Goal: Information Seeking & Learning: Get advice/opinions

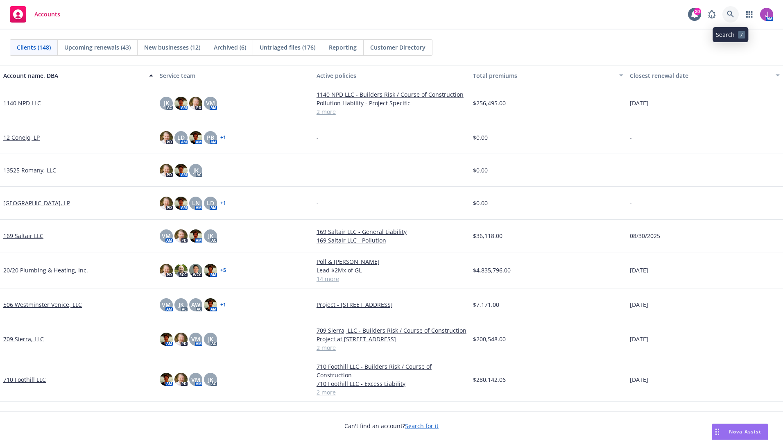
click at [735, 14] on link at bounding box center [730, 14] width 16 height 16
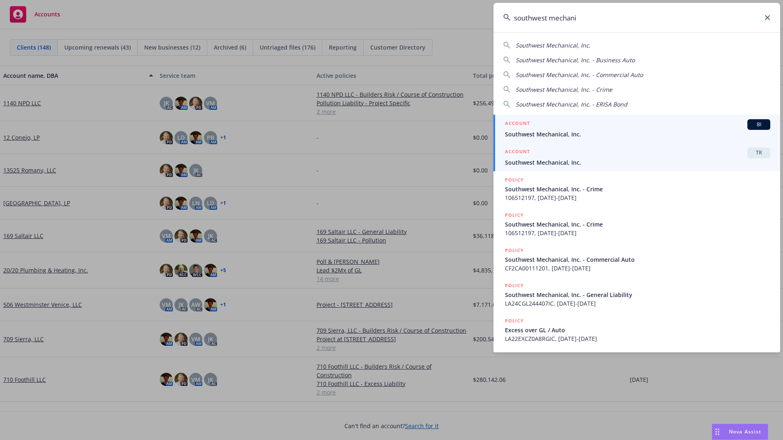
type input "southwest mechani"
click at [557, 129] on div "ACCOUNT BI" at bounding box center [637, 124] width 265 height 11
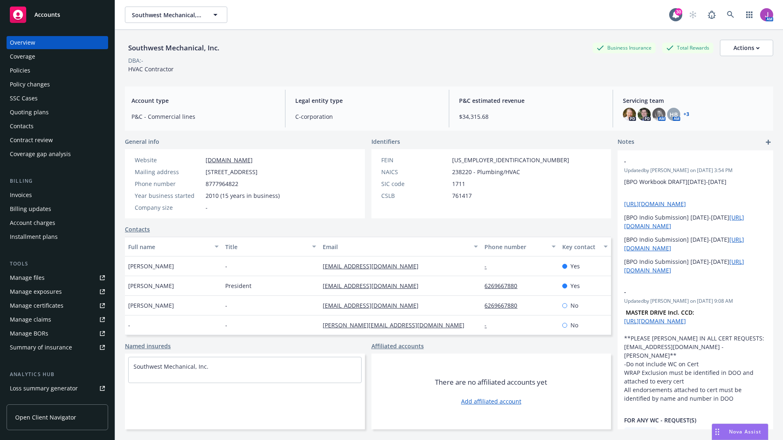
click at [16, 72] on div "Policies" at bounding box center [20, 70] width 20 height 13
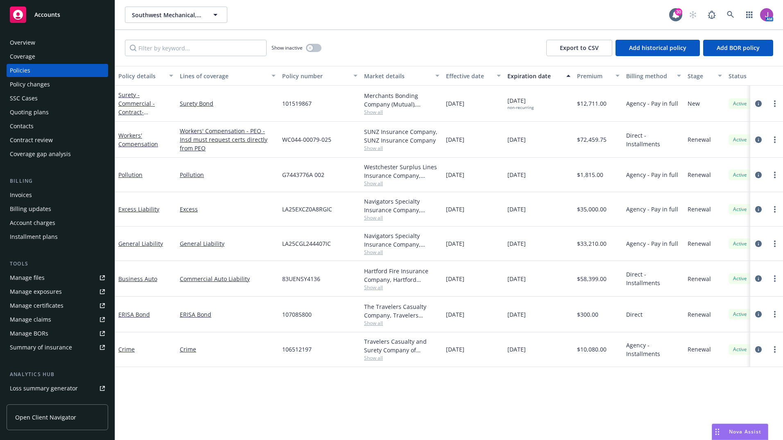
click at [32, 84] on div "Policy changes" at bounding box center [30, 84] width 40 height 13
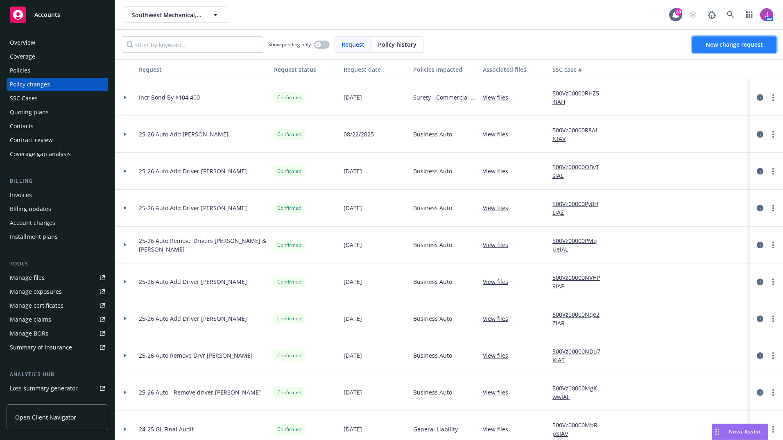
click at [723, 47] on span "New change request" at bounding box center [734, 45] width 57 height 8
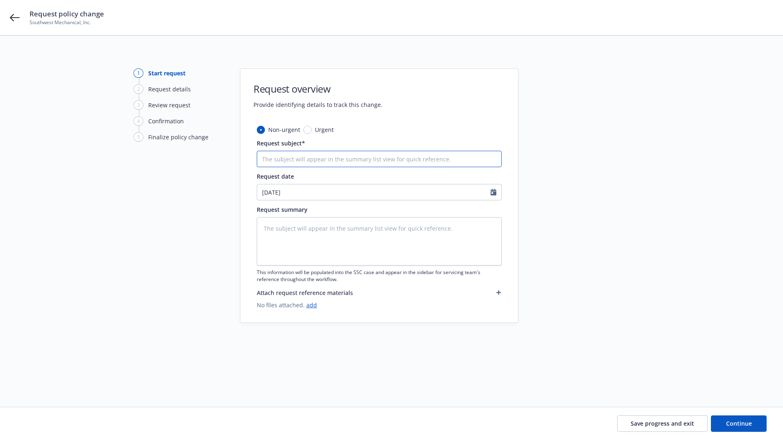
click at [373, 157] on input "Request subject*" at bounding box center [379, 159] width 245 height 16
type textarea "x"
type input "2"
type textarea "x"
type input "25"
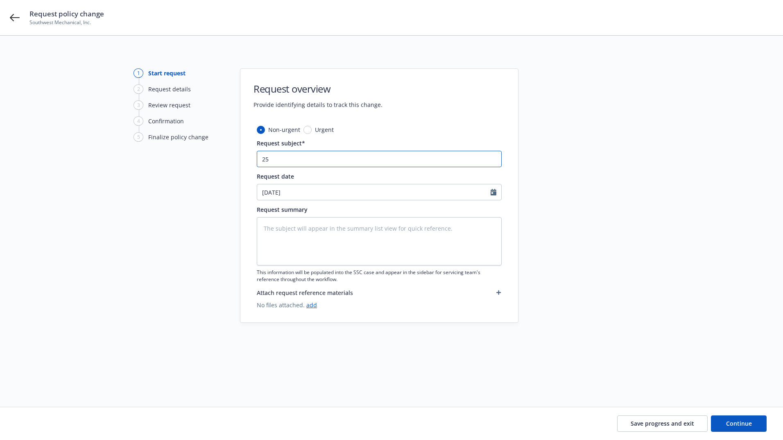
type textarea "x"
type input "25-"
type textarea "x"
type input "25-2"
type textarea "x"
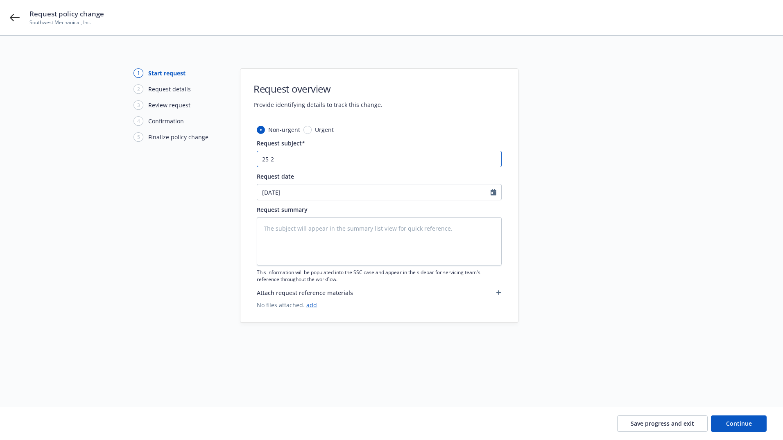
type input "25-26"
type textarea "x"
type input "25-26"
type textarea "x"
type input "25-26 A"
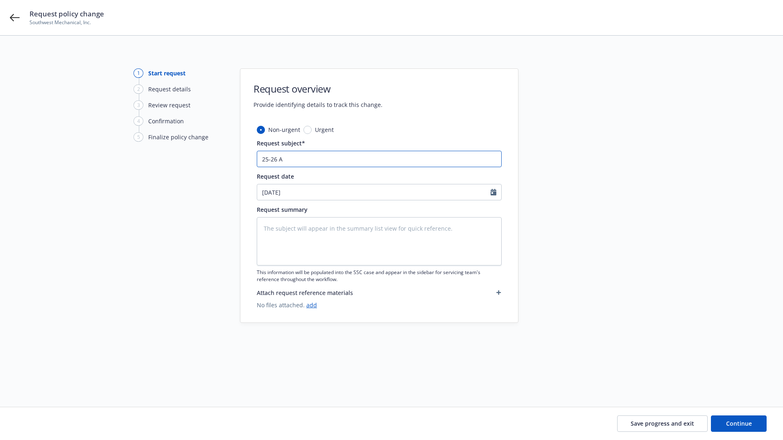
type textarea "x"
type input "25-26 Au"
type textarea "x"
type input "25-26 Aut"
type textarea "x"
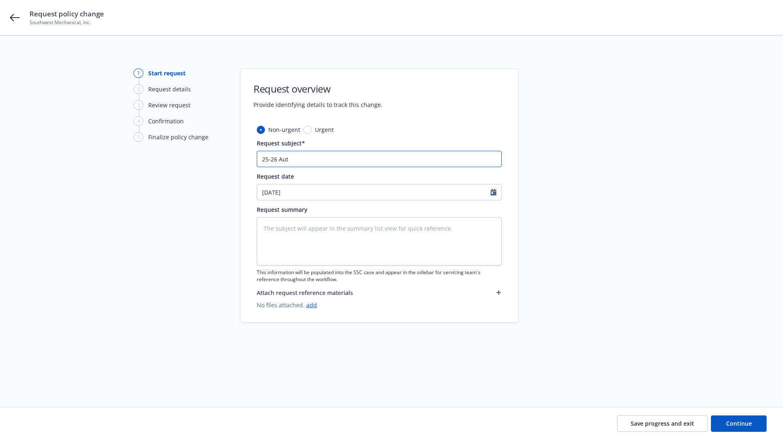
type input "25-26 Auto"
type textarea "x"
type input "25-26 Auto"
click at [373, 157] on input "25-26 Auto" at bounding box center [379, 159] width 245 height 16
type textarea "x"
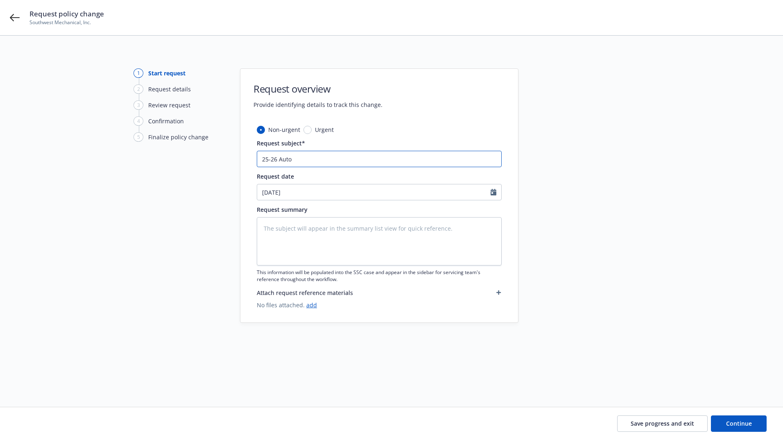
type input "25-26 Auto E"
type textarea "x"
type input "25-26 Auto En"
type textarea "x"
type input "25-26 Auto End"
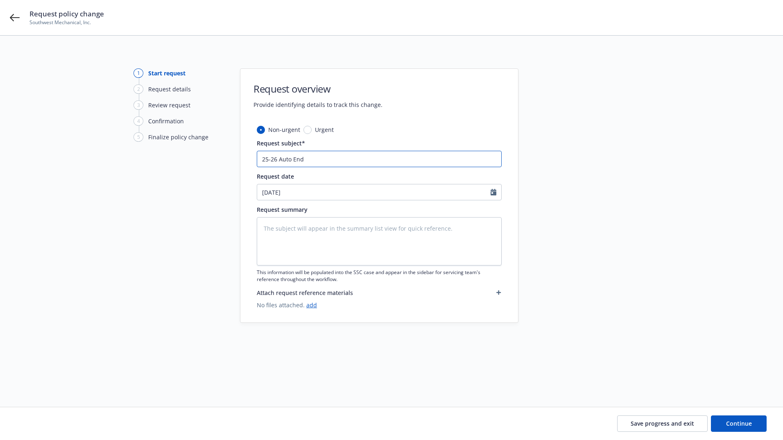
type textarea "x"
type input "25-26 Auto Endt"
type textarea "x"
type input "25-26 Auto Endt"
type textarea "x"
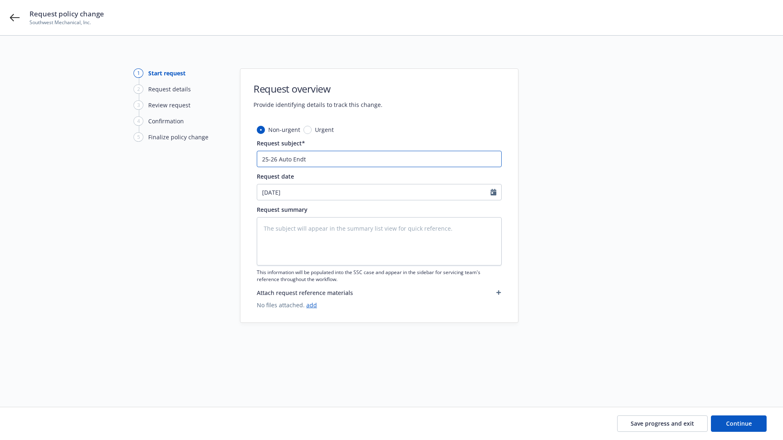
type input "25-26 Auto Endt"
type textarea "x"
type input "25-26 Auto End"
type textarea "x"
type input "25-26 Auto En"
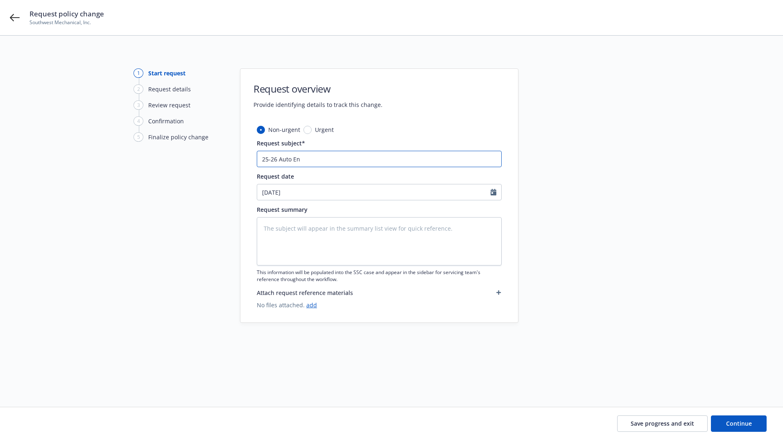
type textarea "x"
type input "25-26 Auto E"
type textarea "x"
type input "25-26 Auto"
type textarea "x"
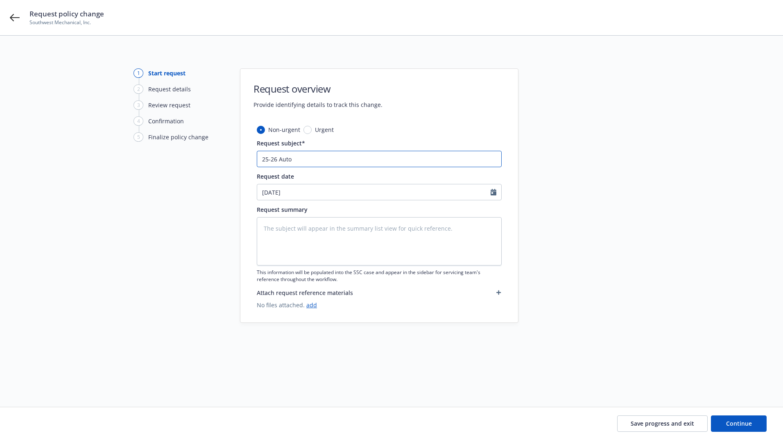
type input "25-26 Auto -"
type textarea "x"
type input "25-26 Auto -"
type textarea "x"
type input "25-26 Auto - A"
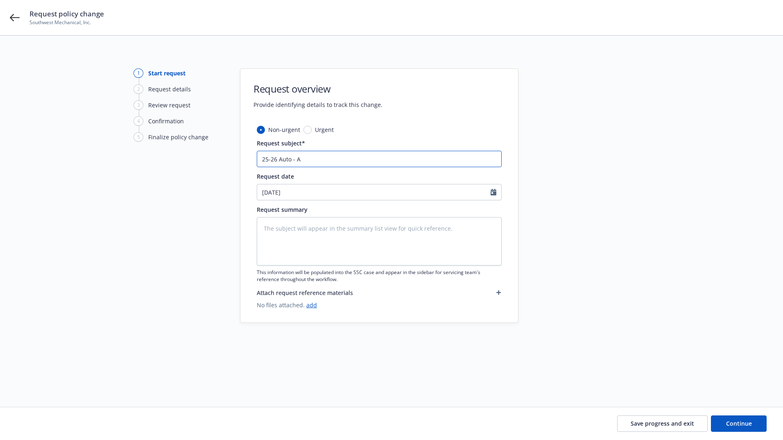
type textarea "x"
type input "25-26 Auto - Ad"
type textarea "x"
type input "25-26 Auto - Add"
type textarea "x"
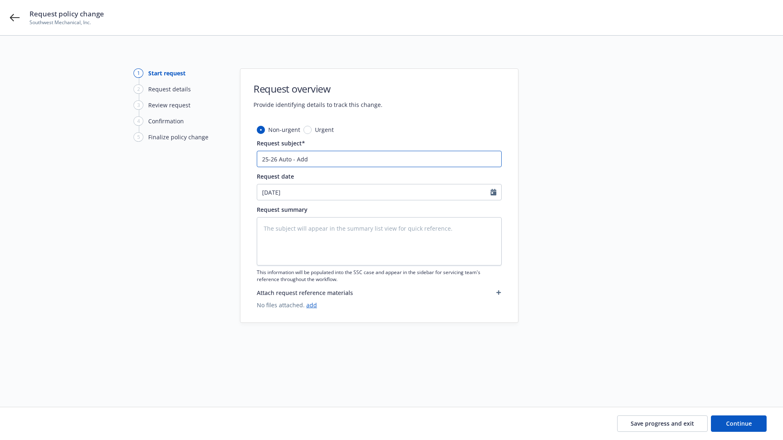
type input "25-26 Auto - Add D"
type textarea "x"
type input "25-26 Auto - Add Dr"
type textarea "x"
type input "25-26 Auto - Add Dri"
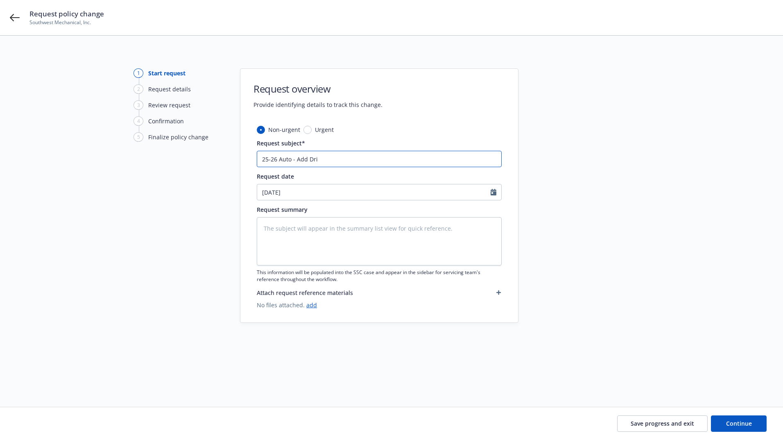
type textarea "x"
type input "25-26 Auto - Add Driv"
type textarea "x"
type input "25-26 Auto - Add Drive"
type textarea "x"
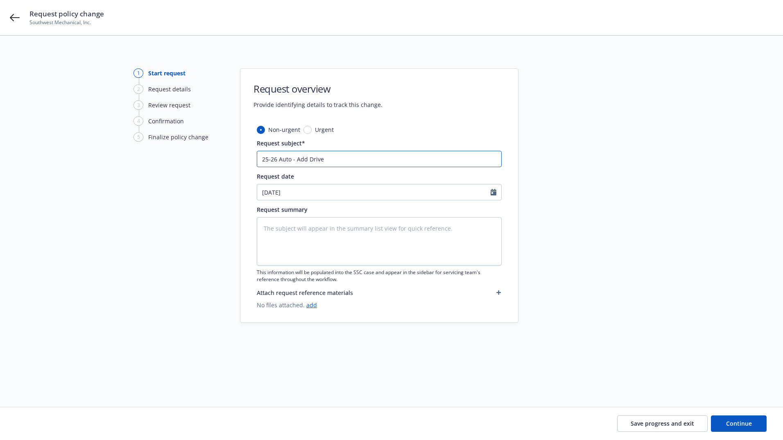
type input "25-26 Auto - Add Driver"
type textarea "x"
type input "25-26 Auto - Add Driver"
paste input "Joseph Madrid"
type textarea "x"
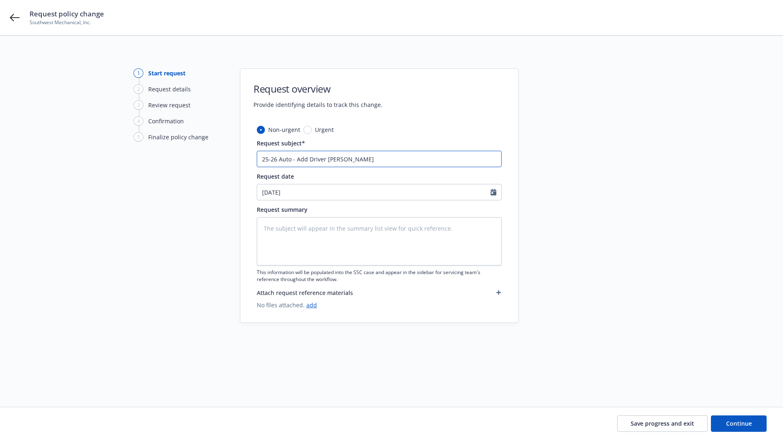
type input "25-26 Auto - Add Driver Joseph Madrid"
click at [286, 232] on textarea at bounding box center [379, 241] width 245 height 48
type textarea "x"
type textarea "A"
type textarea "x"
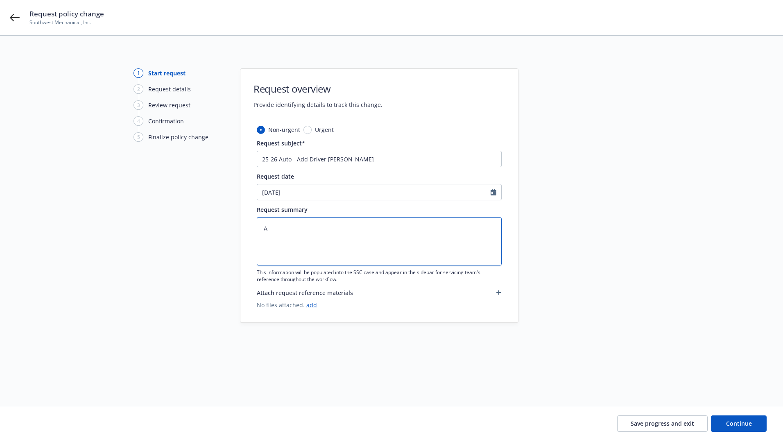
type textarea "Ad"
type textarea "x"
type textarea "Add"
type textarea "x"
type textarea "Add:"
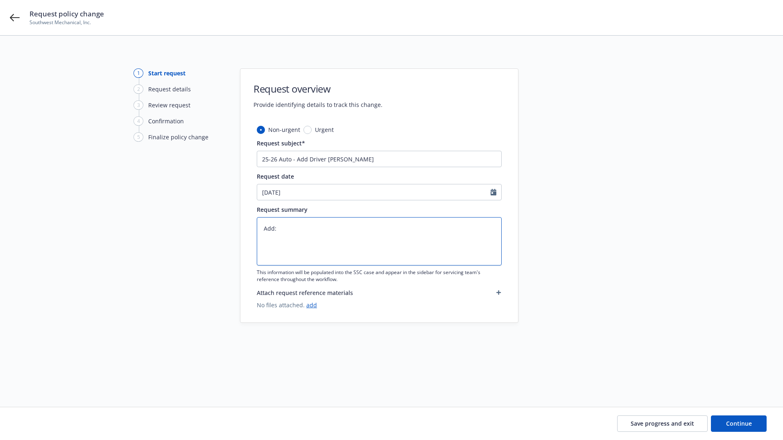
type textarea "x"
type textarea "Add:"
type textarea "x"
type textarea "Add: D"
type textarea "x"
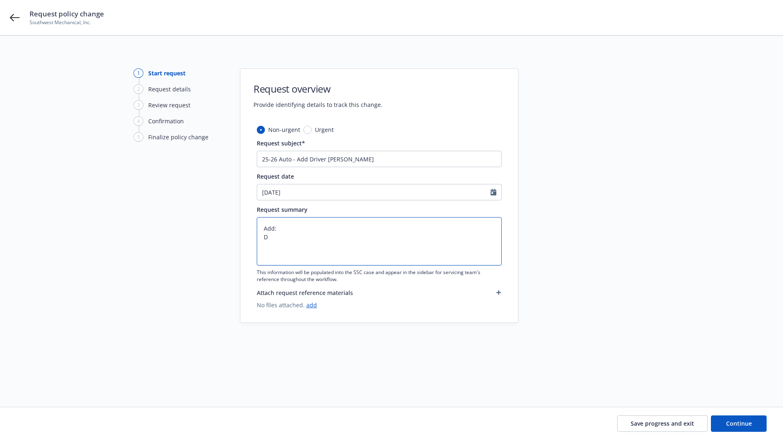
type textarea "Add: Dr"
type textarea "x"
type textarea "Add: Dri"
type textarea "x"
type textarea "Add: Driv"
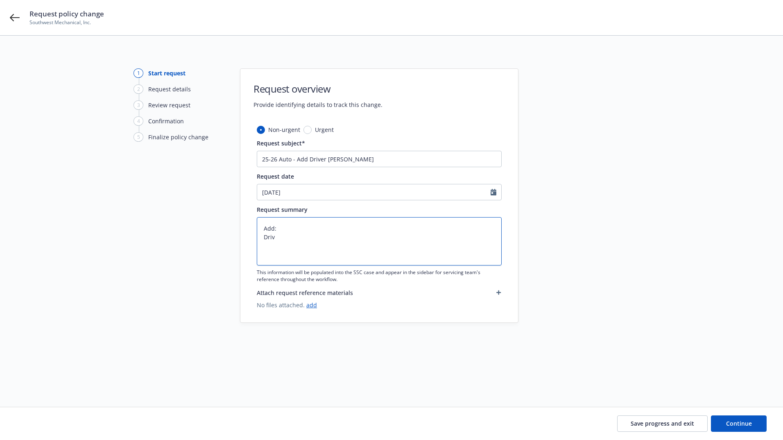
type textarea "x"
type textarea "Add: Drive"
type textarea "x"
type textarea "Add: DriveR"
type textarea "x"
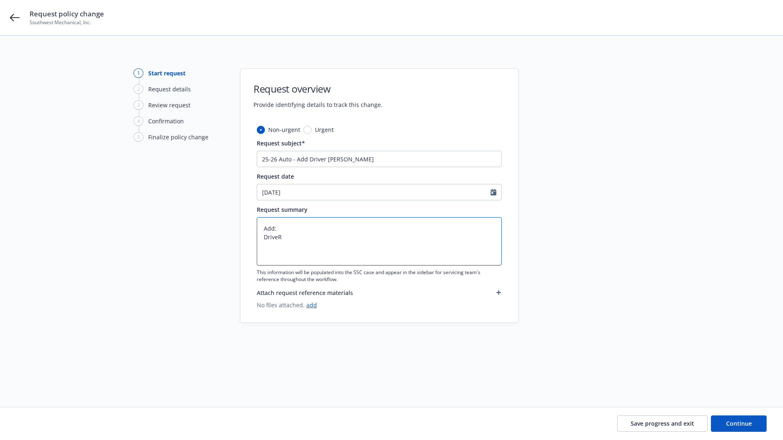
type textarea "Add: DriveR:"
type textarea "x"
type textarea "Add: DriveR:"
type textarea "x"
type textarea "Add: DriveR:"
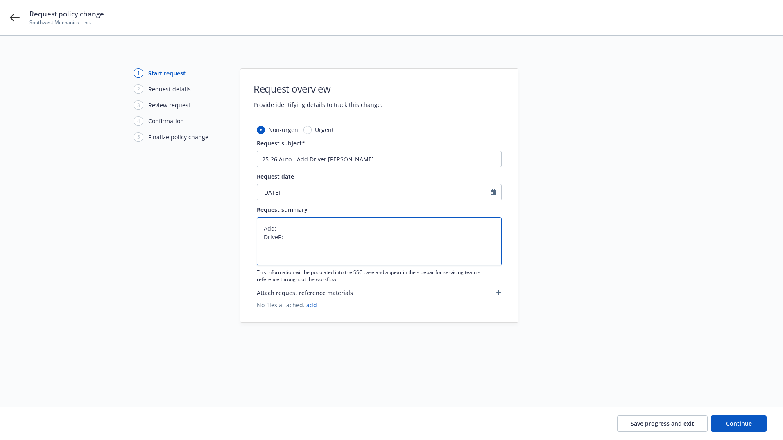
type textarea "x"
type textarea "Add: DriveR"
type textarea "x"
type textarea "Add: Drive"
type textarea "x"
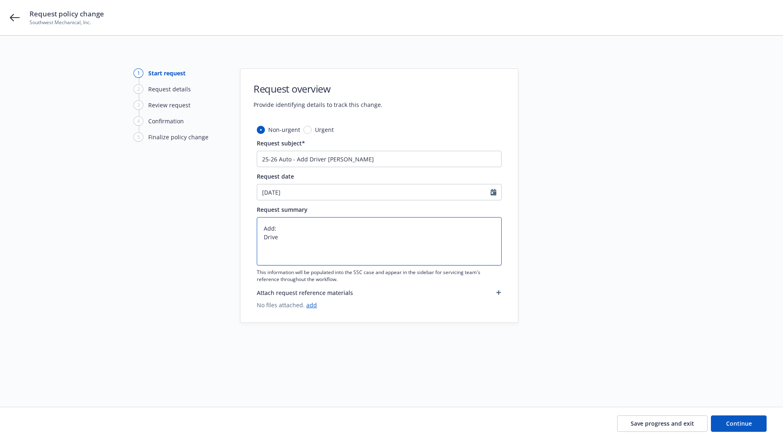
type textarea "Add: Driver"
type textarea "x"
type textarea "Add: Driver:"
type textarea "x"
type textarea "Add: Driver:"
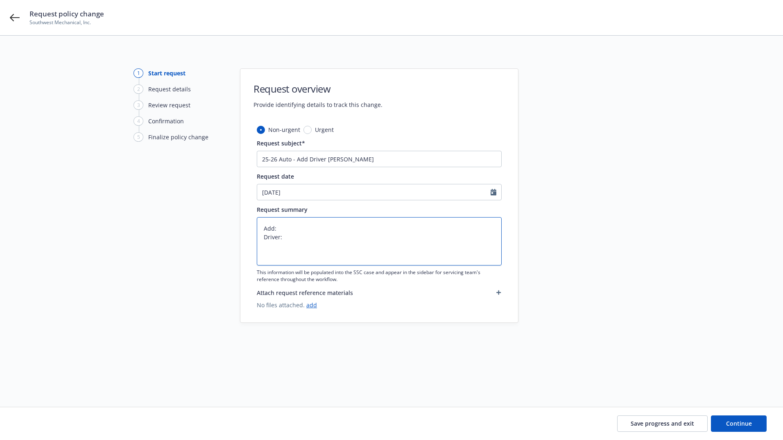
paste textarea "Joseph Madrid"
type textarea "x"
type textarea "Add: Driver: Joseph Madrid"
type textarea "x"
type textarea "Add: Driver: Joseph Madrid"
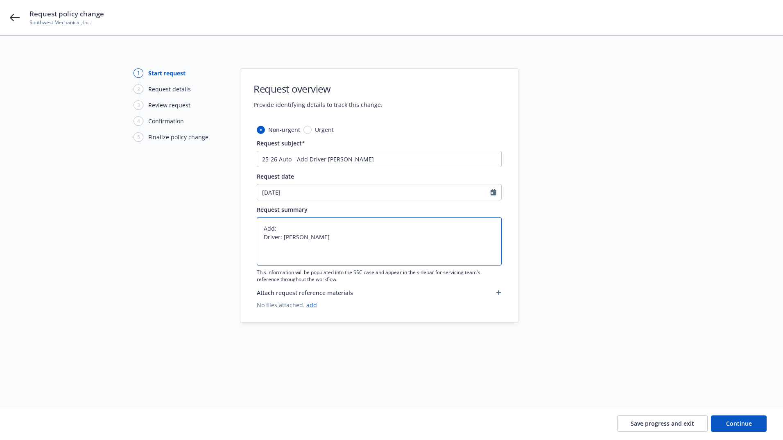
type textarea "x"
type textarea "Add: Driver: Joseph Madrid D"
type textarea "x"
type textarea "Add: Driver: Joseph Madrid DO"
type textarea "x"
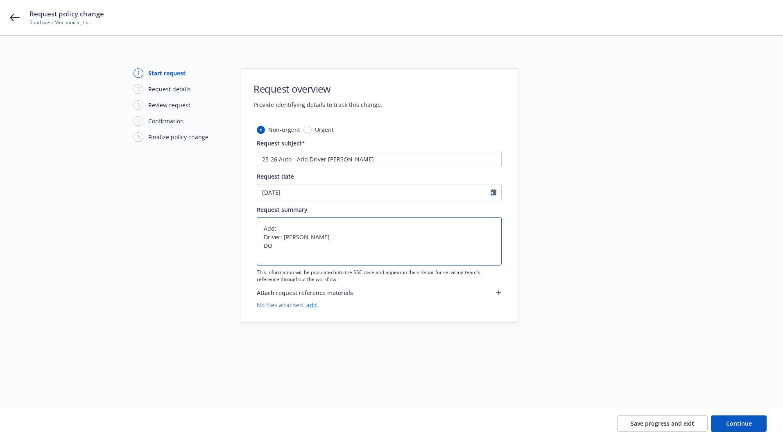
type textarea "Add: Driver: Joseph Madrid DOB"
type textarea "x"
type textarea "Add: Driver: Joseph Madrid DOB"
type textarea "x"
type textarea "Add: Driver: Joseph Madrid DOB #"
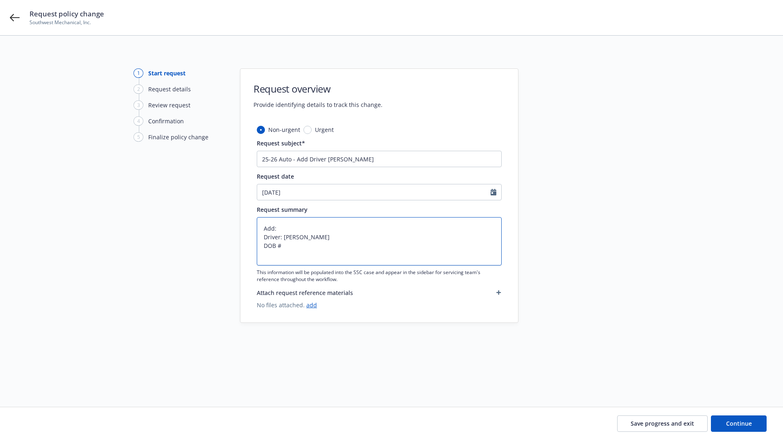
type textarea "x"
type textarea "Add: Driver: Joseph Madrid DOB #"
type textarea "x"
type textarea "Add: Driver: Joseph Madrid DOB # D"
type textarea "x"
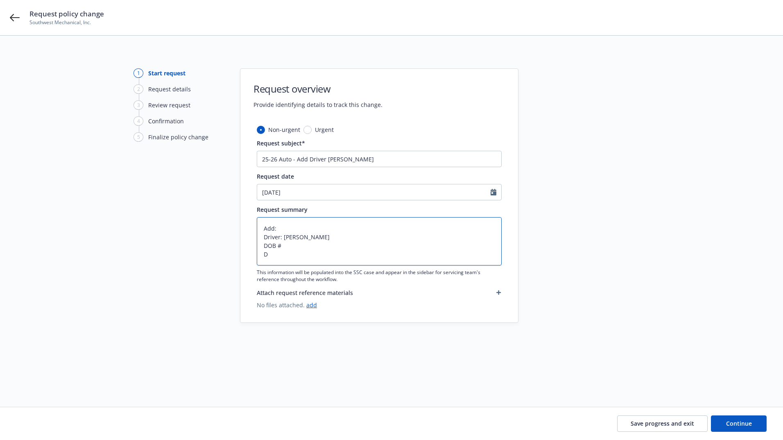
type textarea "Add: Driver: Joseph Madrid DOB # DL"
type textarea "x"
type textarea "Add: Driver: Joseph Madrid DOB # DL"
type textarea "x"
type textarea "Add: Driver: Joseph Madrid DOB # DL #"
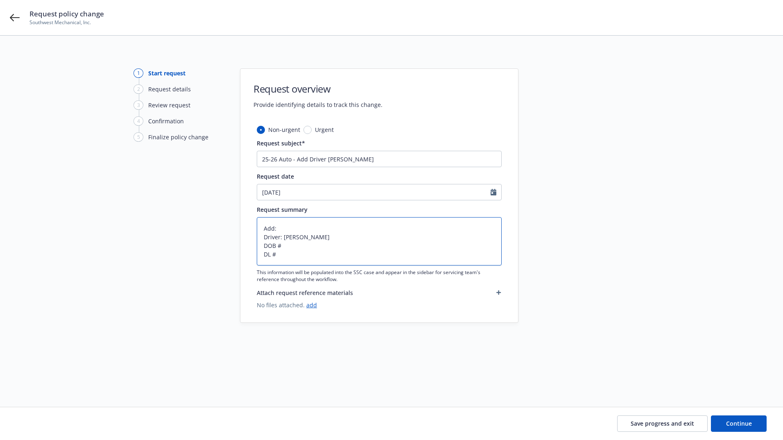
type textarea "x"
type textarea "Add: Driver: Joseph Madrid DOB # DL #"
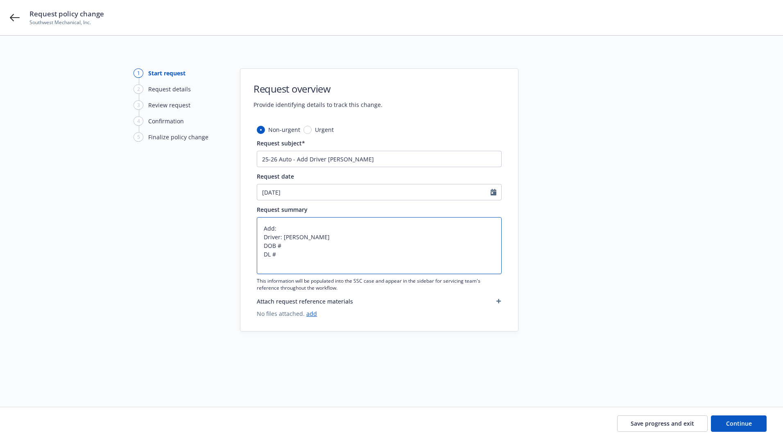
type textarea "x"
type textarea "Add: Driver: Joseph Madrid DOB # DL # C"
type textarea "x"
type textarea "Add: Driver: Joseph Madrid DOB # DL # CA"
type textarea "x"
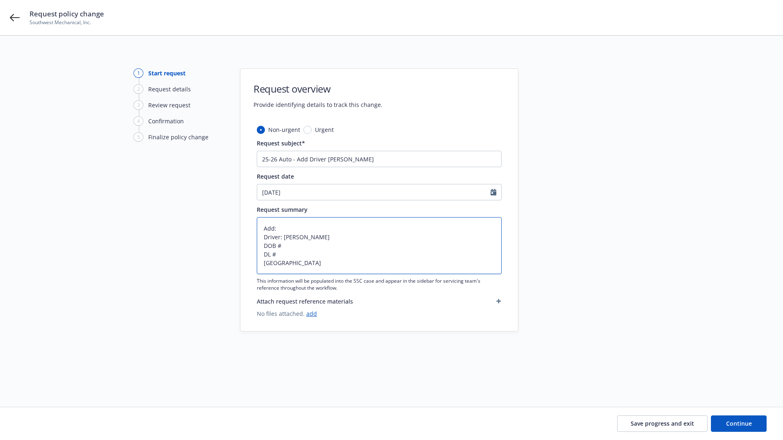
type textarea "Add: Driver: Joseph Madrid DOB # DL # C"
type textarea "x"
type textarea "Add: Driver: Joseph Madrid DOB # DL #"
type textarea "x"
type textarea "Add: Driver: Joseph Madrid DOB # DL # C"
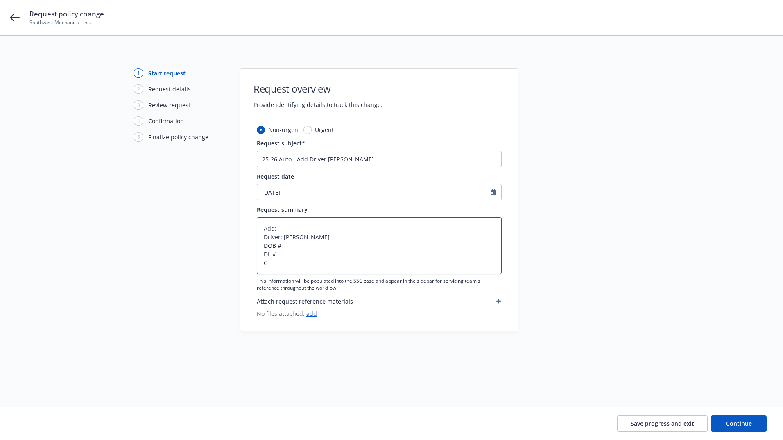
type textarea "x"
type textarea "Add: Driver: Joseph Madrid DOB # DL # CA"
click at [296, 231] on textarea "Add: Driver: Joseph Madrid DOB # DL # CA" at bounding box center [379, 245] width 245 height 57
type textarea "x"
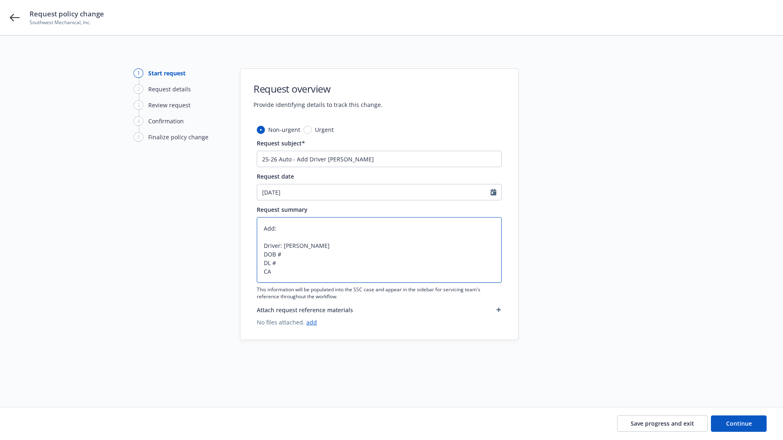
click at [292, 252] on textarea "Add: Driver: Joseph Madrid DOB # DL # CA" at bounding box center [379, 250] width 245 height 66
type textarea "Add: Driver: Joseph Madrid DOB # DL # CA"
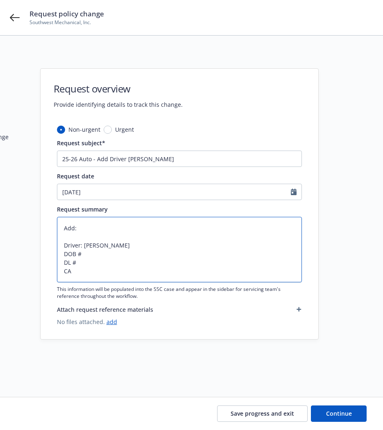
type textarea "x"
type textarea "Add: Driver: Joseph Madrid DOB #0 DL # CA"
type textarea "x"
type textarea "Add: Driver: Joseph Madrid DOB #09 DL # CA"
type textarea "x"
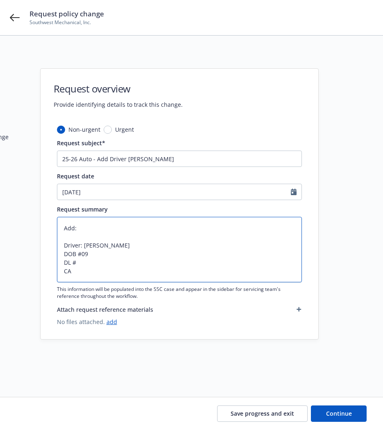
type textarea "Add: Driver: Joseph Madrid DOB #09/ DL # CA"
type textarea "x"
type textarea "Add: Driver: Joseph Madrid DOB #09/2 DL # CA"
type textarea "x"
type textarea "Add: Driver: Joseph Madrid DOB #09/21 DL # CA"
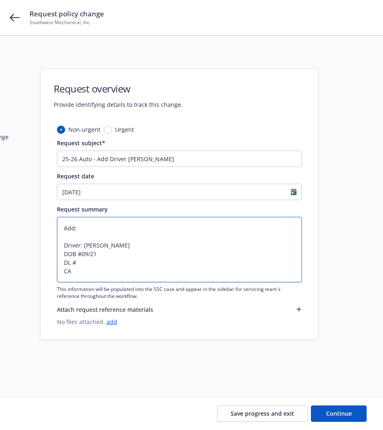
type textarea "x"
type textarea "Add: Driver: Joseph Madrid DOB #09/21/ DL # CA"
type textarea "x"
type textarea "Add: Driver: Joseph Madrid DOB #09/21/1 DL # CA"
type textarea "x"
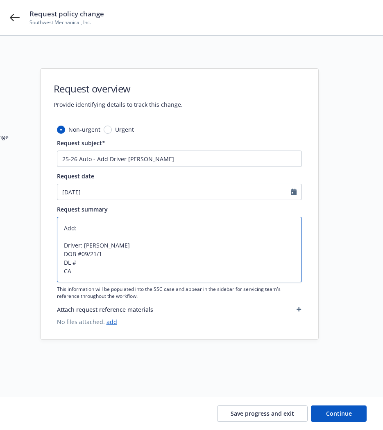
type textarea "Add: Driver: Joseph Madrid DOB #09/21/19 DL # CA"
type textarea "x"
type textarea "Add: Driver: Joseph Madrid DOB #09/21/198 DL # CA"
type textarea "x"
type textarea "Add: Driver: Joseph Madrid DOB #09/21/1982 DL # CA"
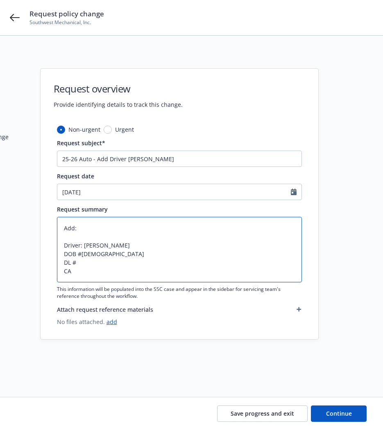
click at [81, 264] on textarea "Add: Driver: Joseph Madrid DOB #09/21/1982 DL # CA" at bounding box center [179, 250] width 245 height 66
type textarea "x"
type textarea "Add: Driver: Joseph Madrid DOB #09/21/1982 DL #F CA"
type textarea "x"
type textarea "Add: Driver: Joseph Madrid DOB #09/21/1982 DL #F7 CA"
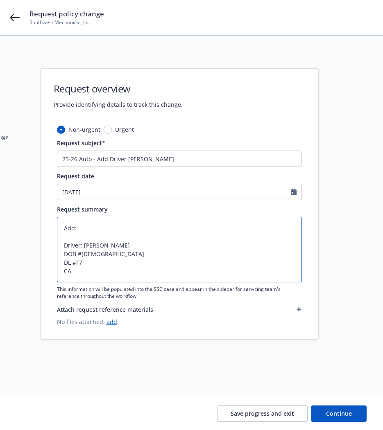
type textarea "x"
type textarea "Add: Driver: Joseph Madrid DOB #09/21/1982 DL #F77 CA"
type textarea "x"
type textarea "Add: Driver: Joseph Madrid DOB #09/21/1982 DL #F779 CA"
type textarea "x"
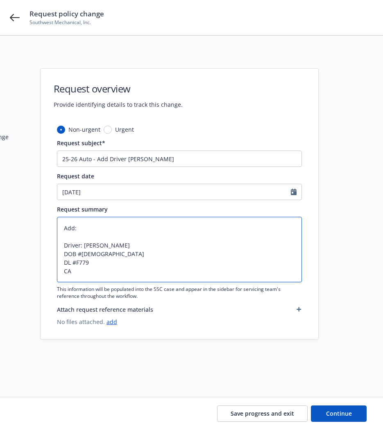
type textarea "Add: Driver: Joseph Madrid DOB #09/21/1982 DL #F7790 CA"
type textarea "x"
type textarea "Add: Driver: Joseph Madrid DOB #09/21/1982 DL #F77901 CA"
type textarea "x"
type textarea "Add: Driver: Joseph Madrid DOB #09/21/1982 DL #F779015 CA"
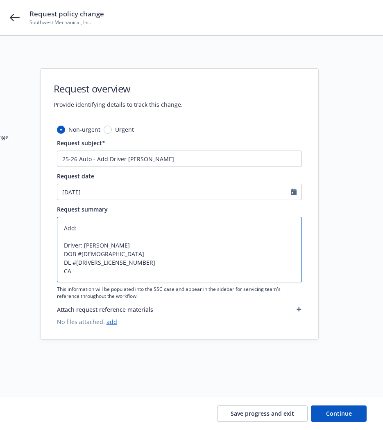
type textarea "x"
drag, startPoint x: 74, startPoint y: 272, endPoint x: 56, endPoint y: 245, distance: 31.8
click at [56, 245] on div "Non-urgent Urgent Request subject* 25-26 Auto - Add Driver Joseph Madrid Reques…" at bounding box center [180, 232] width 278 height 214
type textarea "Add: Driver: Joseph Madrid DOB #09/21/1982 DL #F7790157 CA"
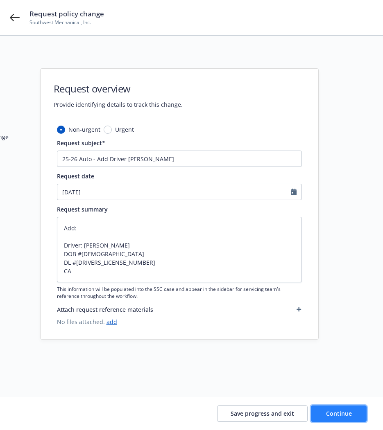
click at [345, 416] on span "Continue" at bounding box center [339, 414] width 26 height 8
type textarea "x"
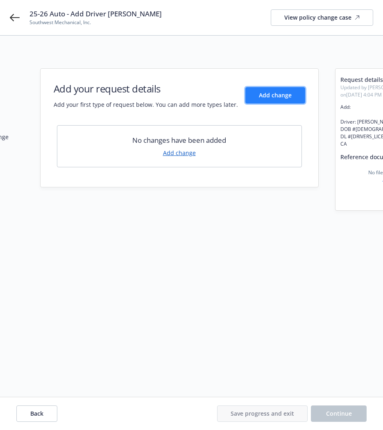
click at [267, 95] on span "Add change" at bounding box center [275, 95] width 33 height 8
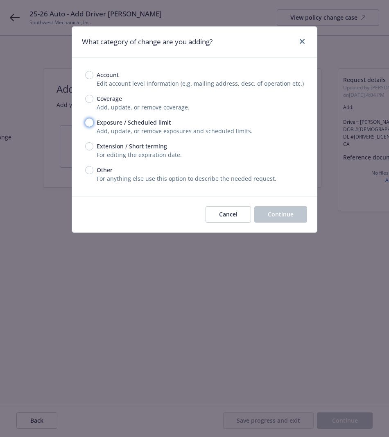
click at [88, 124] on input "Exposure / Scheduled limit" at bounding box center [89, 122] width 8 height 8
radio input "true"
click at [286, 222] on button "Continue" at bounding box center [280, 214] width 53 height 16
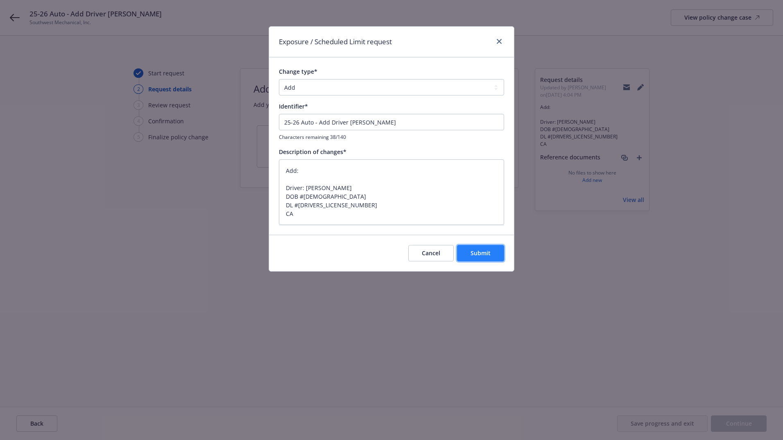
click at [483, 251] on span "Submit" at bounding box center [481, 253] width 20 height 8
type textarea "x"
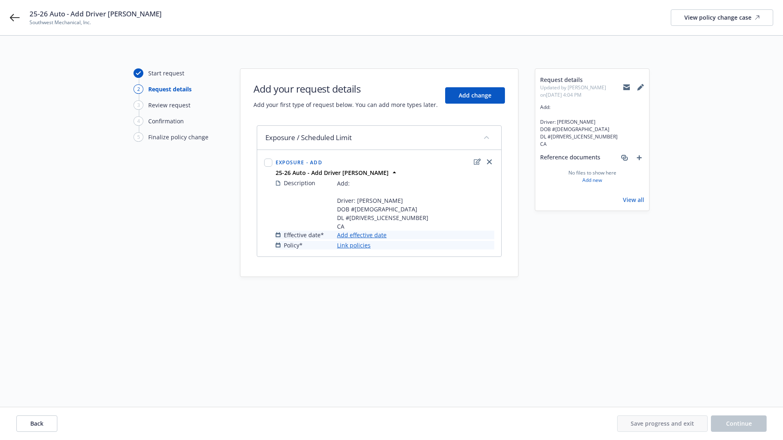
click at [362, 235] on link "Add effective date" at bounding box center [362, 235] width 50 height 9
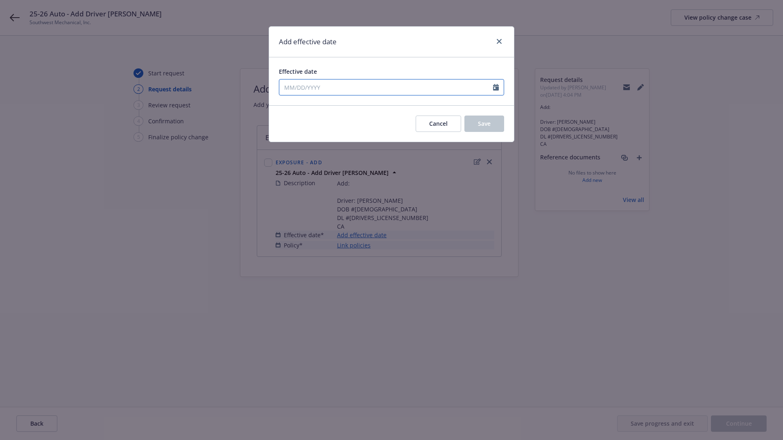
select select "8"
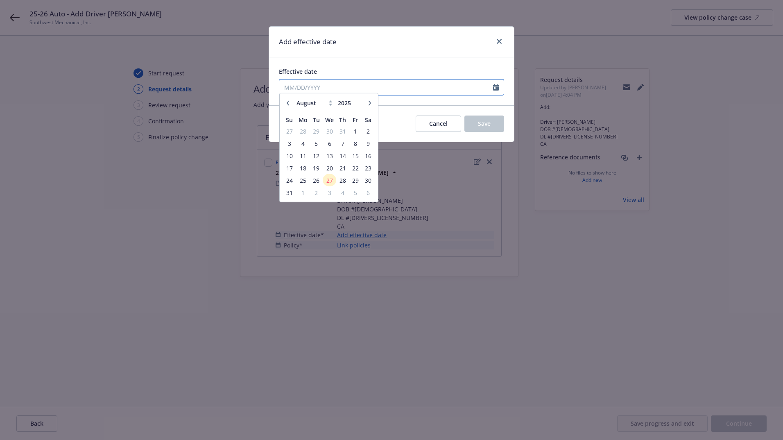
click at [315, 81] on input "Effective date" at bounding box center [386, 87] width 214 height 16
click at [330, 180] on span "27" at bounding box center [330, 184] width 12 height 10
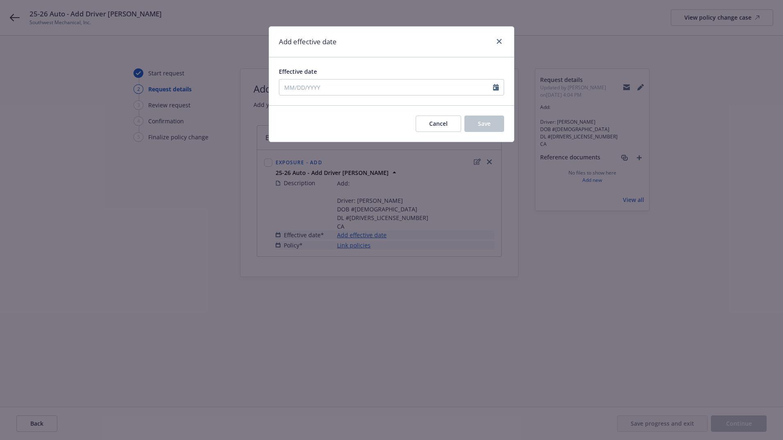
type input "08/27/2025"
click at [502, 119] on button "Save" at bounding box center [484, 123] width 40 height 16
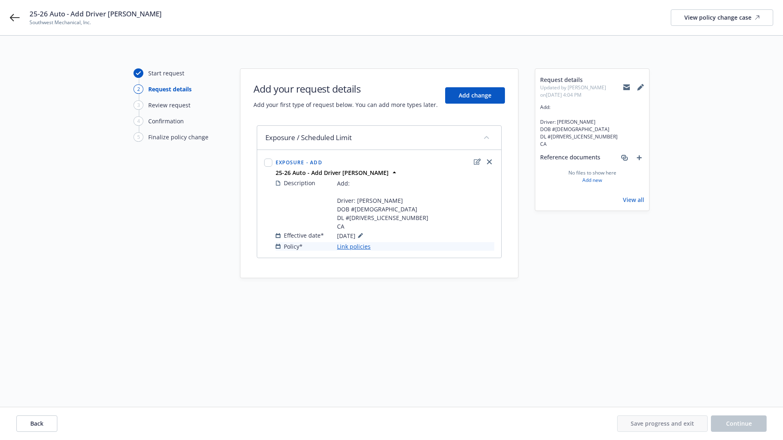
click at [350, 250] on link "Link policies" at bounding box center [354, 246] width 34 height 9
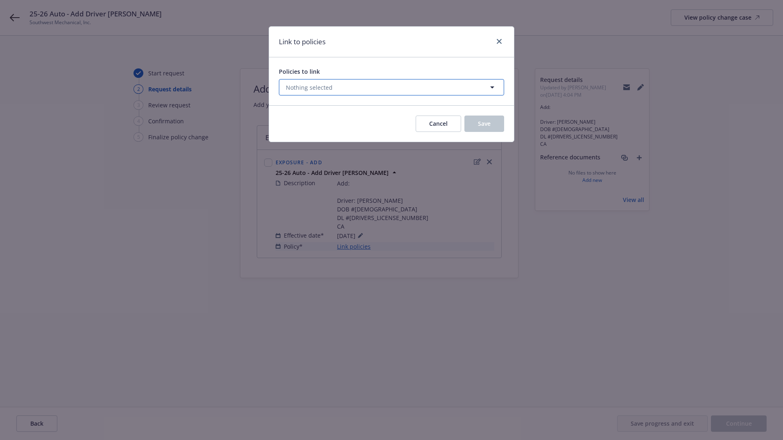
click at [355, 93] on button "Nothing selected" at bounding box center [391, 87] width 225 height 16
select select "ACTIVE"
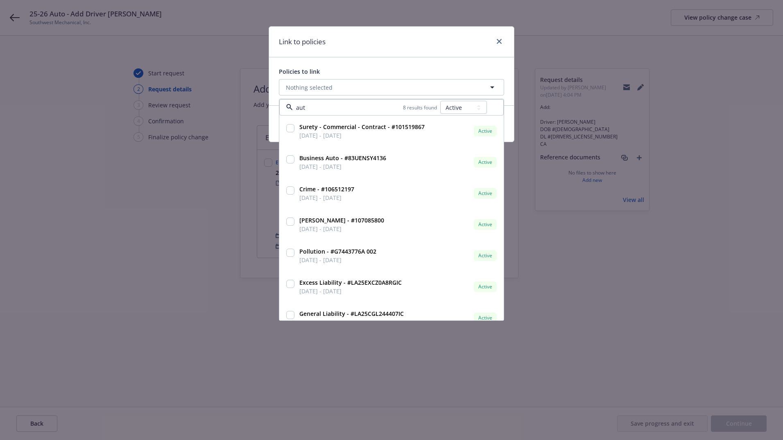
type input "auto"
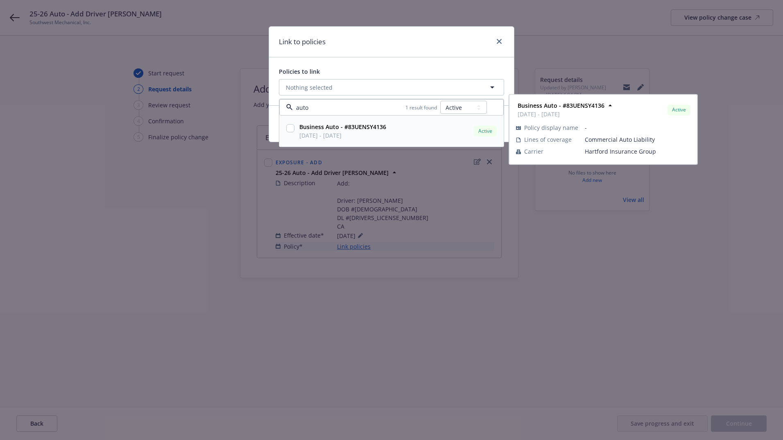
click at [337, 129] on strong "Business Auto - #83UENSY4136" at bounding box center [342, 127] width 87 height 8
checkbox input "true"
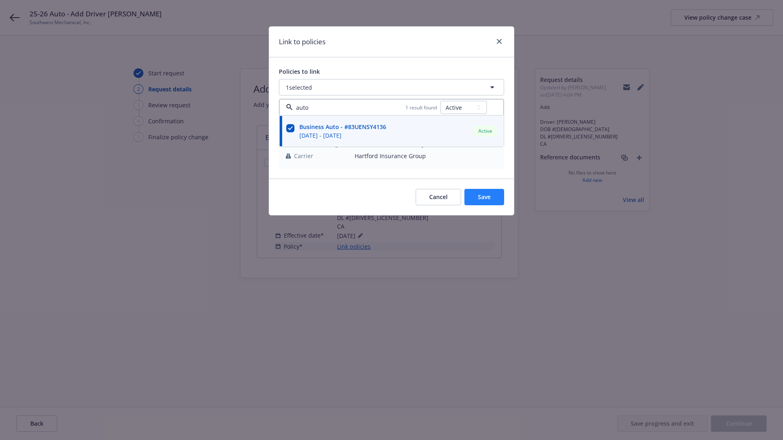
type input "auto"
click at [483, 203] on button "Save" at bounding box center [484, 197] width 40 height 16
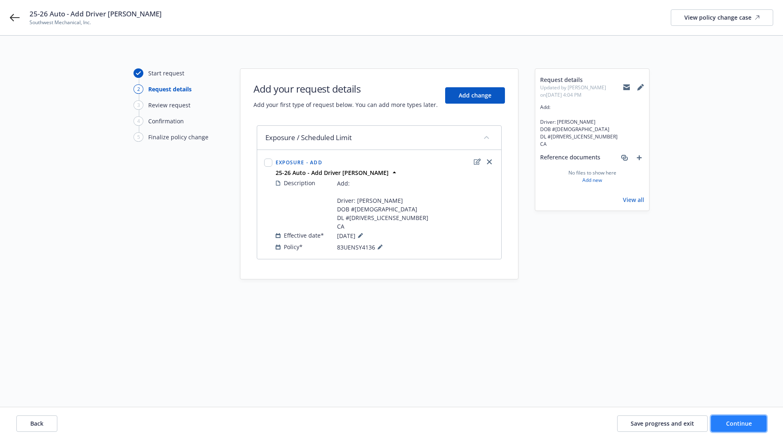
click at [721, 421] on button "Continue" at bounding box center [739, 423] width 56 height 16
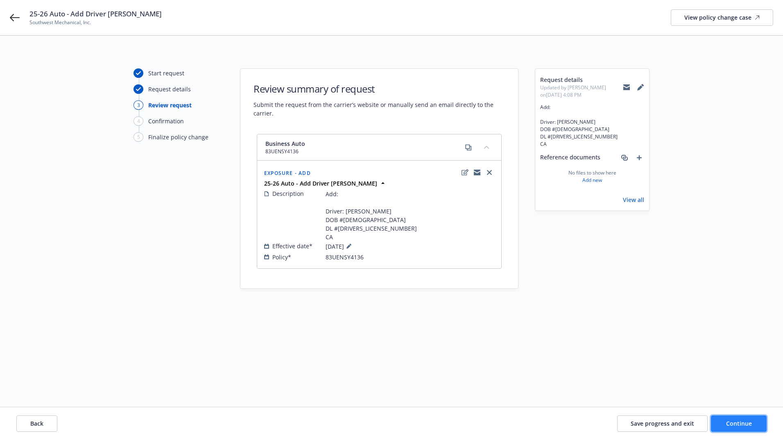
click at [732, 421] on span "Continue" at bounding box center [739, 423] width 26 height 8
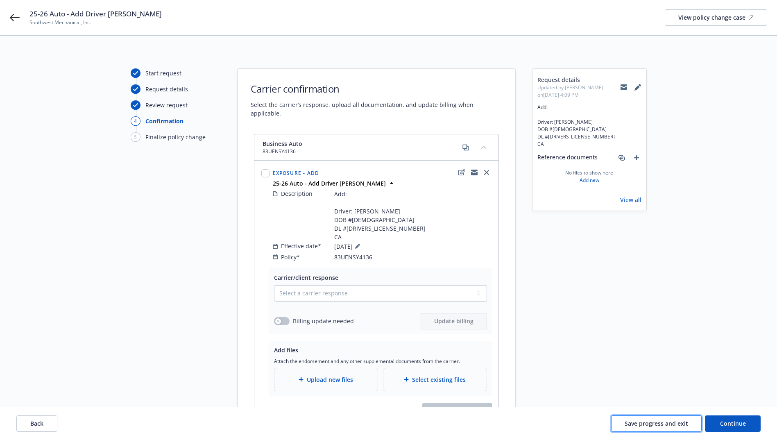
click at [632, 427] on span "Save progress and exit" at bounding box center [656, 423] width 63 height 8
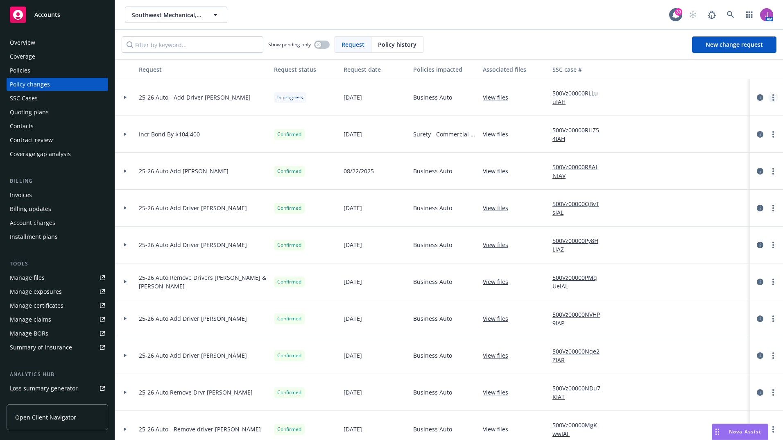
click at [772, 99] on circle "more" at bounding box center [773, 100] width 2 height 2
click at [691, 114] on link "Copy logging email" at bounding box center [701, 114] width 140 height 16
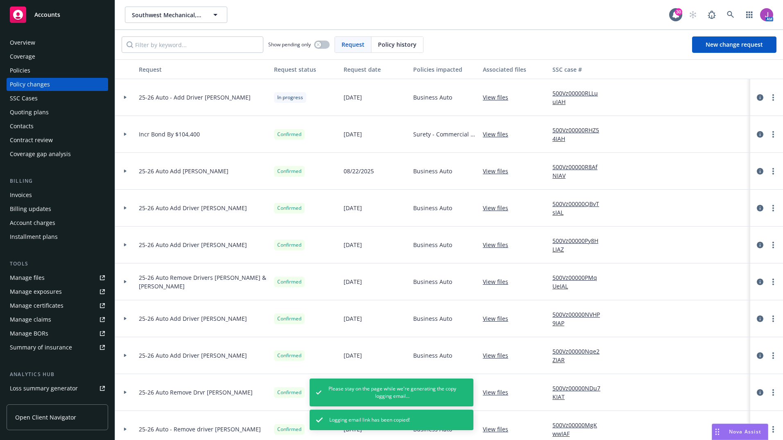
click at [37, 71] on div "Policies" at bounding box center [57, 70] width 95 height 13
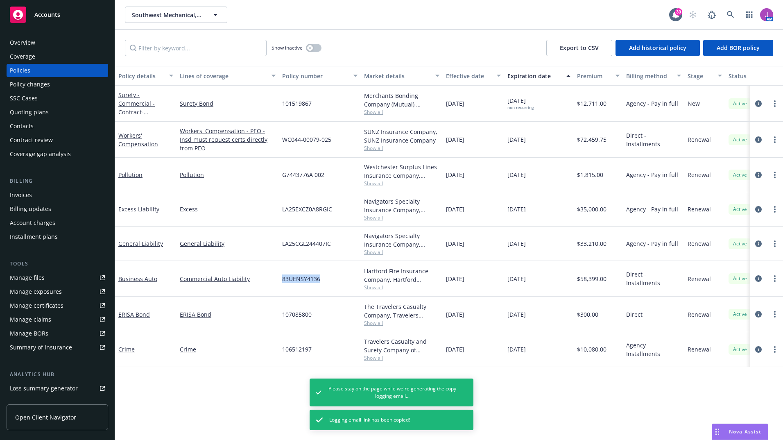
drag, startPoint x: 282, startPoint y: 277, endPoint x: 329, endPoint y: 280, distance: 47.2
click at [329, 280] on div "83UENSY4136" at bounding box center [320, 279] width 82 height 36
copy span "83UENSY4136"
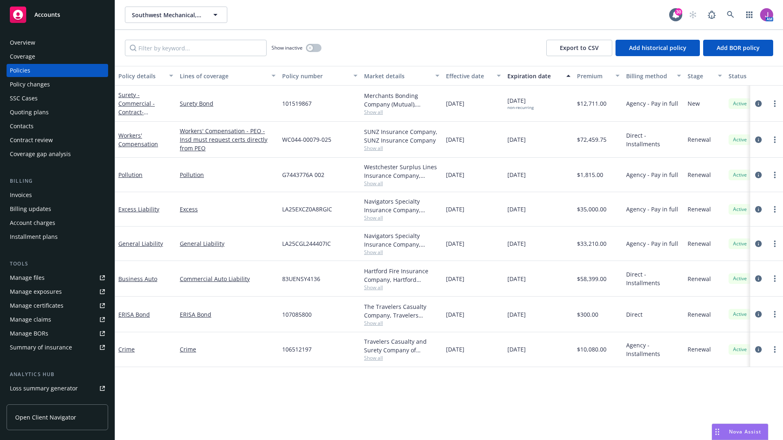
click at [27, 84] on div "Policy changes" at bounding box center [30, 84] width 40 height 13
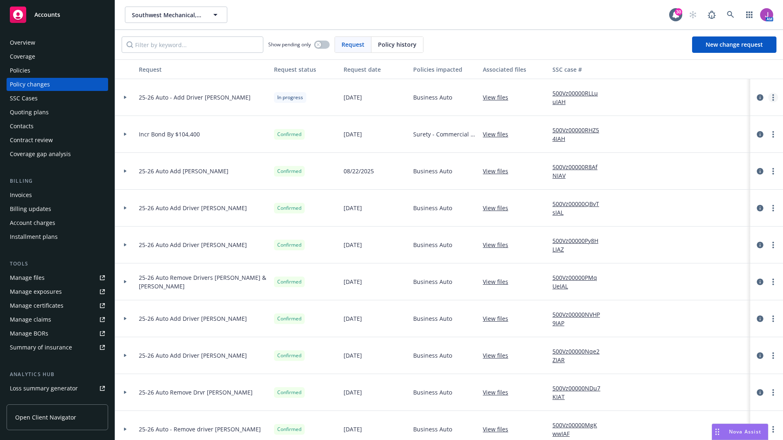
click at [768, 102] on link "more" at bounding box center [773, 98] width 10 height 10
click at [660, 120] on link "Copy logging email" at bounding box center [701, 114] width 140 height 16
click at [122, 95] on div at bounding box center [125, 97] width 20 height 37
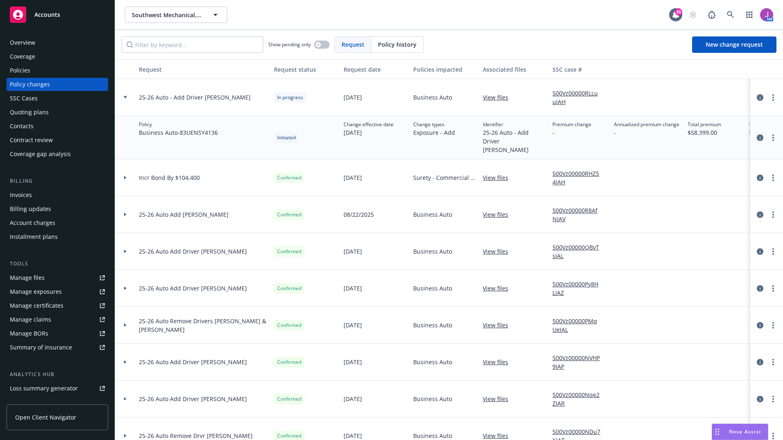
click at [757, 134] on icon "circleInformation" at bounding box center [760, 137] width 7 height 7
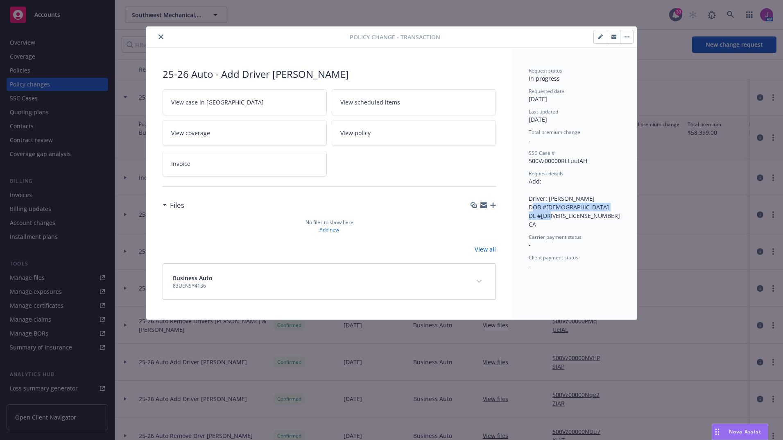
drag, startPoint x: 532, startPoint y: 203, endPoint x: 546, endPoint y: 230, distance: 30.0
click at [546, 230] on div "Request status In progress Requested date 08/27/2025 Last updated 08/27/2025 To…" at bounding box center [575, 168] width 92 height 202
drag, startPoint x: 546, startPoint y: 230, endPoint x: 536, endPoint y: 226, distance: 10.7
click at [536, 226] on div "Request status In progress Requested date 08/27/2025 Last updated 08/27/2025 To…" at bounding box center [574, 184] width 124 height 272
copy span "Driver: Joseph Madrid DOB #09/21/1982 DL #F7790157 CA"
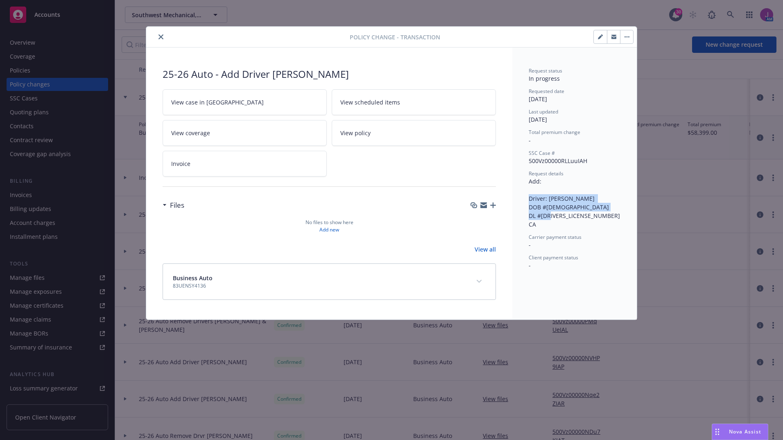
copy span "Driver: Joseph Madrid DOB #09/21/1982 DL #F7790157 CA"
click at [162, 36] on icon "close" at bounding box center [160, 36] width 5 height 5
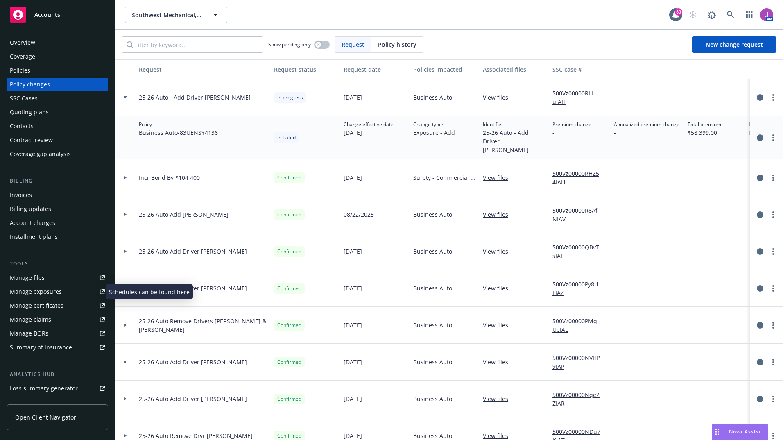
click at [45, 291] on div "Manage exposures" at bounding box center [36, 291] width 52 height 13
click at [570, 93] on link "500Vz00000RLLuuIAH" at bounding box center [579, 97] width 55 height 17
click at [170, 18] on span "Southwest Mechanical, Inc." at bounding box center [167, 15] width 71 height 9
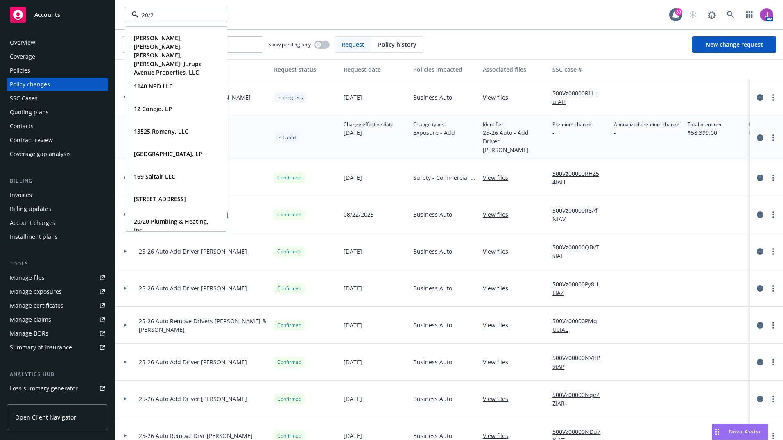
type input "20/20"
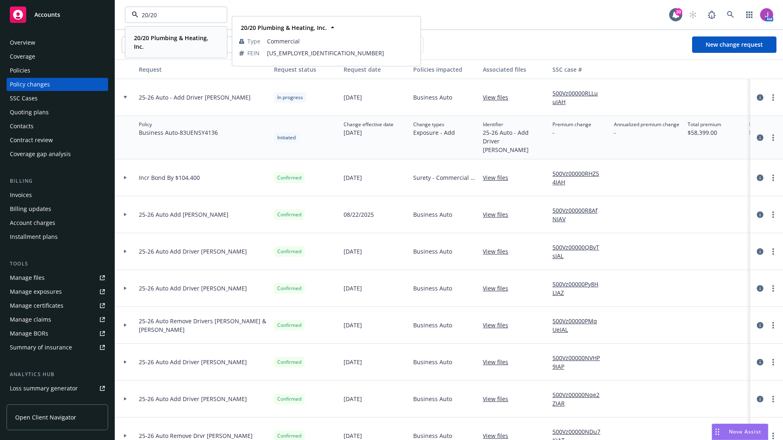
click at [145, 47] on span "20/20 Plumbing & Heating, Inc." at bounding box center [175, 42] width 83 height 17
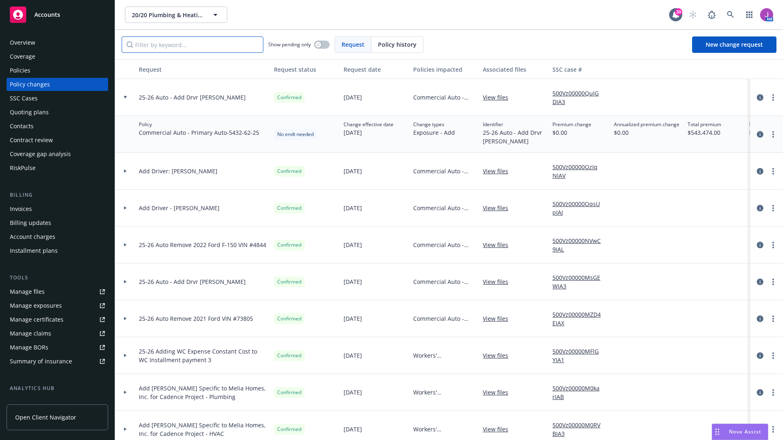
click at [155, 50] on input "Filter by keyword..." at bounding box center [193, 44] width 142 height 16
click at [53, 71] on div "Policies" at bounding box center [57, 70] width 95 height 13
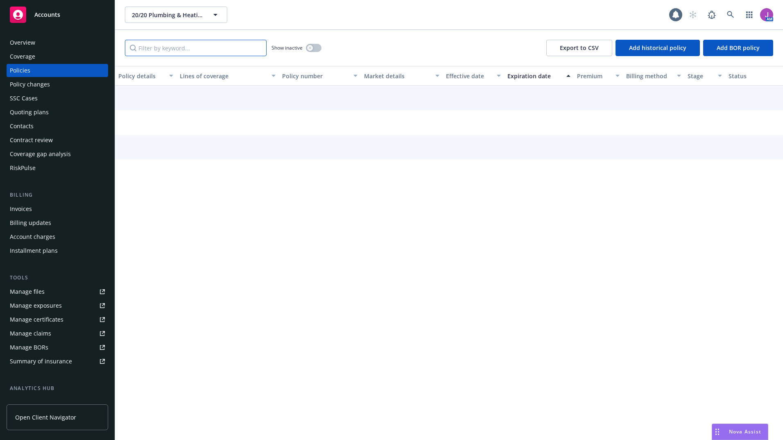
click at [172, 48] on input "Filter by keyword..." at bounding box center [196, 48] width 142 height 16
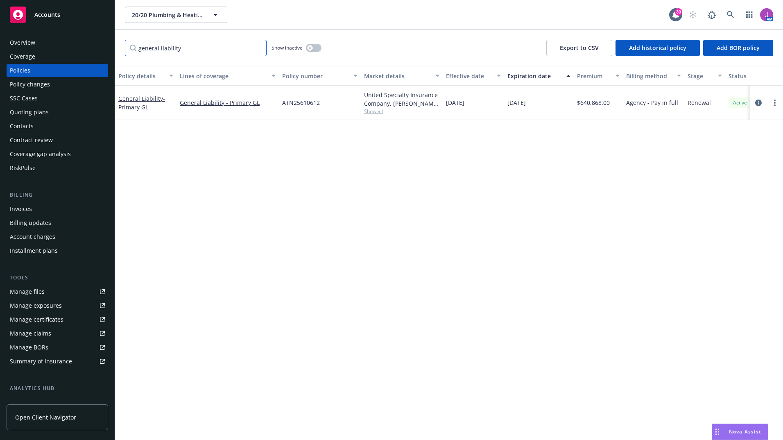
type input "general liability"
click at [316, 45] on button "button" at bounding box center [314, 48] width 16 height 8
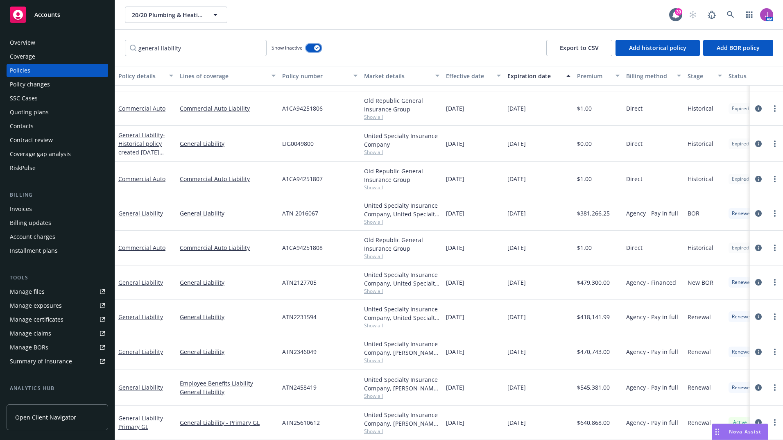
scroll to position [364, 0]
click at [378, 287] on span "Show all" at bounding box center [401, 290] width 75 height 7
click at [337, 281] on div "ATN2127705" at bounding box center [320, 282] width 82 height 34
click at [372, 322] on span "Show all" at bounding box center [401, 325] width 75 height 7
click at [344, 292] on div "ATN2127705" at bounding box center [320, 282] width 82 height 34
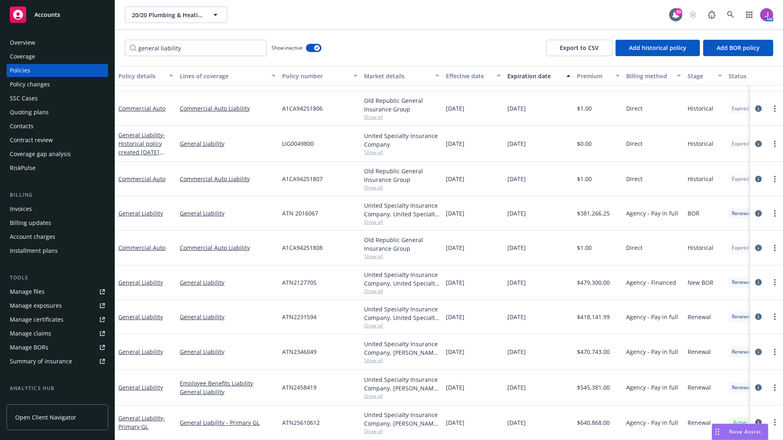
click at [376, 253] on span "Show all" at bounding box center [401, 256] width 75 height 7
click at [339, 240] on div "A1CA94251808" at bounding box center [320, 248] width 82 height 34
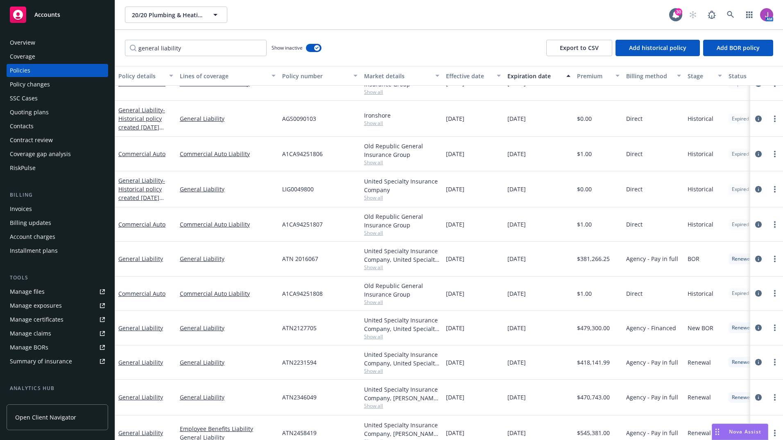
click at [375, 232] on span "Show all" at bounding box center [401, 232] width 75 height 7
click at [346, 215] on div "A1CA94251807" at bounding box center [320, 224] width 82 height 34
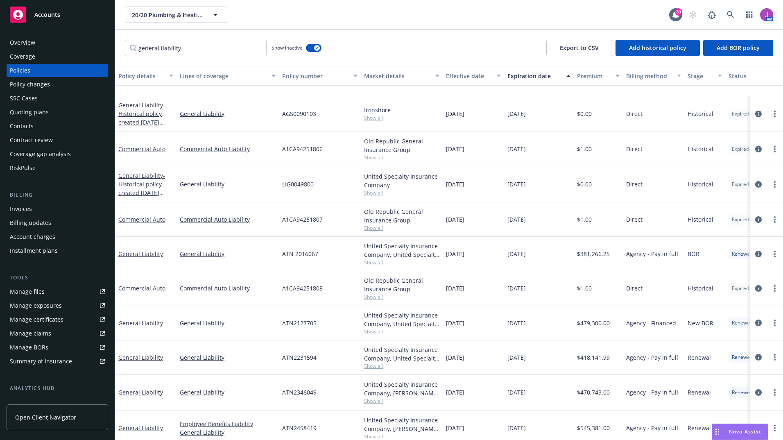
scroll to position [364, 0]
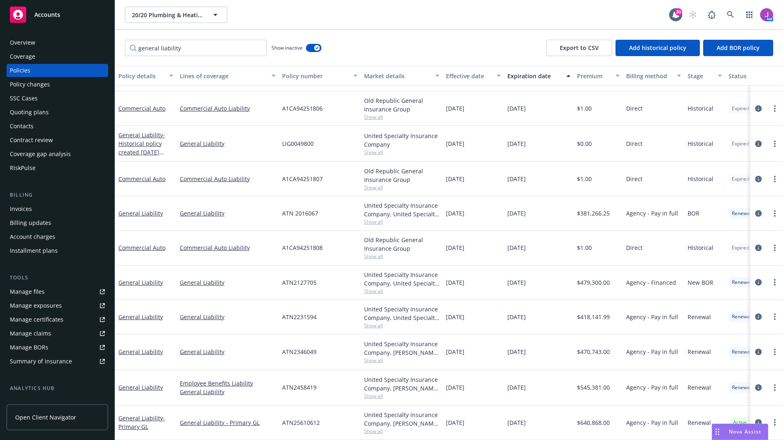
click at [38, 118] on div "Quoting plans" at bounding box center [29, 112] width 39 height 13
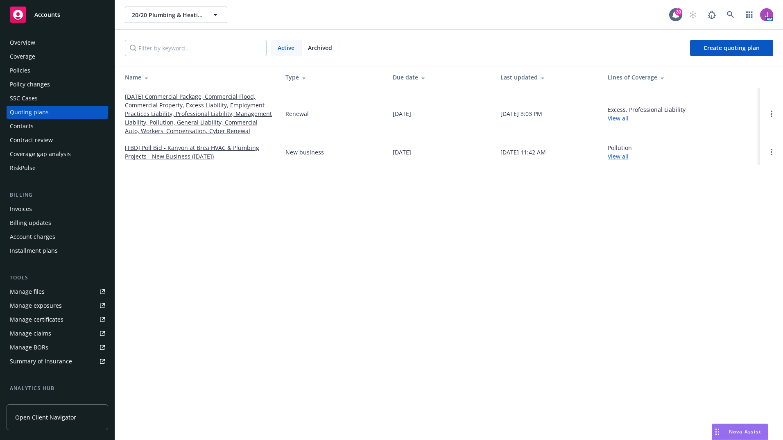
click at [172, 116] on link "03/30/25 Commercial Package, Commercial Flood, Commercial Property, Excess Liab…" at bounding box center [198, 113] width 147 height 43
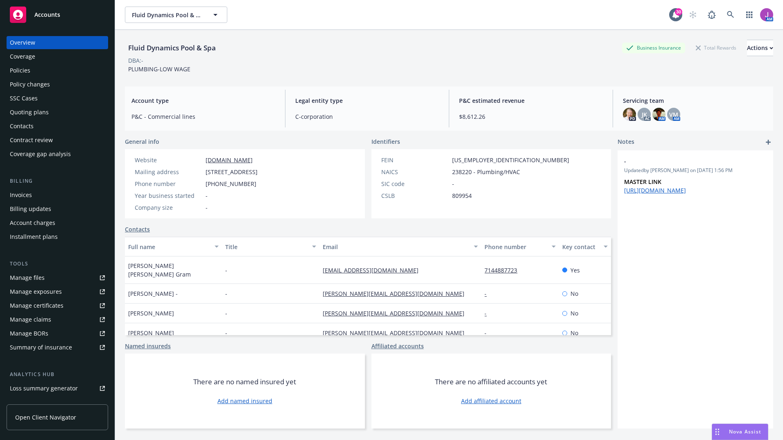
click at [534, 61] on div "DBA: -" at bounding box center [449, 60] width 648 height 9
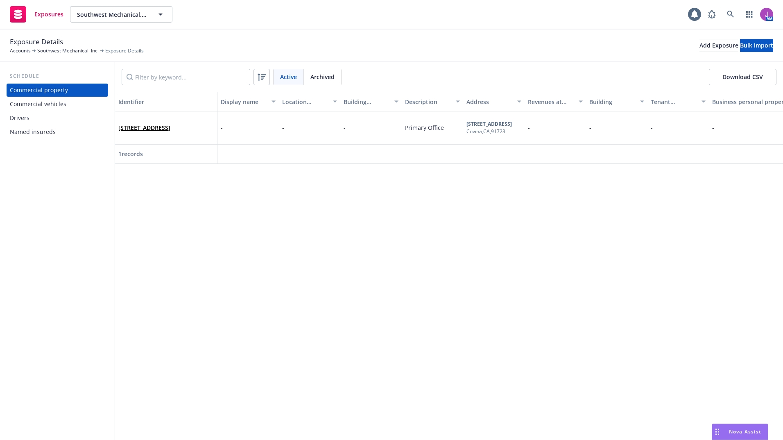
click at [45, 109] on div "Commercial vehicles" at bounding box center [38, 103] width 57 height 13
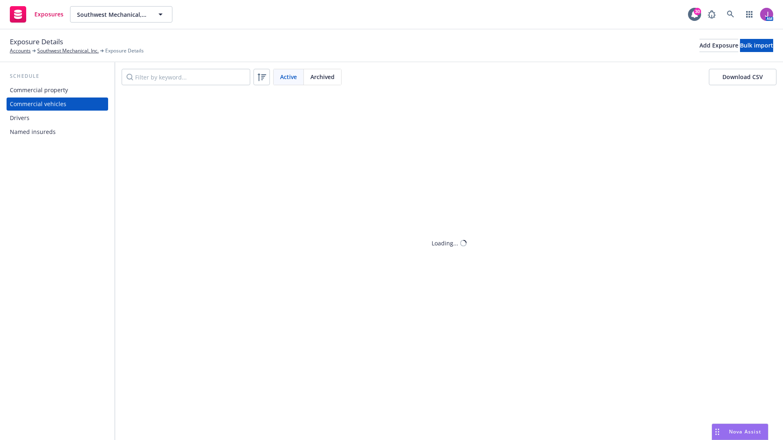
click at [42, 118] on div "Drivers" at bounding box center [57, 117] width 95 height 13
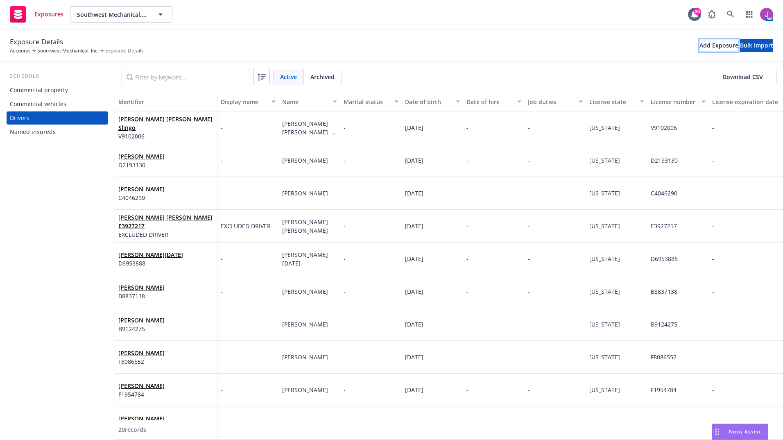
click at [699, 46] on div "Add Exposure" at bounding box center [718, 45] width 39 height 12
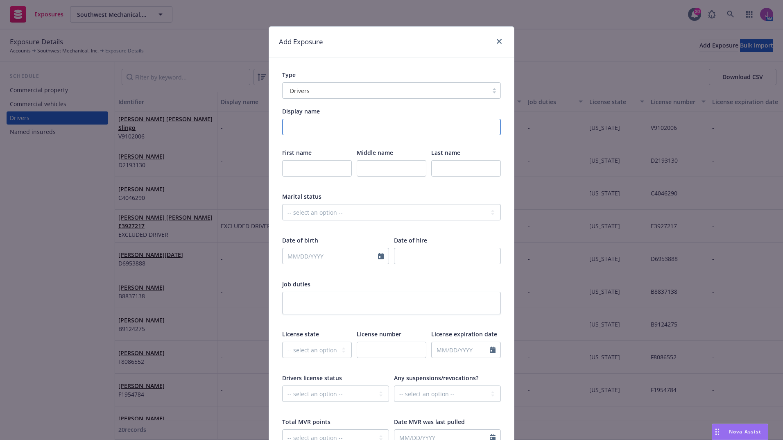
click at [317, 124] on input "Display name" at bounding box center [391, 127] width 219 height 16
paste input "Driver: Joseph Madrid DOB #09/21/1982 DL #F7790157 CA"
click at [303, 127] on input "Driver: Joseph Madrid DOB #09/21/1982 DL #F7790157 CA" at bounding box center [391, 127] width 219 height 16
type input "Driver: Joseph Madrid DOB #09/21/1982 DL #F7790157 CA"
click at [302, 163] on input "text" at bounding box center [317, 168] width 70 height 16
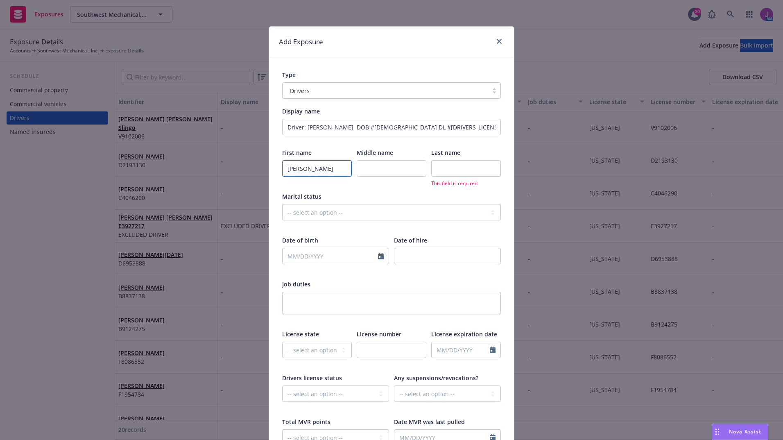
type input "Joseph"
type input "Madrid"
select select "8"
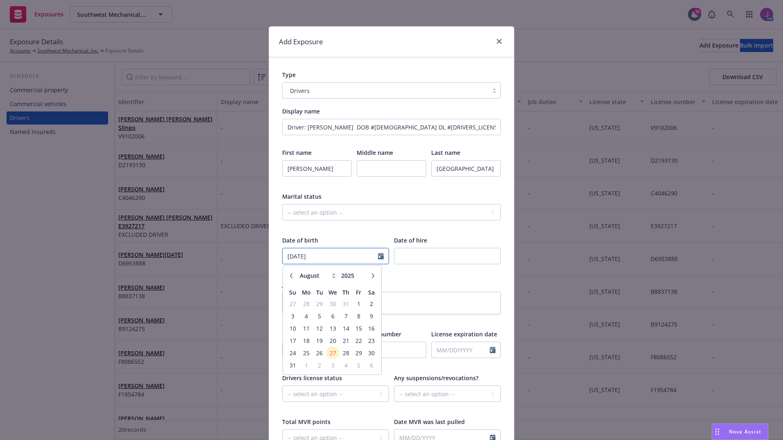
type input "09/21/1982"
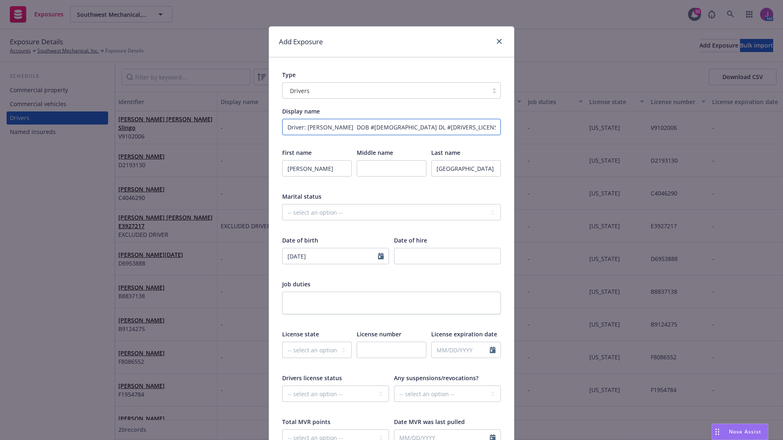
drag, startPoint x: 407, startPoint y: 125, endPoint x: 433, endPoint y: 128, distance: 25.9
click at [433, 128] on input "Driver: Joseph Madrid DOB #09/21/1982 DL #F7790157 CA" at bounding box center [391, 127] width 219 height 16
click at [314, 350] on select "-- select an option -- Alaska Alabama Arkansas American Samoa Arizona Californi…" at bounding box center [317, 350] width 70 height 16
select select "CA"
click at [282, 342] on select "-- select an option -- Alaska Alabama Arkansas American Samoa Arizona Californi…" at bounding box center [317, 350] width 70 height 16
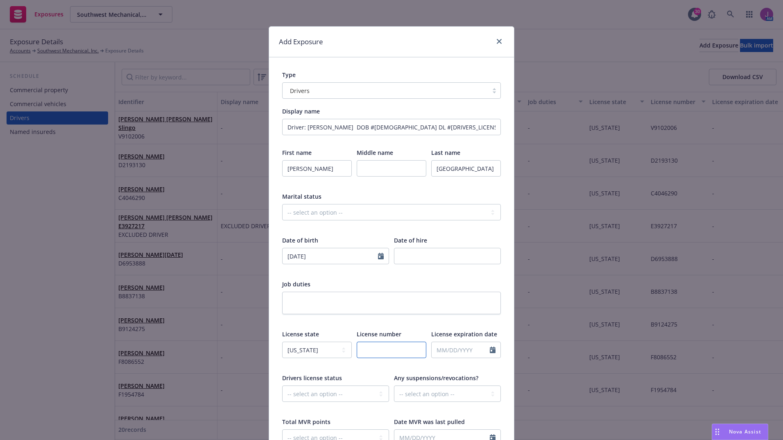
click at [369, 351] on input "text" at bounding box center [392, 350] width 70 height 16
paste input "F7790157"
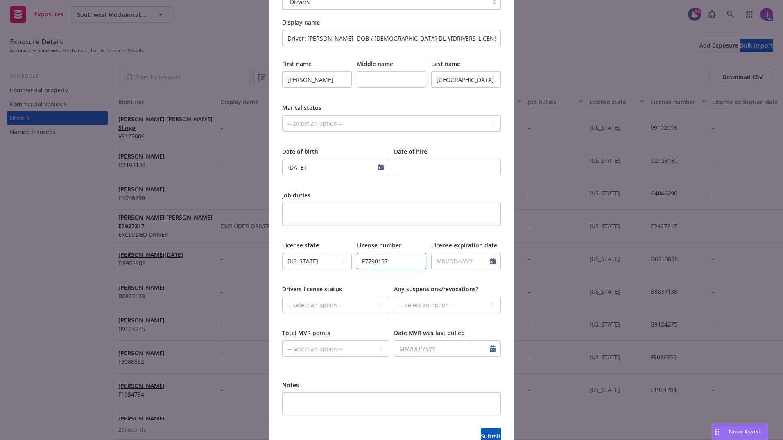
scroll to position [107, 0]
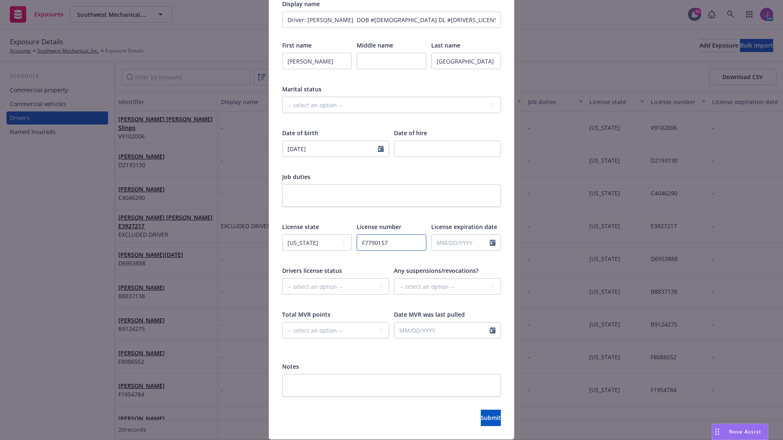
type input "F7790157"
click at [343, 377] on textarea at bounding box center [391, 385] width 219 height 23
type textarea "x"
type textarea "I"
type textarea "x"
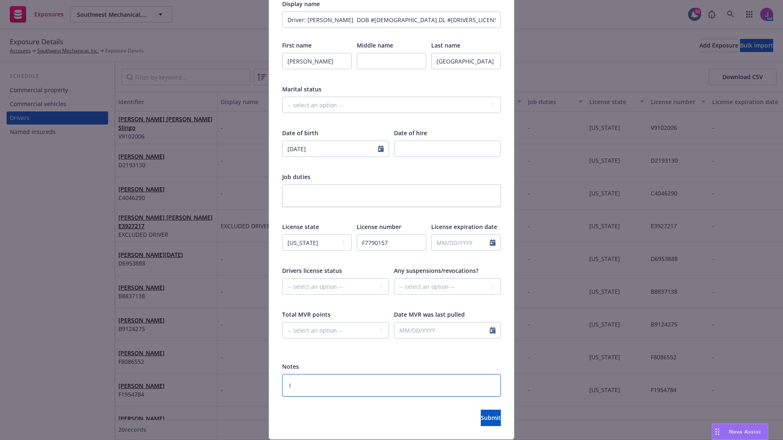
type textarea "In"
type textarea "x"
type textarea "Ins"
type textarea "x"
type textarea "Insd"
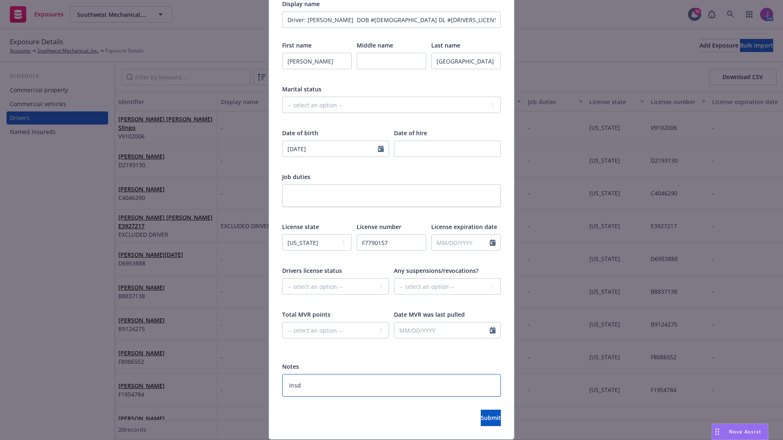
type textarea "x"
type textarea "Insd"
type textarea "x"
type textarea "Insd r"
type textarea "x"
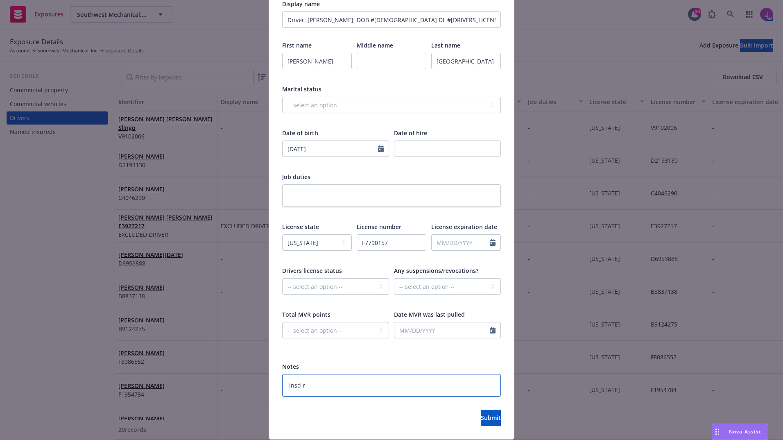
type textarea "Insd re"
type textarea "x"
type textarea "Insd req"
type textarea "x"
type textarea "Insd req"
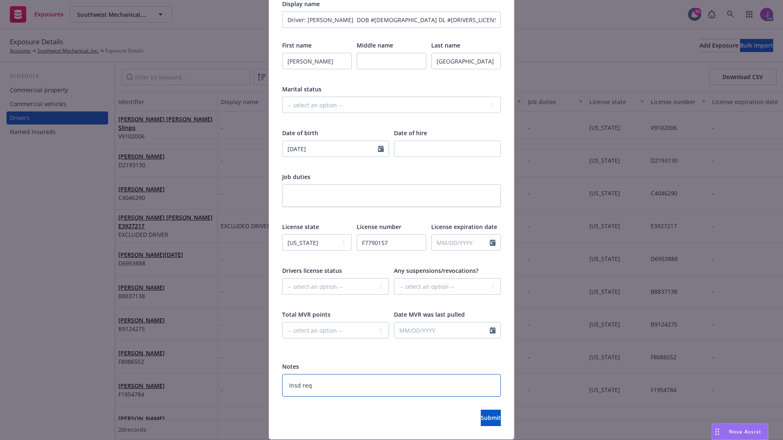
type textarea "x"
type textarea "Insd req t"
type textarea "x"
type textarea "Insd req to"
type textarea "x"
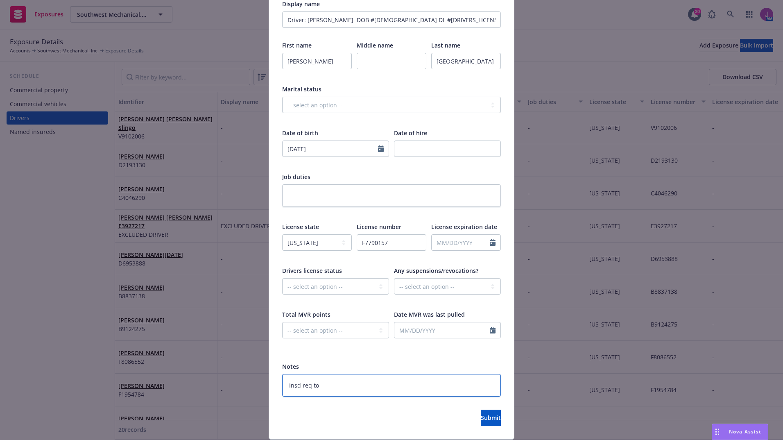
type textarea "Insd req to"
type textarea "x"
type textarea "Insd req to a"
type textarea "x"
type textarea "Insd req to ad"
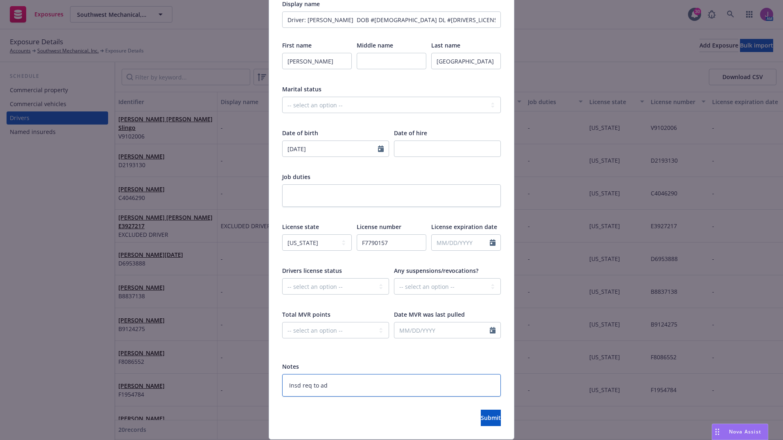
type textarea "x"
type textarea "Insd req to add"
type textarea "x"
type textarea "Insd req to add 8"
type textarea "x"
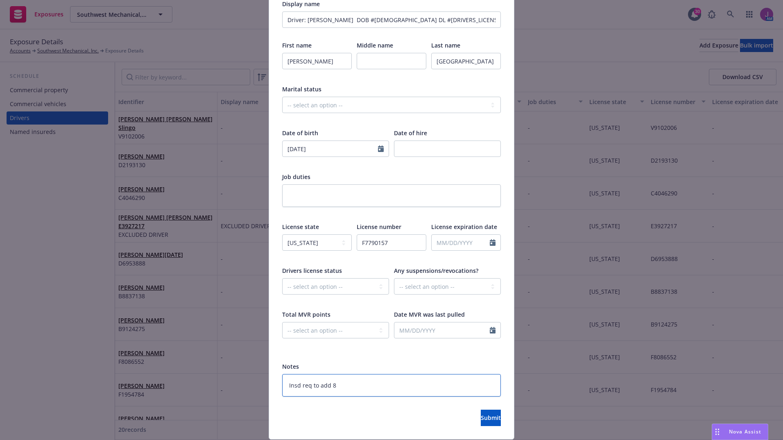
type textarea "Insd req to add 8/"
type textarea "x"
type textarea "Insd req to add 8/2"
type textarea "x"
type textarea "Insd req to add 8/26"
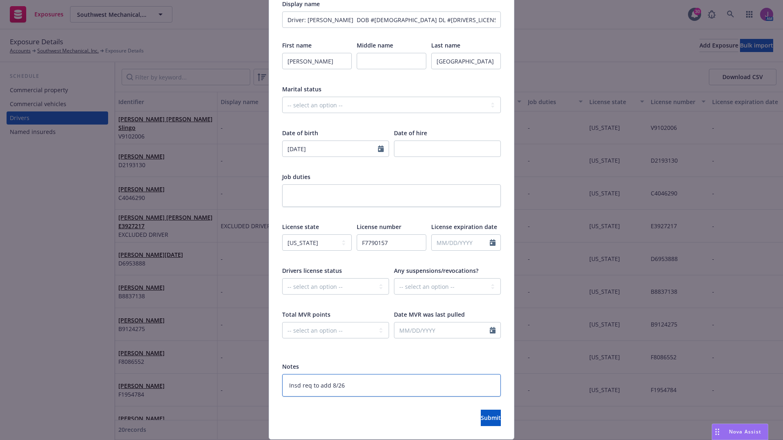
type textarea "x"
type textarea "Insd req to add 8/26/"
type textarea "x"
type textarea "Insd req to add 8/26/2"
type textarea "x"
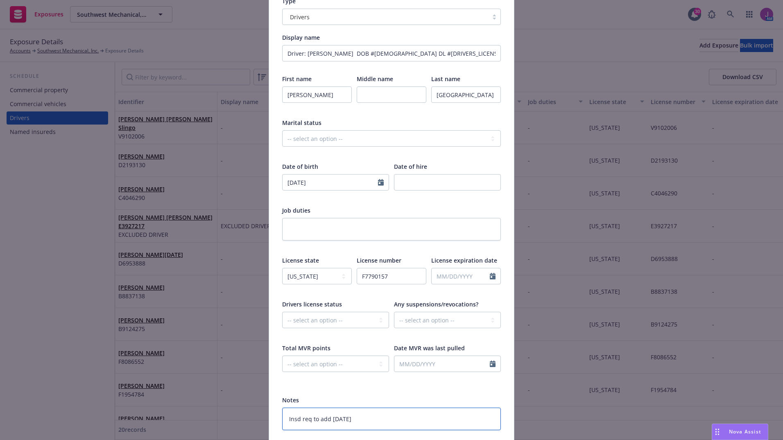
scroll to position [73, 0]
type textarea "Insd req to add 8/26/25"
click at [415, 368] on input "text" at bounding box center [441, 364] width 95 height 16
select select "8"
click at [455, 323] on span "21" at bounding box center [457, 320] width 11 height 10
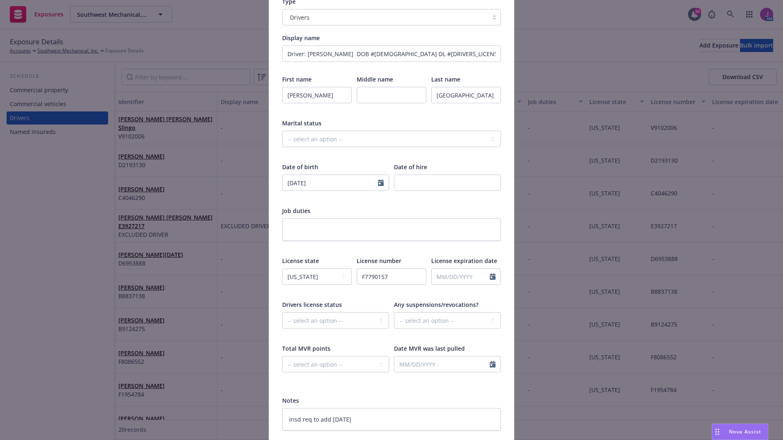
type textarea "x"
type input "08/21/2025"
click at [364, 370] on select "-- select an option -- 0 1 2 3 4 5+ N/A" at bounding box center [335, 364] width 107 height 16
select select "ZERO"
click at [282, 356] on select "-- select an option -- 0 1 2 3 4 5+ N/A" at bounding box center [335, 364] width 107 height 16
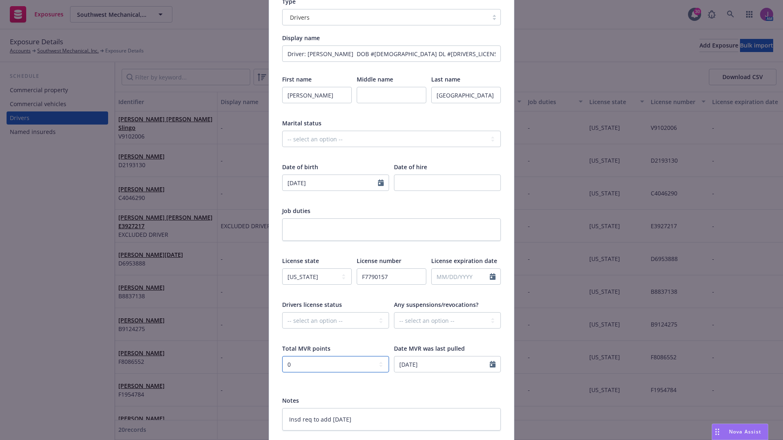
scroll to position [133, 0]
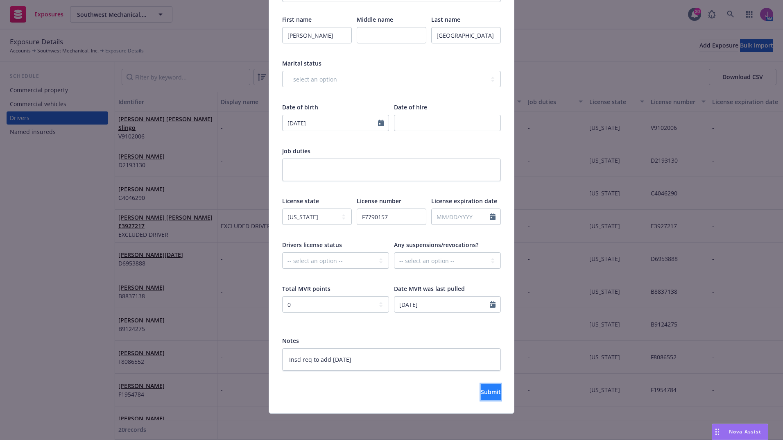
click at [481, 391] on button "Submit" at bounding box center [491, 392] width 20 height 16
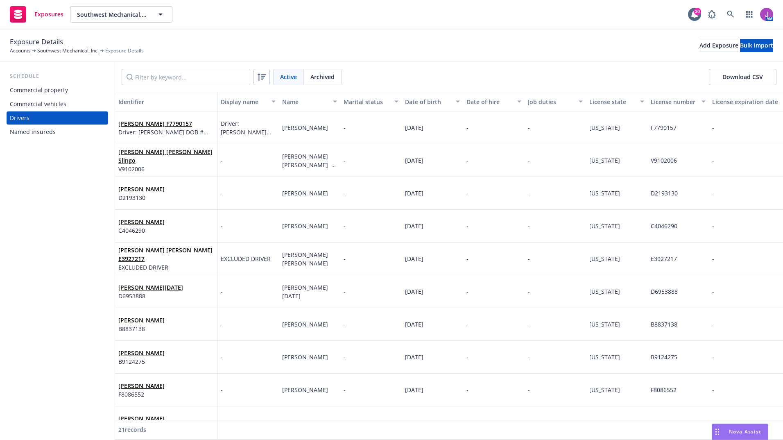
click at [208, 140] on div "Joseph Madrid F7790157 Driver: Joseph Madrid DOB #09/21/1982 DL #F7790157 CA" at bounding box center [166, 127] width 102 height 33
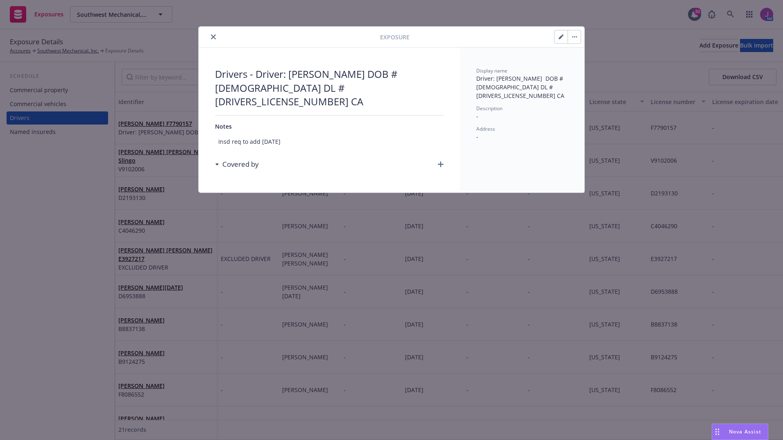
click at [560, 38] on icon "button" at bounding box center [561, 37] width 4 height 4
type textarea "x"
select select "CA"
select select "ZERO"
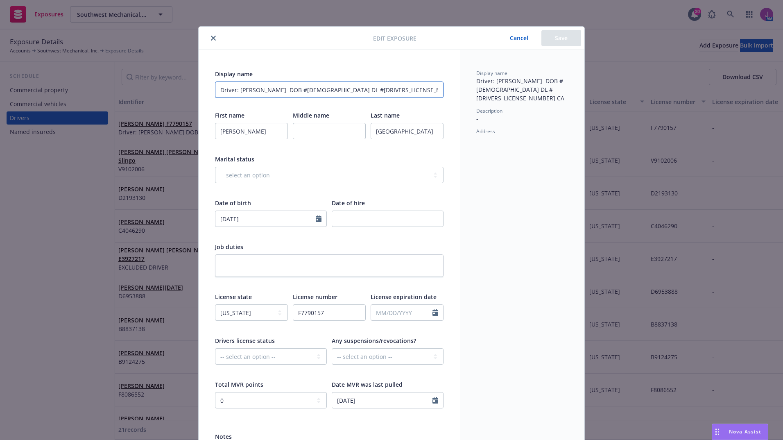
drag, startPoint x: 385, startPoint y: 91, endPoint x: 175, endPoint y: 78, distance: 209.6
click at [175, 78] on div "Edit exposure Cancel Save Display name Driver: Joseph Madrid DOB #09/21/1982 DL…" at bounding box center [391, 220] width 783 height 440
type textarea "x"
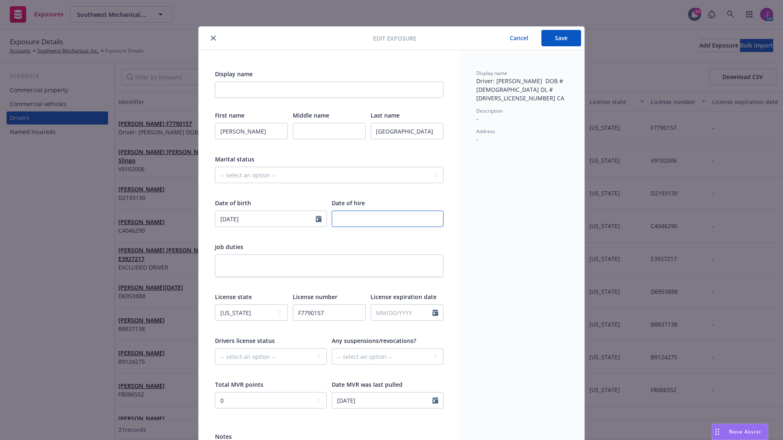
click at [364, 221] on input "number" at bounding box center [388, 218] width 112 height 16
type textarea "x"
type input "0"
type textarea "x"
type input "08"
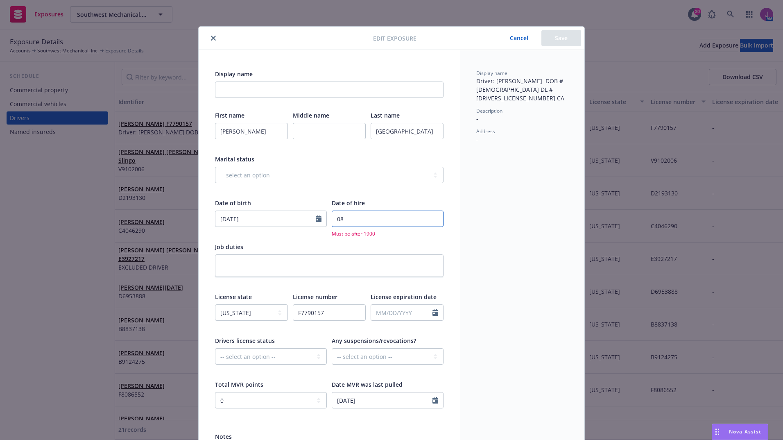
type textarea "x"
type input "082"
type textarea "x"
type input "0827"
type textarea "x"
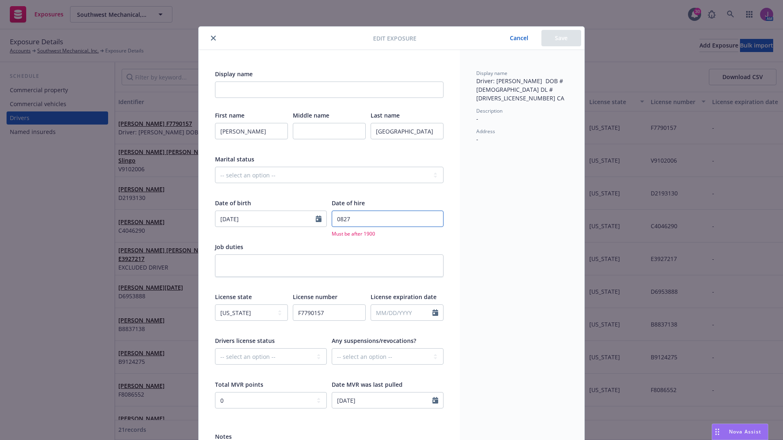
type input "082"
type textarea "x"
type input "08"
type textarea "x"
type input "082"
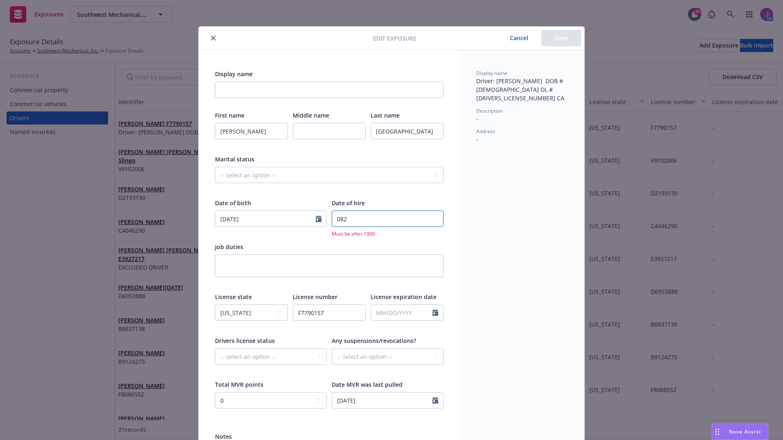
type textarea "x"
type input "0827"
type textarea "x"
type input "082"
type textarea "x"
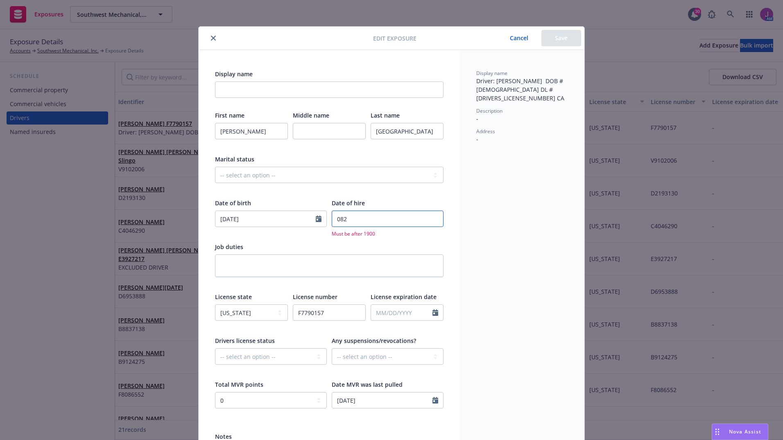
type input "08"
type textarea "x"
type input "0"
type textarea "x"
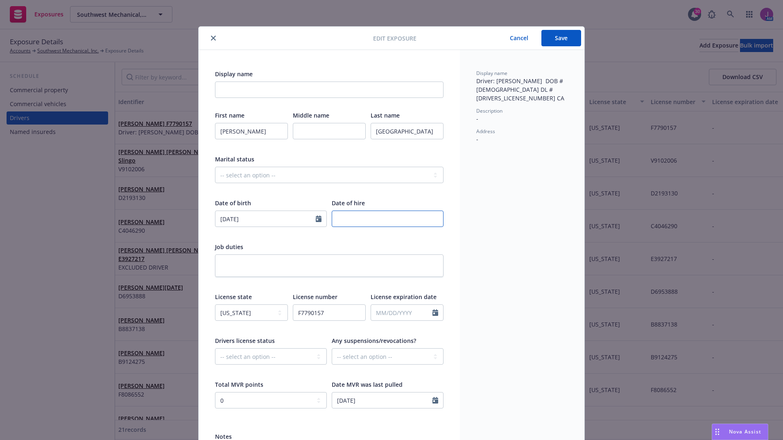
type input "-1"
type textarea "x"
type input "-1"
click at [432, 219] on input "-1" at bounding box center [388, 218] width 112 height 16
click at [427, 216] on input "-1" at bounding box center [388, 218] width 112 height 16
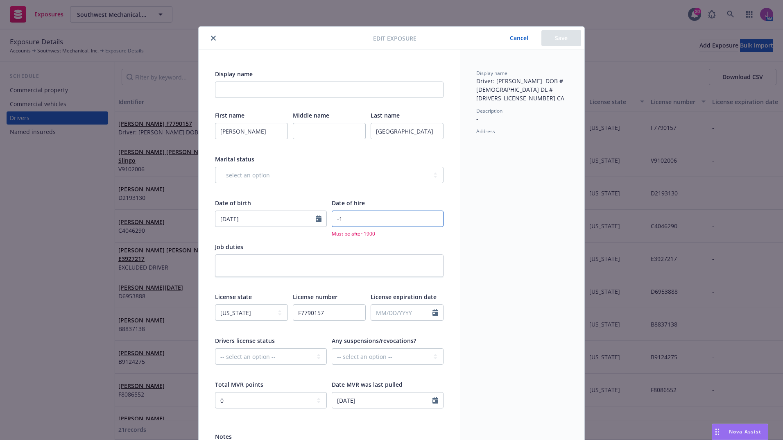
type textarea "x"
type input "1"
type textarea "x"
type input "1"
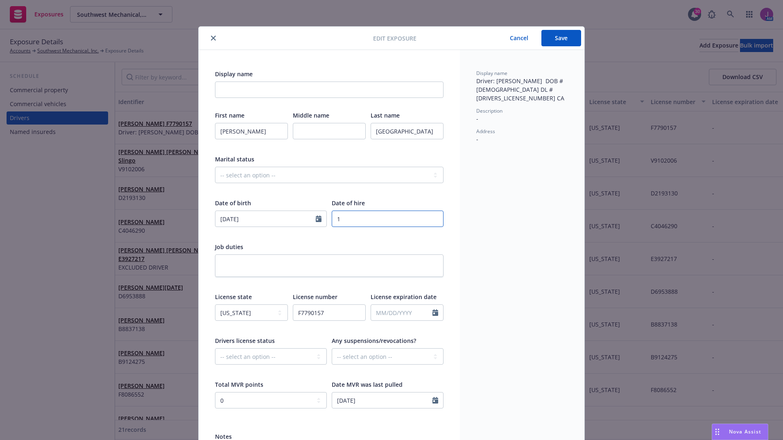
click at [432, 218] on input "1" at bounding box center [388, 218] width 112 height 16
type textarea "x"
type input "2"
type textarea "x"
type input "2"
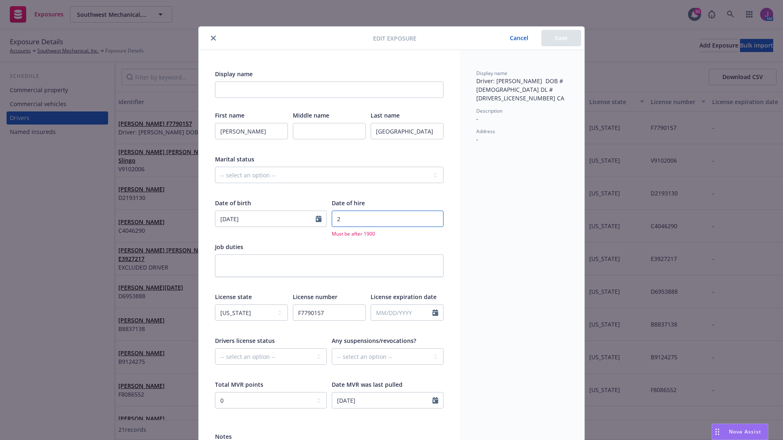
click at [432, 218] on input "2" at bounding box center [388, 218] width 112 height 16
type textarea "x"
type input "3"
type textarea "x"
type input "3"
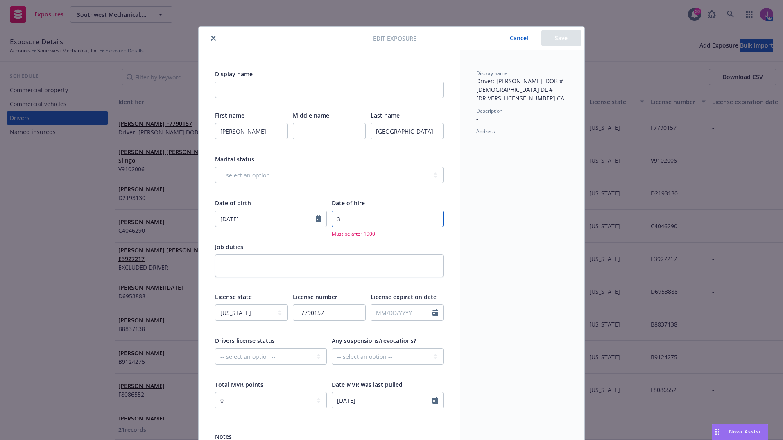
click at [432, 218] on input "3" at bounding box center [388, 218] width 112 height 16
type textarea "x"
type input "4"
type textarea "x"
type input "4"
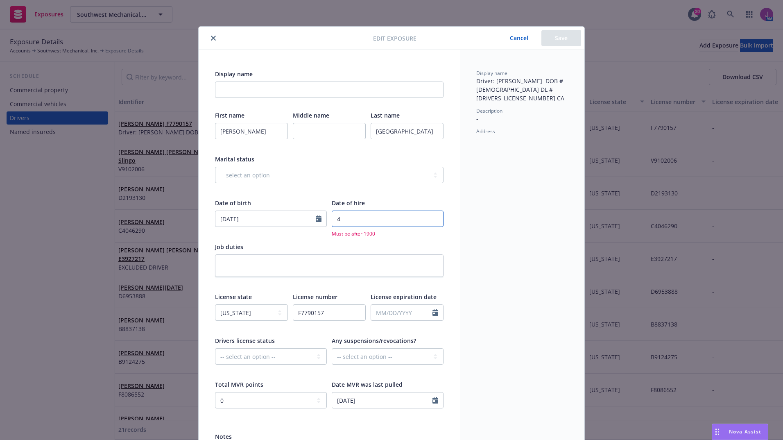
click at [432, 218] on input "4" at bounding box center [388, 218] width 112 height 16
type textarea "x"
type input "5"
type textarea "x"
type input "5"
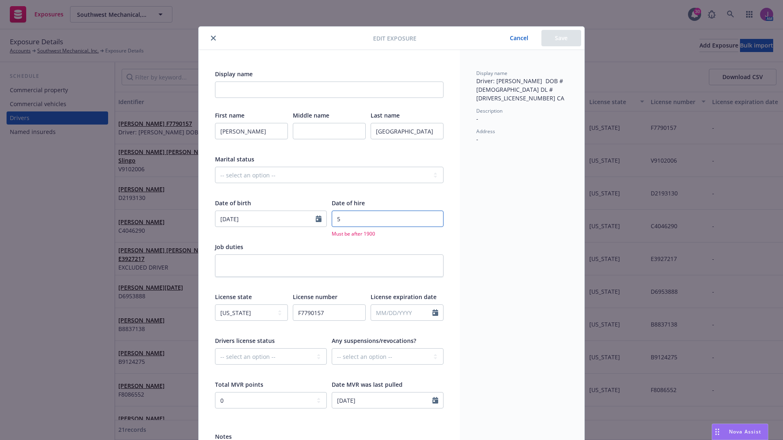
click at [432, 218] on input "5" at bounding box center [388, 218] width 112 height 16
click at [348, 256] on textarea at bounding box center [329, 265] width 229 height 23
drag, startPoint x: 350, startPoint y: 221, endPoint x: 318, endPoint y: 217, distance: 32.2
click at [318, 217] on div "Date of birth 09/21/1982 Date of hire 5 Must be after 1900" at bounding box center [329, 218] width 229 height 39
type textarea "x"
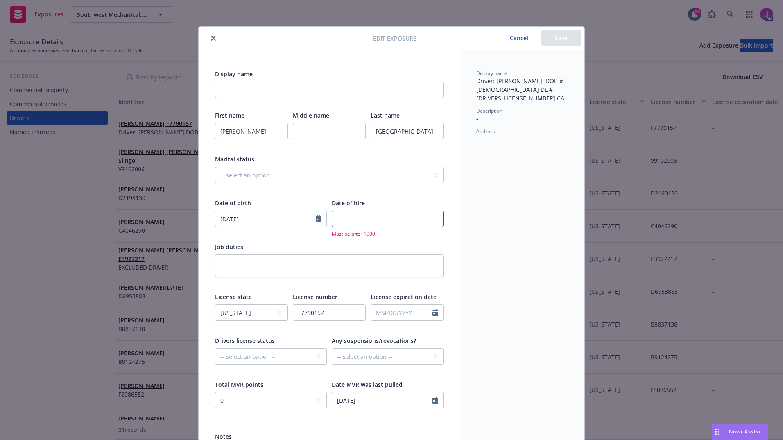
type textarea "x"
click at [307, 197] on div "First name Joseph Middle name Last name Madrid Marital status -- select an opti…" at bounding box center [329, 265] width 229 height 308
click at [555, 38] on button "Save" at bounding box center [561, 38] width 40 height 16
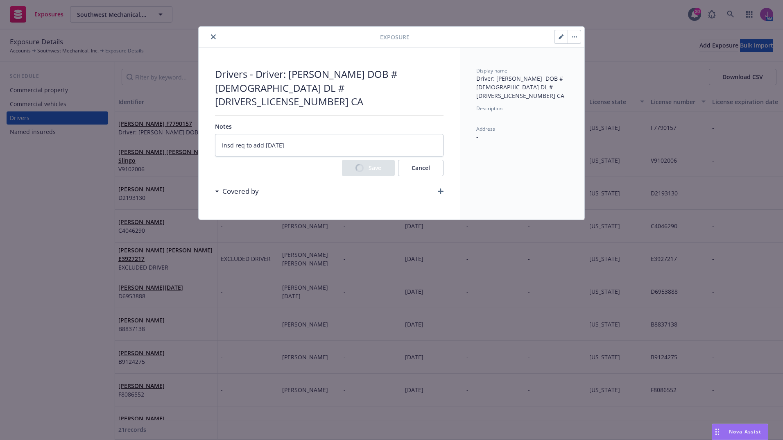
type textarea "x"
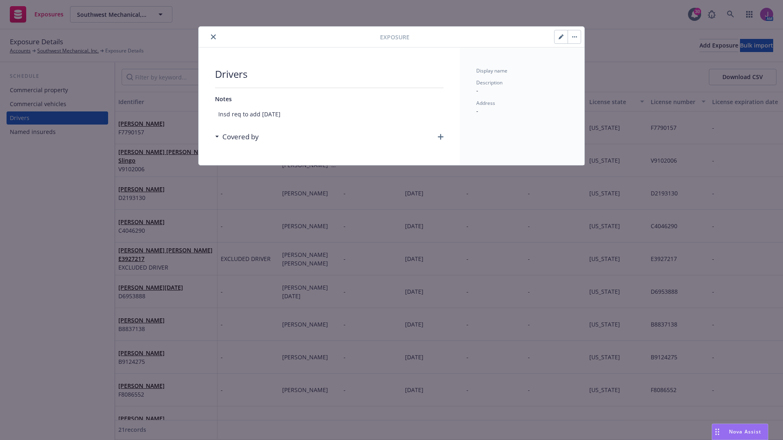
click at [214, 36] on icon "close" at bounding box center [213, 36] width 5 height 5
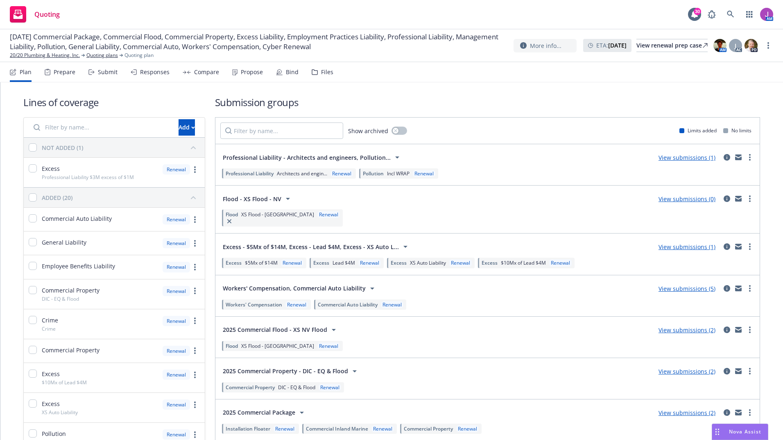
click at [328, 76] on div "Files" at bounding box center [323, 72] width 22 height 20
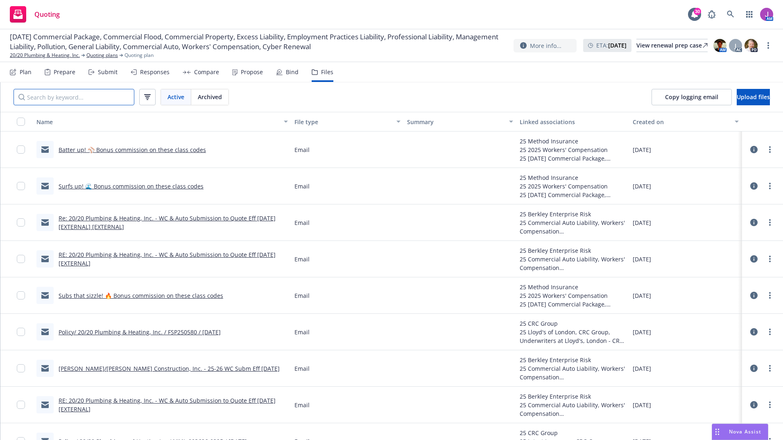
click at [99, 103] on input "Search by keyword..." at bounding box center [74, 97] width 121 height 16
type input "k"
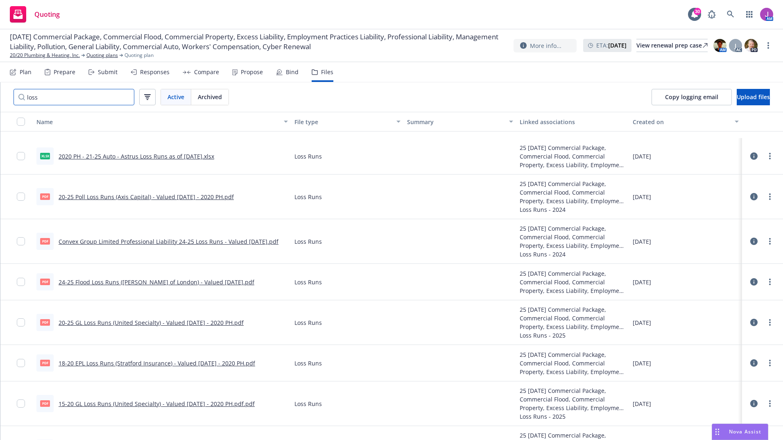
scroll to position [459, 0]
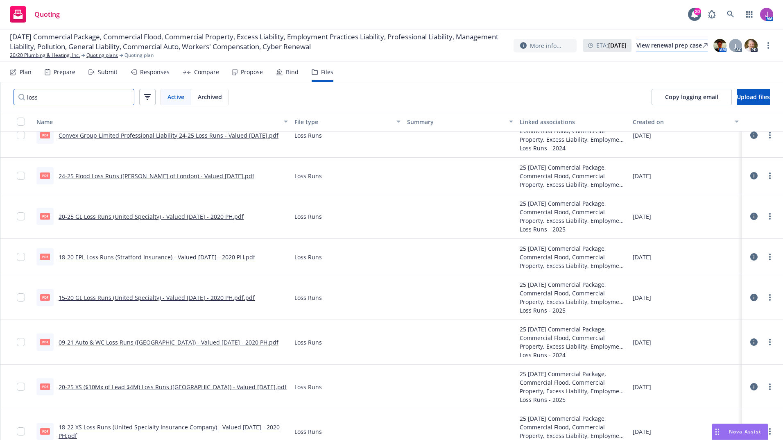
type input "loss"
click at [652, 46] on div "View renewal prep case" at bounding box center [671, 45] width 71 height 12
click at [74, 57] on link "20/20 Plumbing & Heating, Inc." at bounding box center [45, 55] width 70 height 7
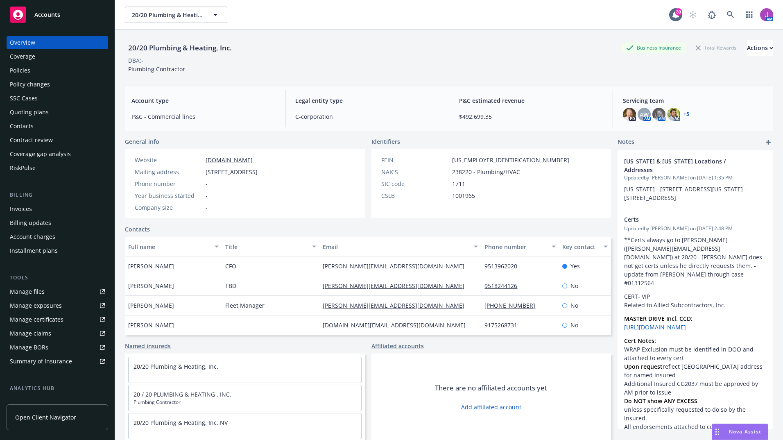
click at [38, 72] on div "Policies" at bounding box center [57, 70] width 95 height 13
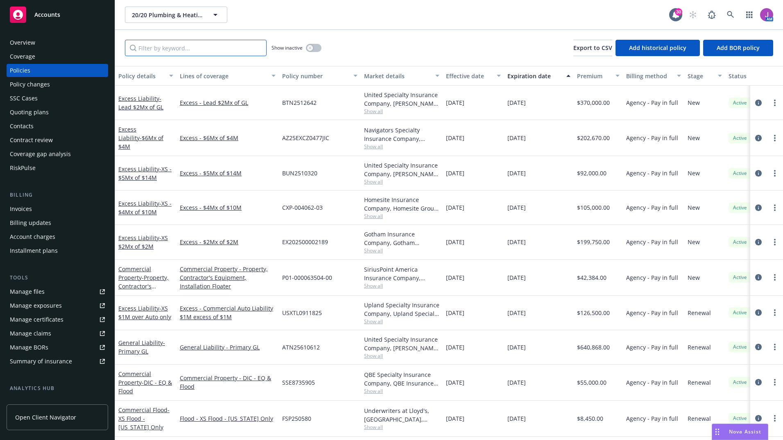
click at [170, 46] on input "Filter by keyword..." at bounding box center [196, 48] width 142 height 16
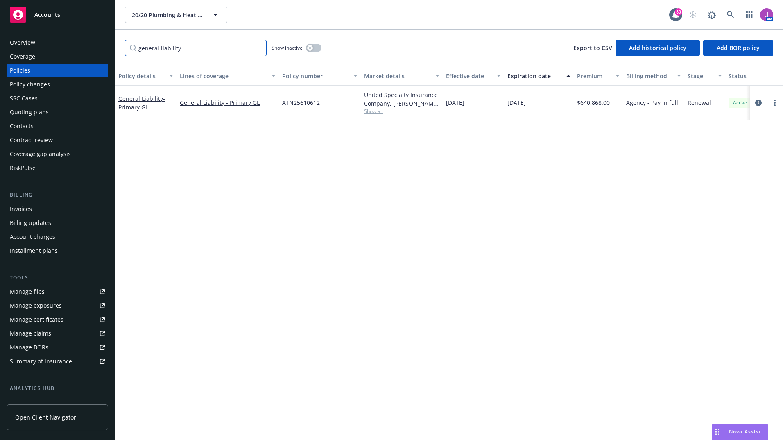
type input "general liability"
click at [309, 48] on icon "button" at bounding box center [309, 47] width 3 height 3
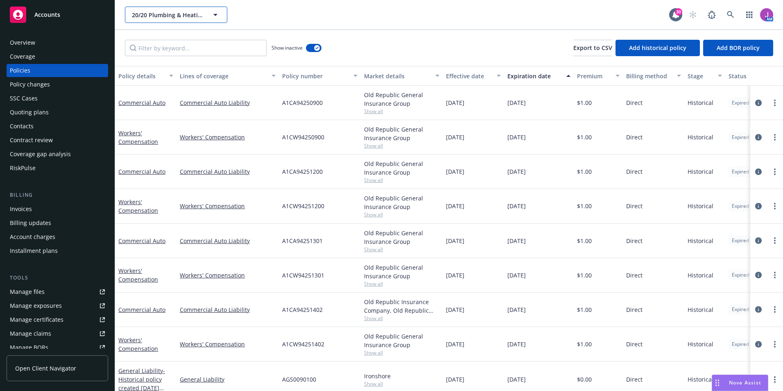
click at [173, 17] on span "20/20 Plumbing & Heating, Inc." at bounding box center [167, 15] width 71 height 9
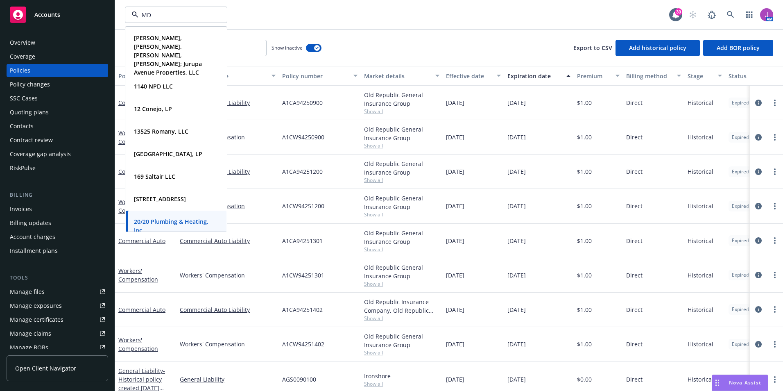
type input "MDB"
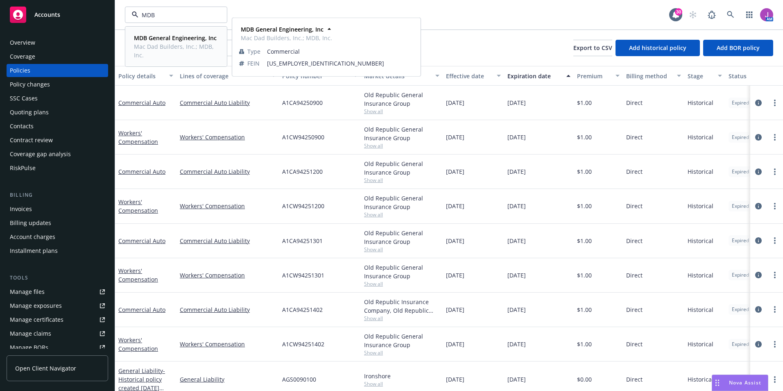
click at [181, 33] on div "MDB General Engineering, Inc Mac Dad Builders, Inc.; MDB, Inc." at bounding box center [175, 46] width 88 height 29
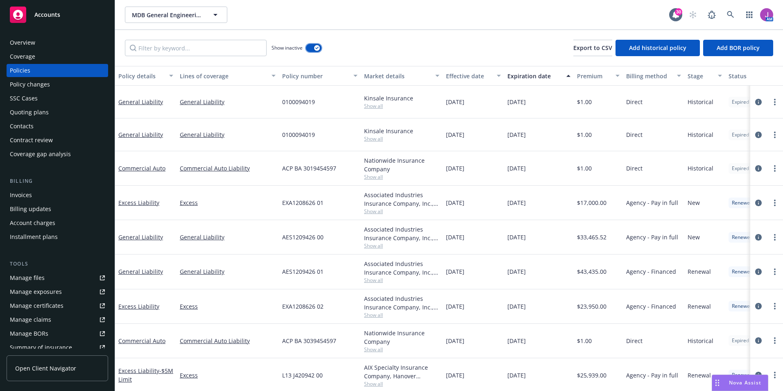
click at [318, 47] on icon "button" at bounding box center [316, 48] width 3 height 2
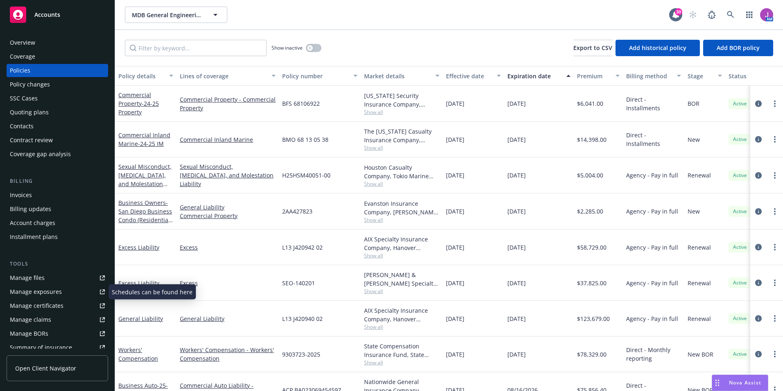
click at [42, 290] on div "Manage exposures" at bounding box center [36, 291] width 52 height 13
click at [174, 49] on input "Filter by keyword..." at bounding box center [196, 48] width 142 height 16
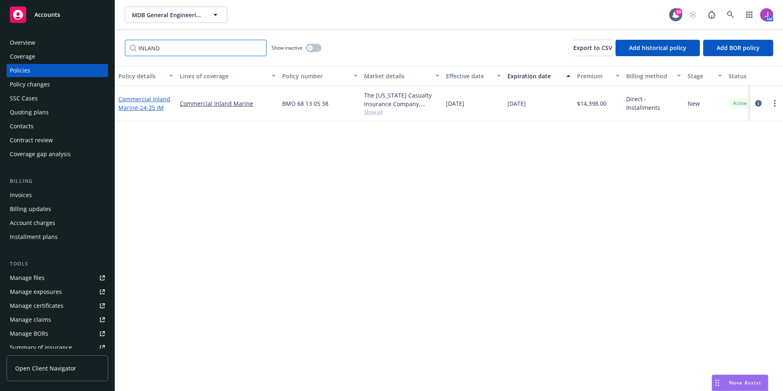
type input "INLAND"
click at [145, 104] on span "- 24-25 IM" at bounding box center [151, 108] width 26 height 8
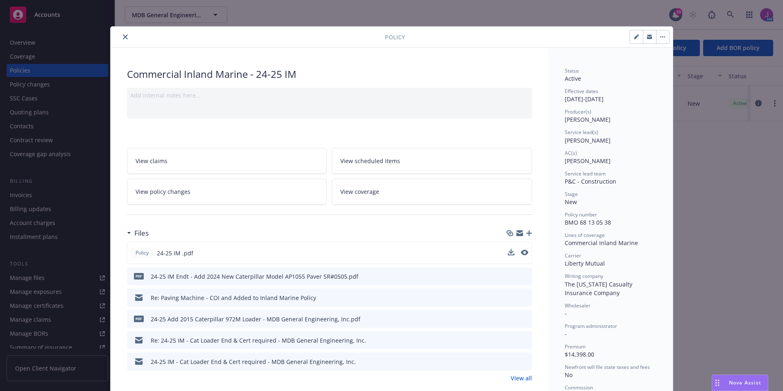
click at [523, 255] on button at bounding box center [524, 253] width 7 height 9
click at [523, 250] on icon "preview file" at bounding box center [523, 252] width 7 height 6
click at [197, 187] on link "View policy changes" at bounding box center [227, 192] width 200 height 26
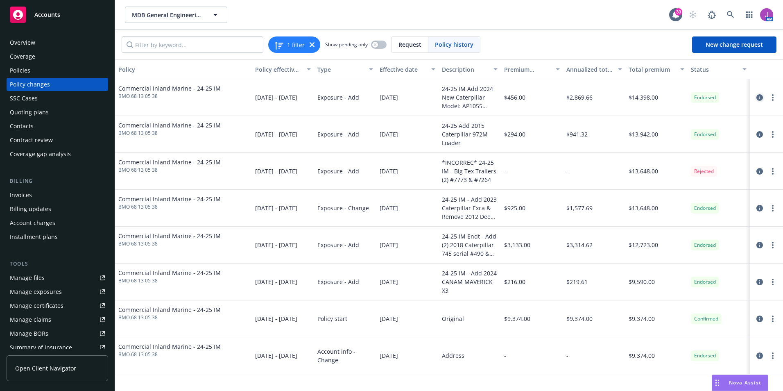
click at [760, 96] on icon "circleInformation" at bounding box center [759, 97] width 7 height 7
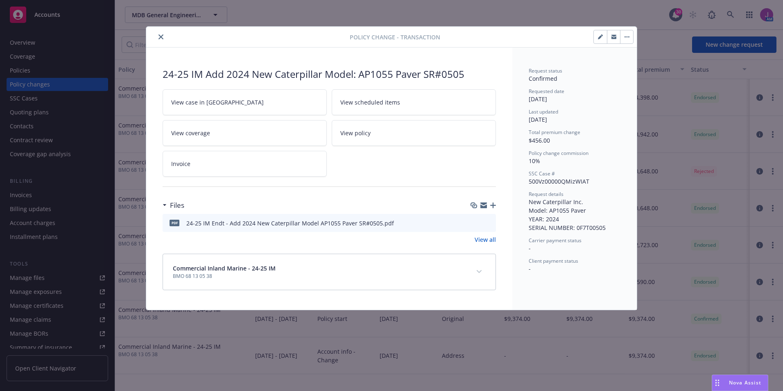
click at [159, 40] on button "close" at bounding box center [161, 37] width 10 height 10
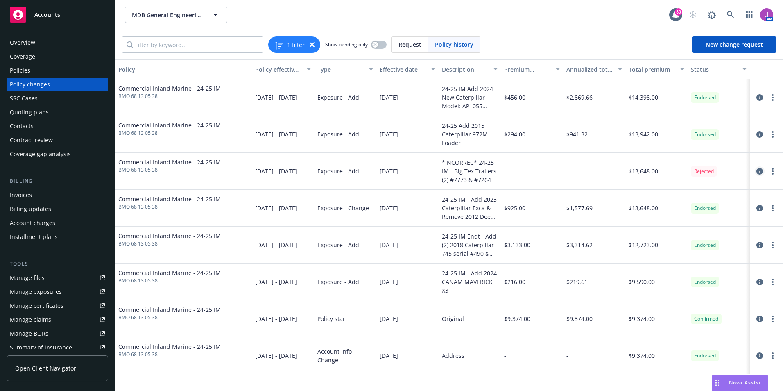
click at [756, 171] on link "circleInformation" at bounding box center [760, 171] width 10 height 10
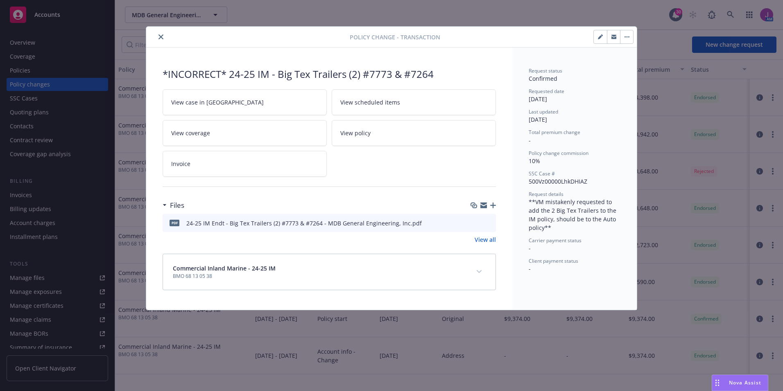
click at [158, 34] on button "close" at bounding box center [161, 37] width 10 height 10
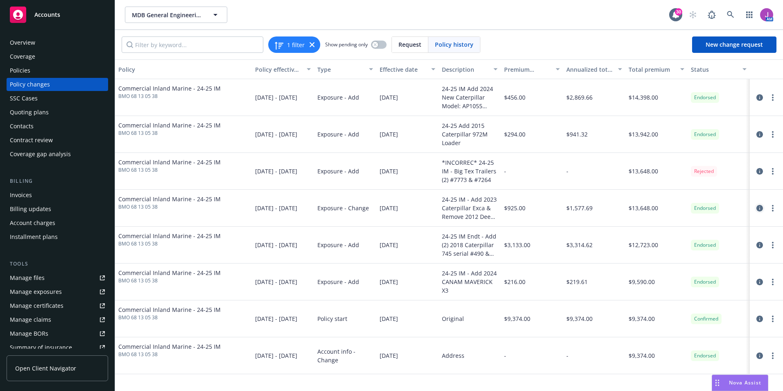
click at [757, 206] on icon "circleInformation" at bounding box center [759, 208] width 7 height 7
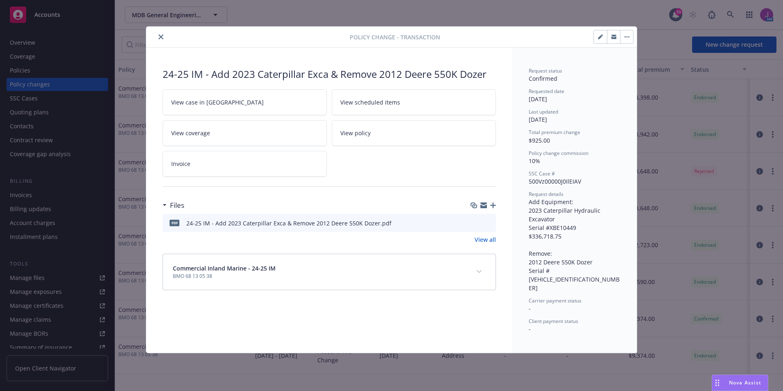
click at [159, 39] on icon "close" at bounding box center [160, 36] width 5 height 5
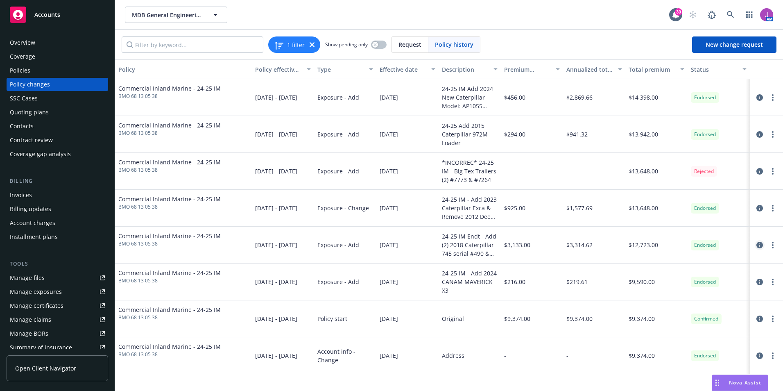
click at [760, 245] on icon "circleInformation" at bounding box center [759, 245] width 7 height 7
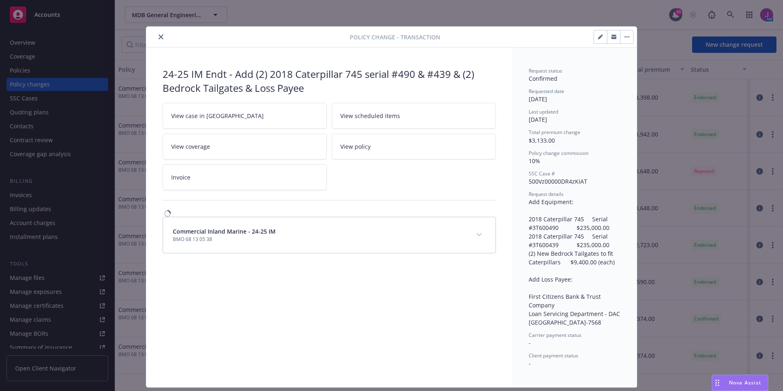
scroll to position [20, 0]
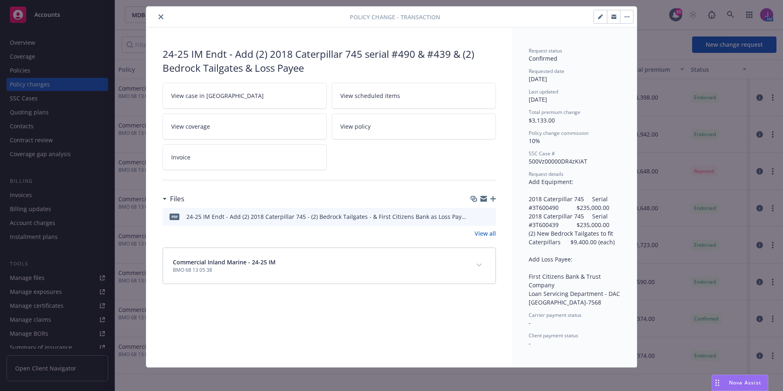
click at [486, 217] on icon "preview file" at bounding box center [487, 216] width 7 height 6
click at [488, 217] on icon "preview file" at bounding box center [487, 216] width 7 height 6
click at [159, 19] on icon "close" at bounding box center [160, 16] width 5 height 5
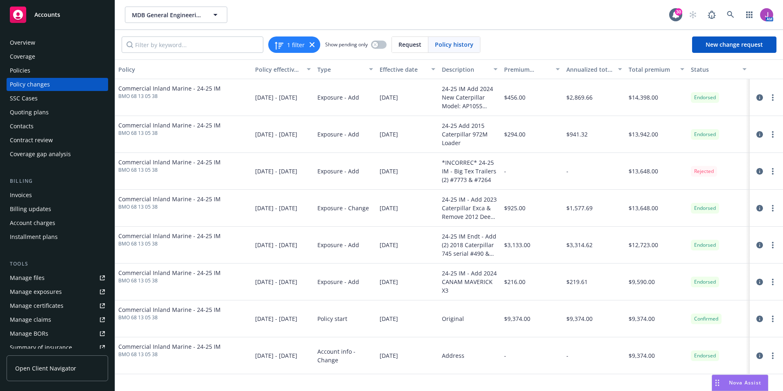
click at [29, 73] on div "Policies" at bounding box center [20, 70] width 20 height 13
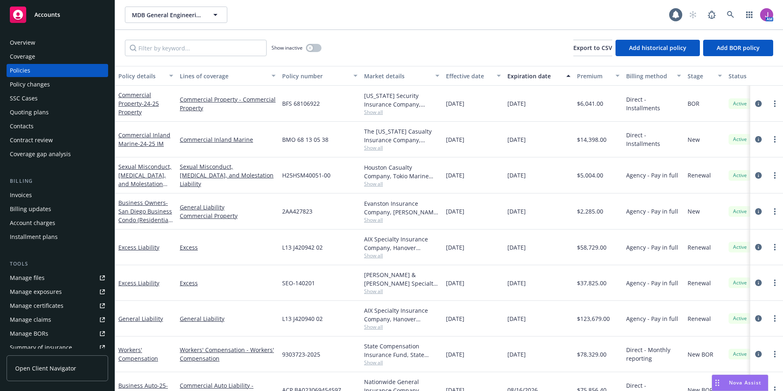
click at [37, 81] on div "Policy changes" at bounding box center [30, 84] width 40 height 13
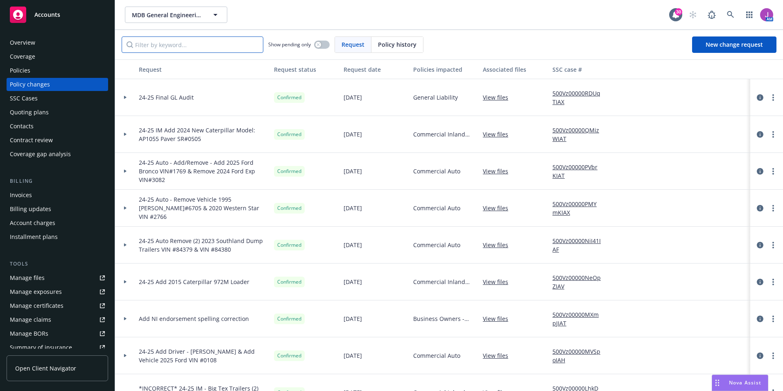
click at [178, 48] on input "Filter by keyword..." at bounding box center [193, 44] width 142 height 16
click at [61, 70] on div "Policies" at bounding box center [57, 70] width 95 height 13
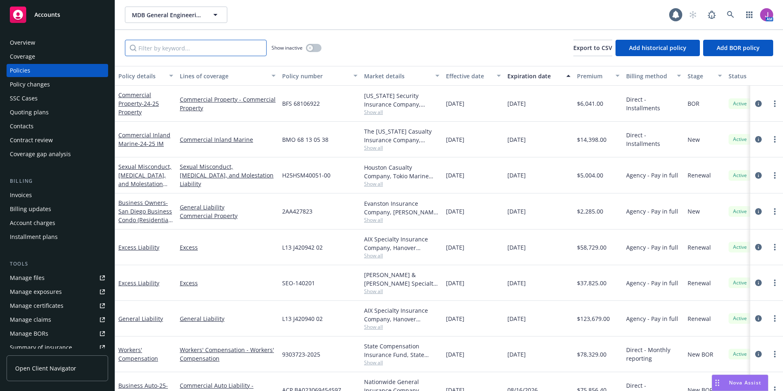
click at [166, 52] on input "Filter by keyword..." at bounding box center [196, 48] width 142 height 16
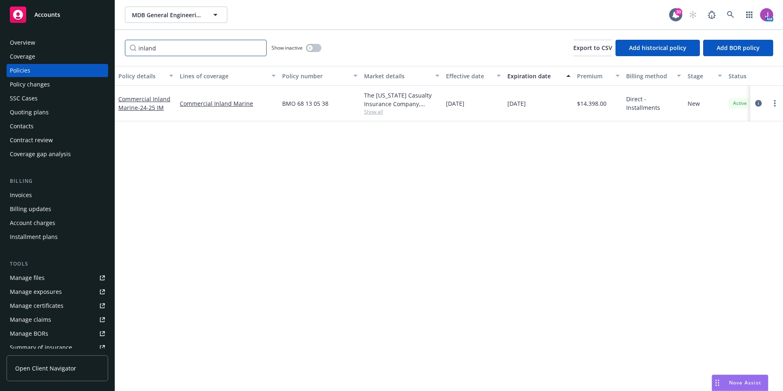
type input "inland"
click at [310, 48] on icon "button" at bounding box center [309, 47] width 3 height 3
click at [315, 49] on icon "button" at bounding box center [316, 48] width 3 height 2
drag, startPoint x: 162, startPoint y: 48, endPoint x: 63, endPoint y: 47, distance: 98.3
click at [64, 47] on div "Accounts Overview Coverage Policies Policy changes SSC Cases Quoting plans Cont…" at bounding box center [391, 195] width 783 height 391
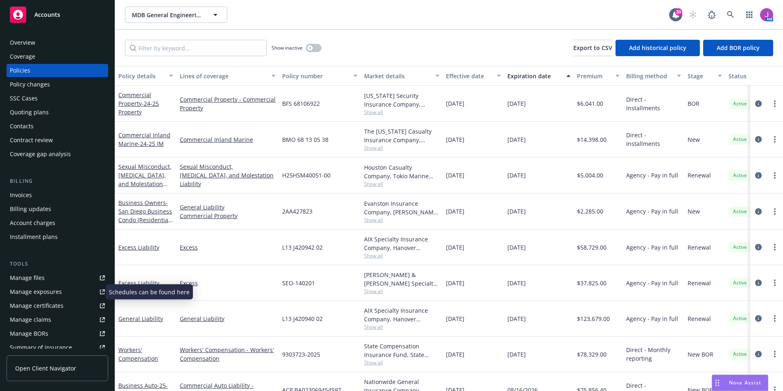
click at [36, 294] on div "Manage exposures" at bounding box center [36, 291] width 52 height 13
click at [155, 50] on input "Filter by keyword..." at bounding box center [196, 48] width 142 height 16
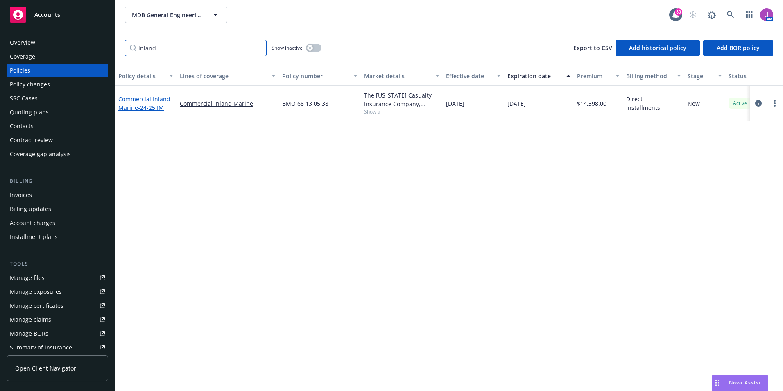
type input "inland"
click at [134, 109] on link "Commercial Inland Marine - 24-25 IM" at bounding box center [144, 103] width 52 height 16
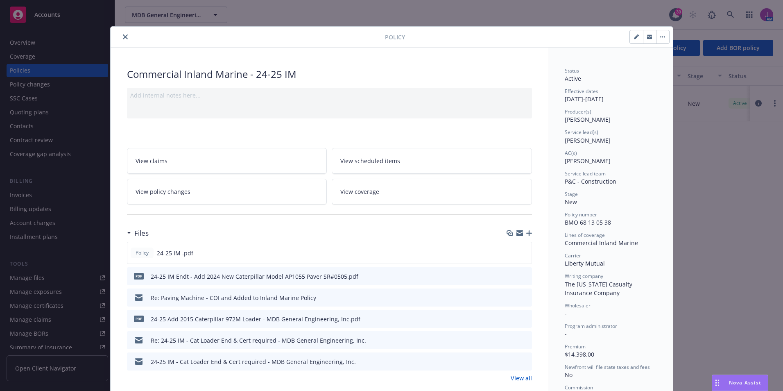
scroll to position [25, 0]
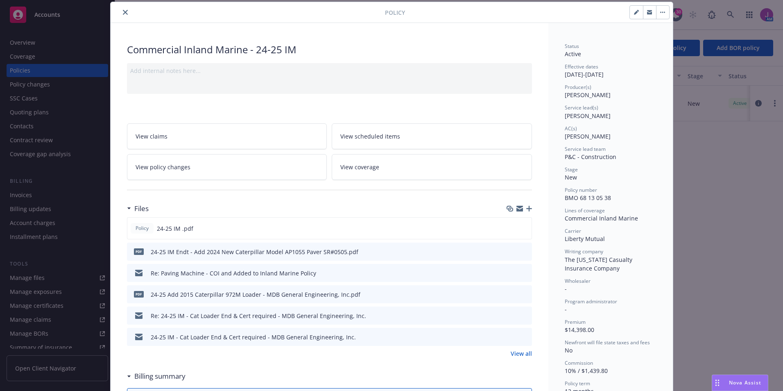
click at [233, 167] on link "View policy changes" at bounding box center [227, 167] width 200 height 26
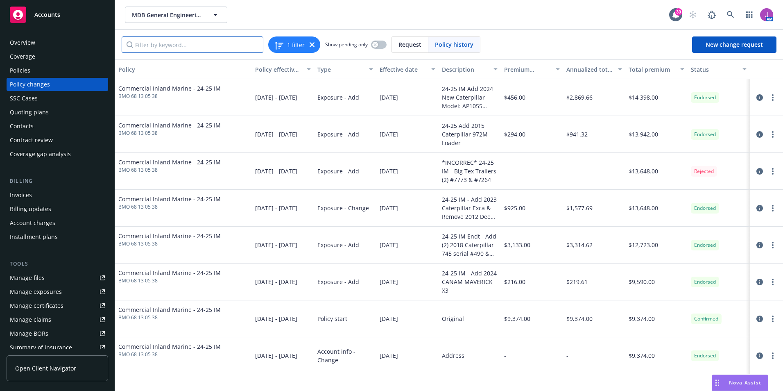
click at [208, 47] on input "Filter by keyword..." at bounding box center [193, 44] width 142 height 16
type input "l"
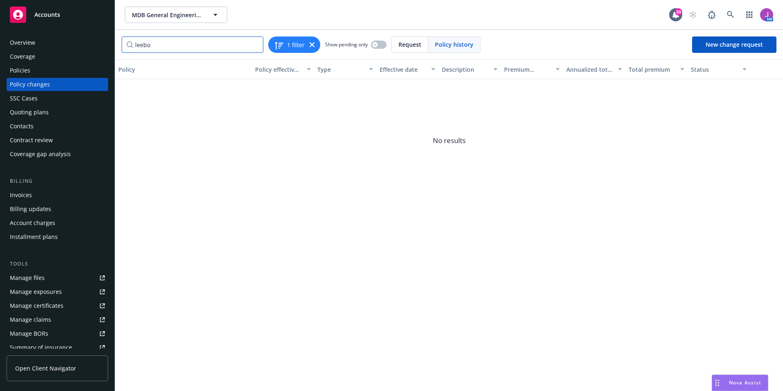
type input "leeboy"
drag, startPoint x: 208, startPoint y: 47, endPoint x: 65, endPoint y: 37, distance: 143.7
click at [76, 36] on div "Accounts Overview Coverage Policies Policy changes SSC Cases Quoting plans Cont…" at bounding box center [391, 195] width 783 height 391
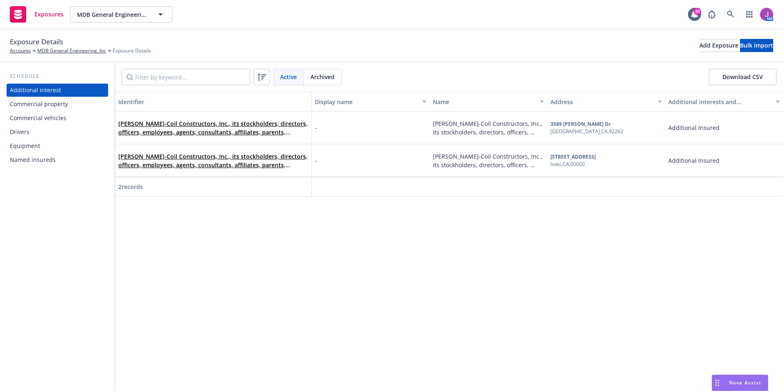
click at [40, 141] on div "Equipment" at bounding box center [57, 145] width 95 height 13
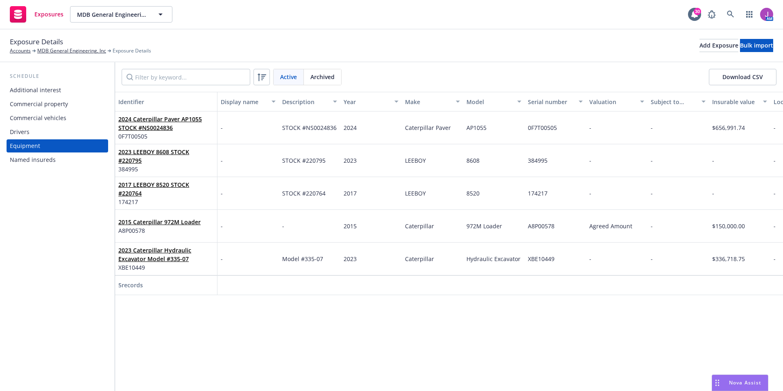
click at [317, 74] on span "Archived" at bounding box center [322, 76] width 24 height 9
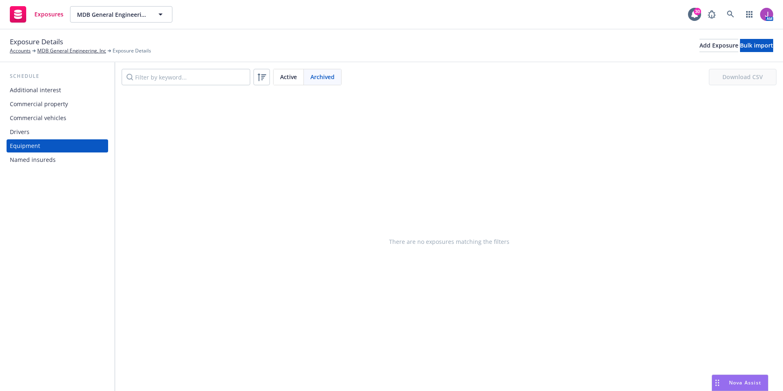
click at [292, 75] on span "Active" at bounding box center [288, 76] width 17 height 9
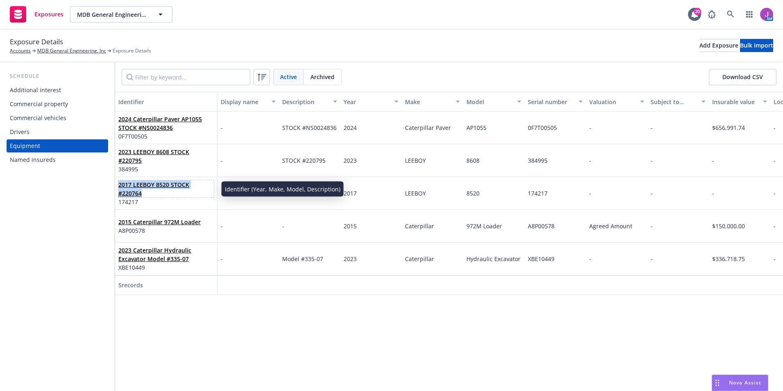
drag, startPoint x: 119, startPoint y: 190, endPoint x: 215, endPoint y: 192, distance: 96.7
click at [215, 192] on div "2017 LEEBOY 8520 STOCK #220764 174217" at bounding box center [166, 193] width 102 height 33
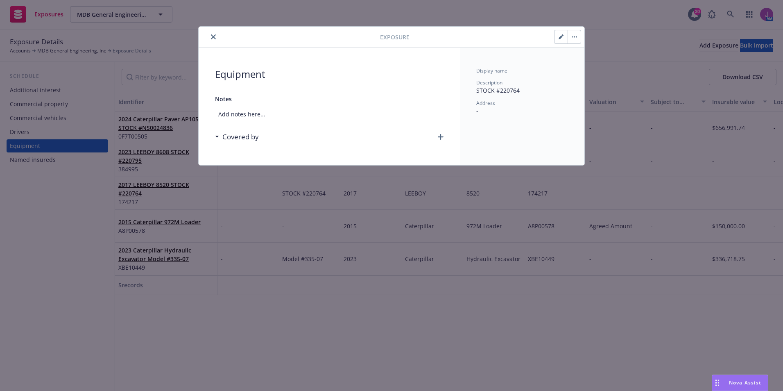
drag, startPoint x: 215, startPoint y: 192, endPoint x: 237, endPoint y: 222, distance: 37.6
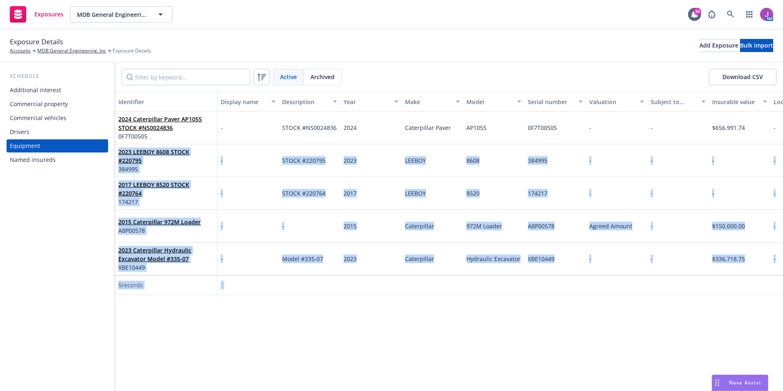
drag, startPoint x: 118, startPoint y: 155, endPoint x: 217, endPoint y: 156, distance: 99.1
click at [217, 156] on body "Exposures MDB General Engineering, Inc MDB General Engineering, Inc 30 AM Expos…" at bounding box center [391, 195] width 783 height 391
drag, startPoint x: 217, startPoint y: 156, endPoint x: 269, endPoint y: 202, distance: 69.4
click at [267, 235] on div "-" at bounding box center [247, 226] width 61 height 33
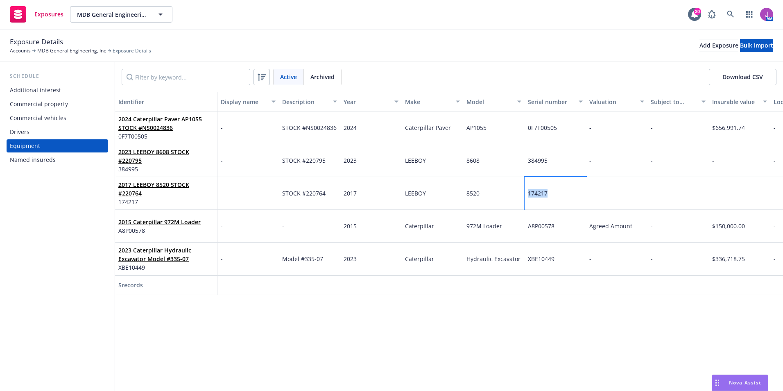
drag, startPoint x: 527, startPoint y: 195, endPoint x: 554, endPoint y: 196, distance: 27.0
click at [554, 196] on div "174217" at bounding box center [555, 193] width 61 height 33
copy span "174217"
drag, startPoint x: 527, startPoint y: 161, endPoint x: 555, endPoint y: 163, distance: 28.7
click at [555, 163] on div "384995" at bounding box center [555, 160] width 61 height 33
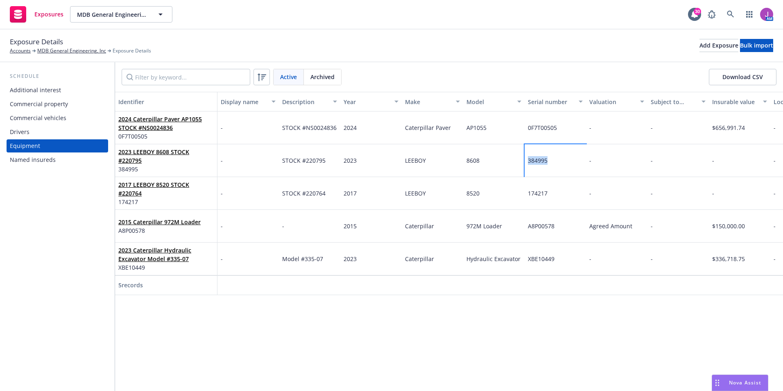
copy span "384995"
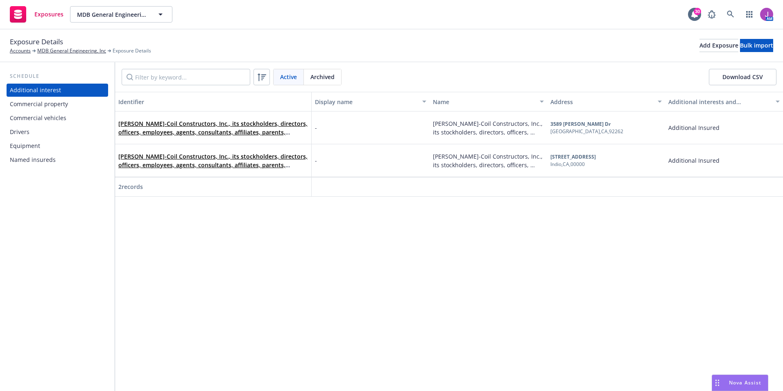
click at [43, 149] on div "Equipment" at bounding box center [57, 145] width 95 height 13
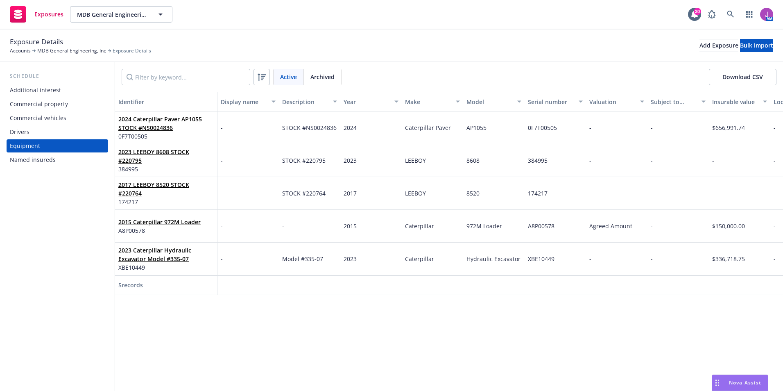
click at [327, 75] on span "Archived" at bounding box center [322, 76] width 24 height 9
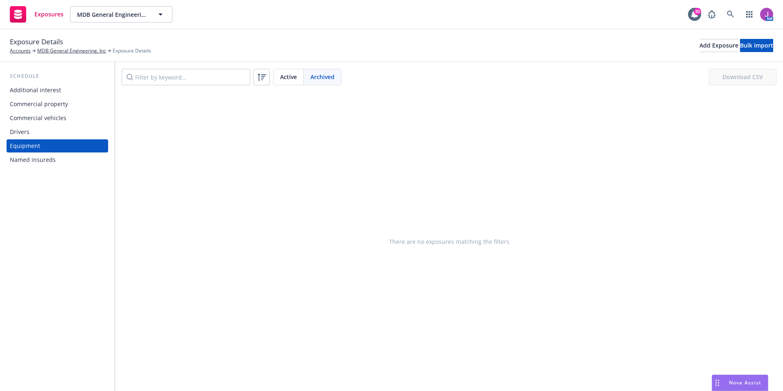
click at [294, 76] on span "Active" at bounding box center [288, 76] width 17 height 9
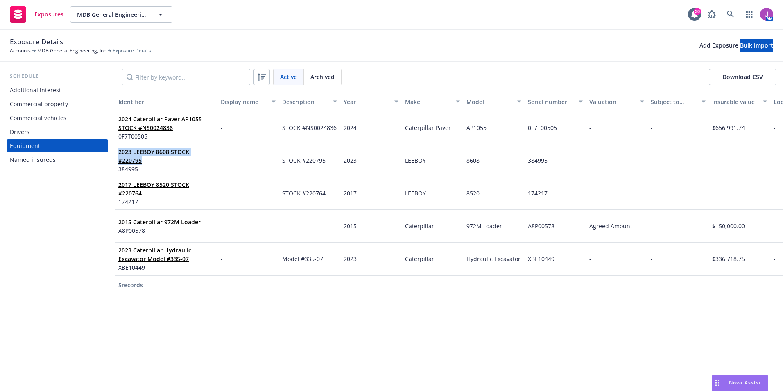
drag, startPoint x: 118, startPoint y: 155, endPoint x: 215, endPoint y: 157, distance: 96.7
click at [215, 157] on div "2023 LEEBOY 8608 STOCK #220795 384995" at bounding box center [166, 160] width 102 height 33
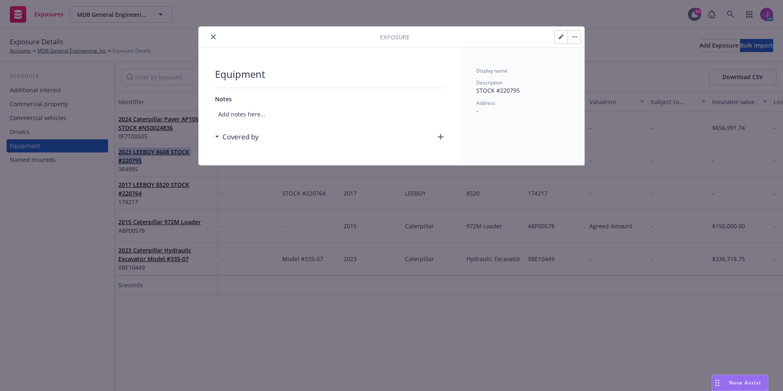
click at [211, 35] on icon "close" at bounding box center [213, 36] width 5 height 5
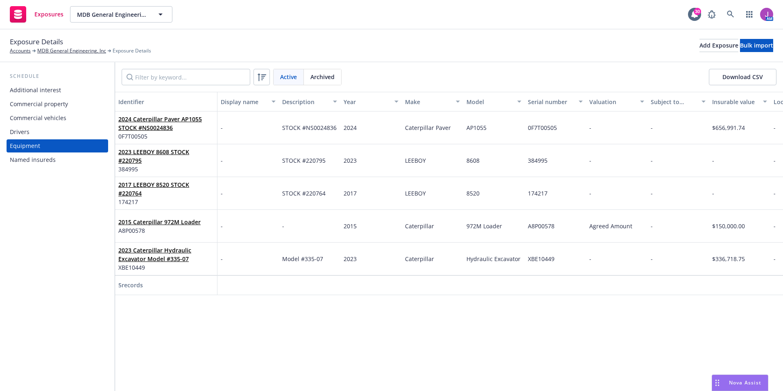
click at [187, 170] on div "2023 LEEBOY 8608 STOCK #220795 384995" at bounding box center [165, 160] width 95 height 23
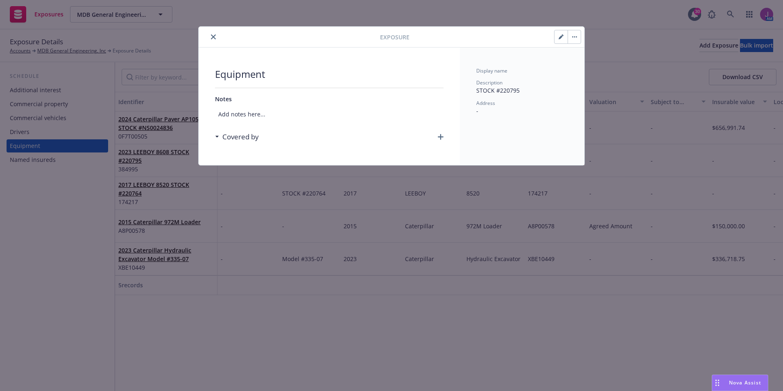
click at [561, 38] on icon "button" at bounding box center [561, 37] width 4 height 4
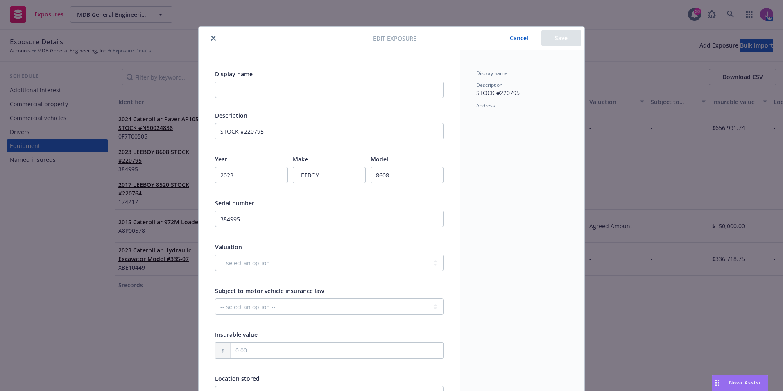
click at [211, 36] on icon "close" at bounding box center [213, 38] width 5 height 5
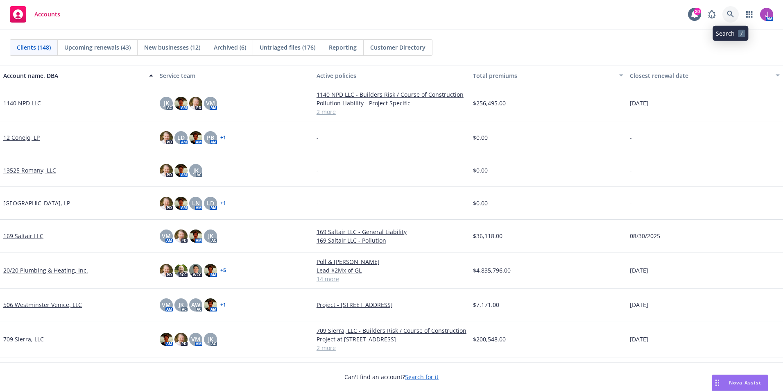
click at [723, 14] on link at bounding box center [730, 14] width 16 height 16
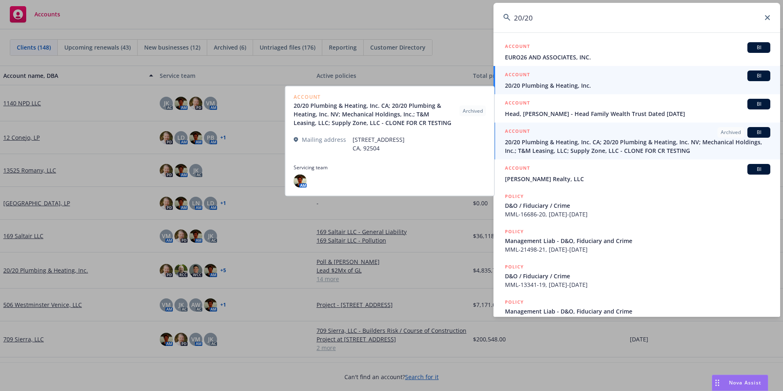
type input "20/20"
click at [548, 81] on span "20/20 Plumbing & Heating, Inc." at bounding box center [637, 85] width 265 height 9
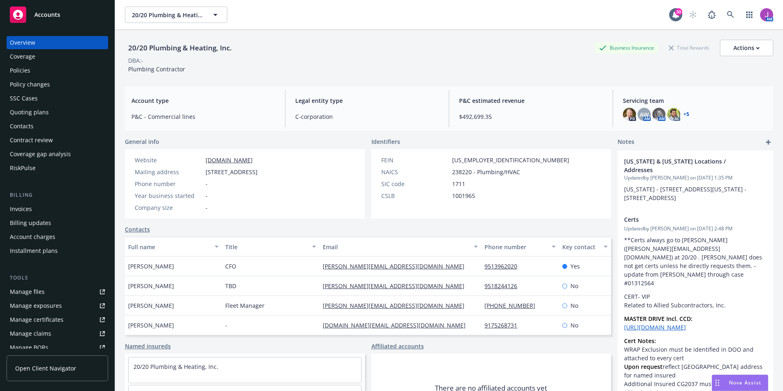
click at [32, 69] on div "Policies" at bounding box center [57, 70] width 95 height 13
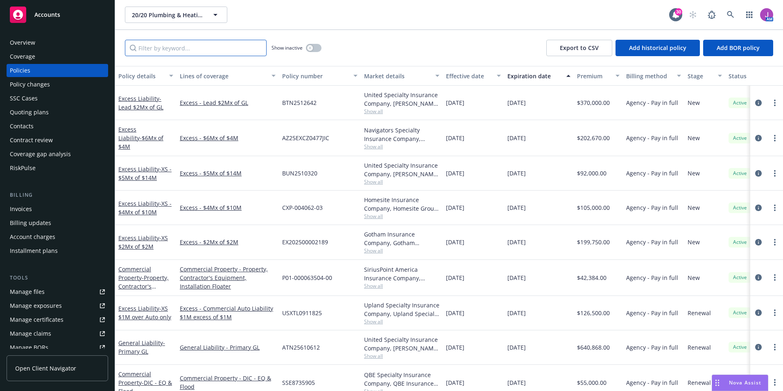
click at [204, 52] on input "Filter by keyword..." at bounding box center [196, 48] width 142 height 16
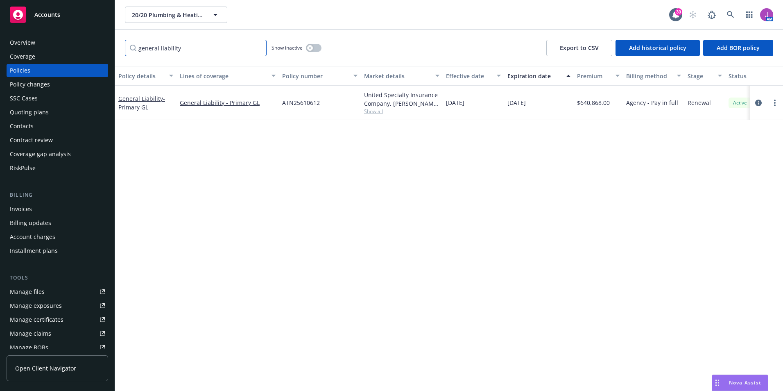
type input "general liability"
click at [313, 45] on button "button" at bounding box center [314, 48] width 16 height 8
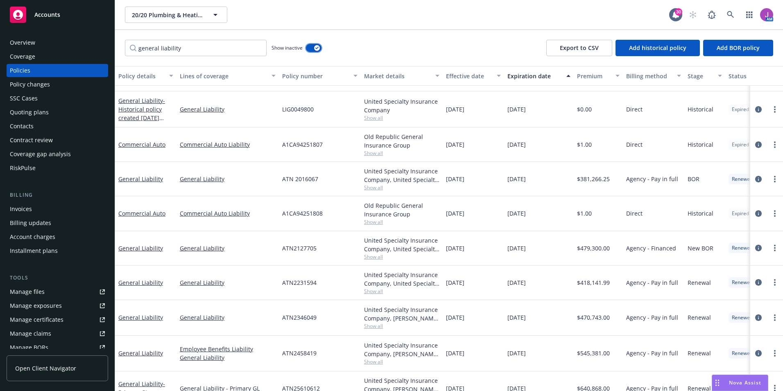
scroll to position [410, 0]
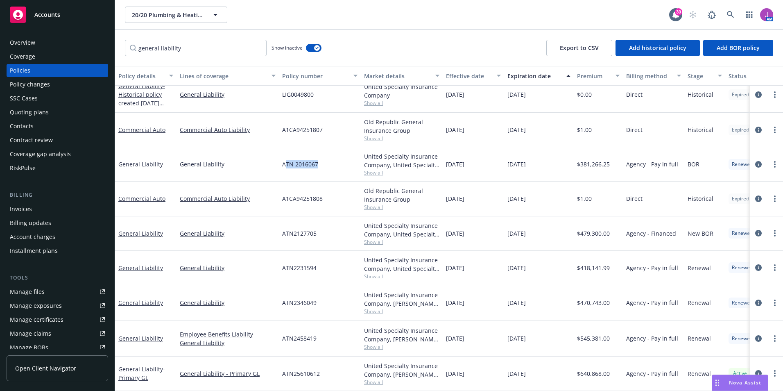
drag, startPoint x: 284, startPoint y: 157, endPoint x: 325, endPoint y: 163, distance: 41.5
click at [325, 163] on div "ATN 2016067" at bounding box center [320, 164] width 82 height 34
drag, startPoint x: 325, startPoint y: 163, endPoint x: 296, endPoint y: 172, distance: 30.4
click at [296, 172] on div "ATN 2016067" at bounding box center [320, 164] width 82 height 34
drag, startPoint x: 324, startPoint y: 161, endPoint x: 336, endPoint y: 161, distance: 11.5
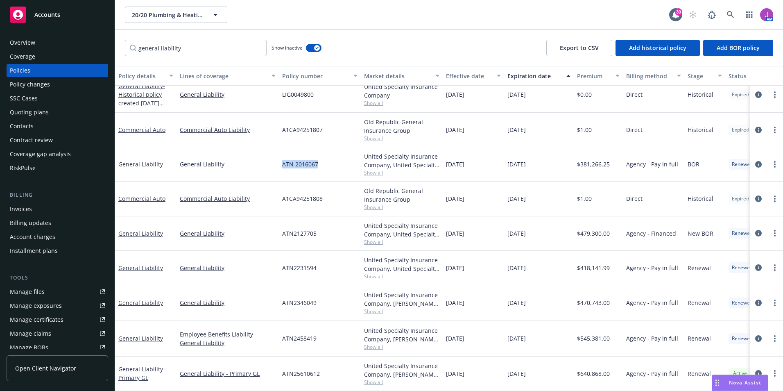
click at [336, 161] on div "ATN 2016067" at bounding box center [320, 164] width 82 height 34
copy span "ATN 2016067"
click at [374, 169] on span "Show all" at bounding box center [401, 172] width 75 height 7
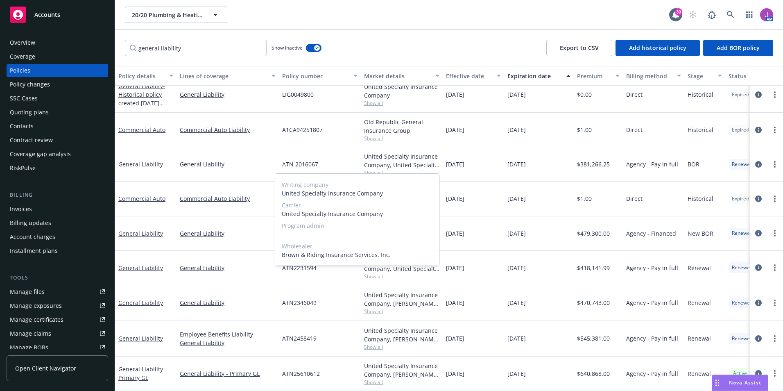
click at [420, 169] on span "Show all" at bounding box center [401, 172] width 75 height 7
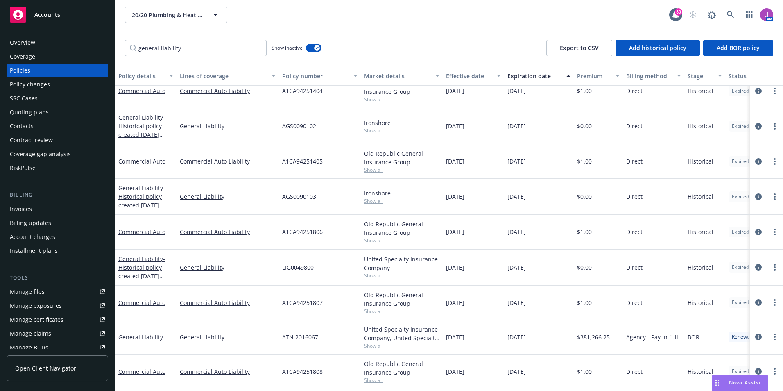
scroll to position [164, 0]
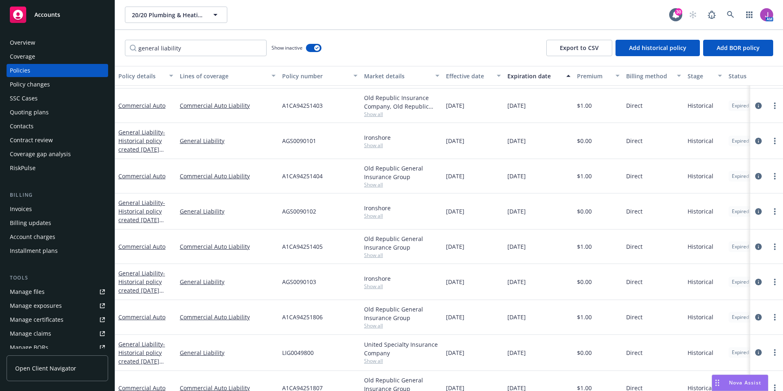
click at [378, 113] on span "Show all" at bounding box center [401, 114] width 75 height 7
click at [346, 110] on div "A1CA94251403" at bounding box center [320, 105] width 82 height 34
click at [373, 145] on span "Show all" at bounding box center [401, 145] width 75 height 7
click at [340, 132] on div "AGS0090101" at bounding box center [320, 141] width 82 height 36
click at [369, 184] on span "Show all" at bounding box center [401, 184] width 75 height 7
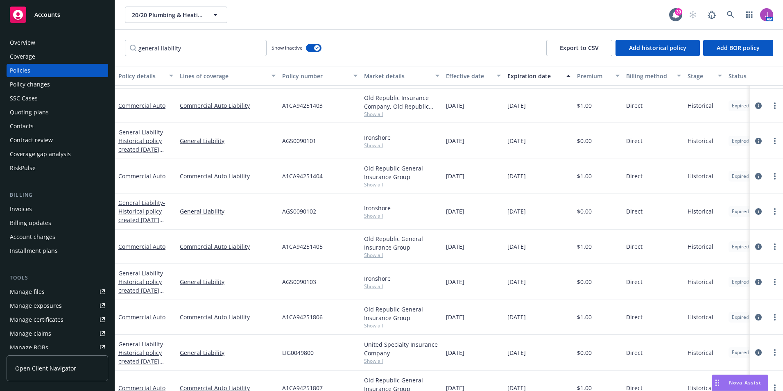
click at [339, 147] on div "AGS0090101" at bounding box center [320, 141] width 82 height 36
click at [376, 213] on span "Show all" at bounding box center [401, 215] width 75 height 7
click at [341, 157] on div "AGS0090101" at bounding box center [320, 141] width 82 height 36
click at [48, 38] on div "Overview" at bounding box center [57, 42] width 95 height 13
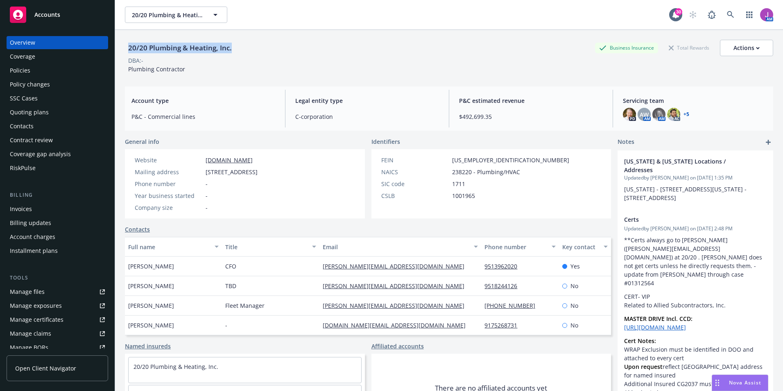
drag, startPoint x: 128, startPoint y: 46, endPoint x: 255, endPoint y: 49, distance: 127.4
click at [255, 49] on div "20/20 Plumbing & Heating, Inc. Business Insurance Total Rewards Actions" at bounding box center [449, 48] width 648 height 16
copy div "20/20 Plumbing & Heating, Inc."
click at [43, 70] on div "Policies" at bounding box center [57, 70] width 95 height 13
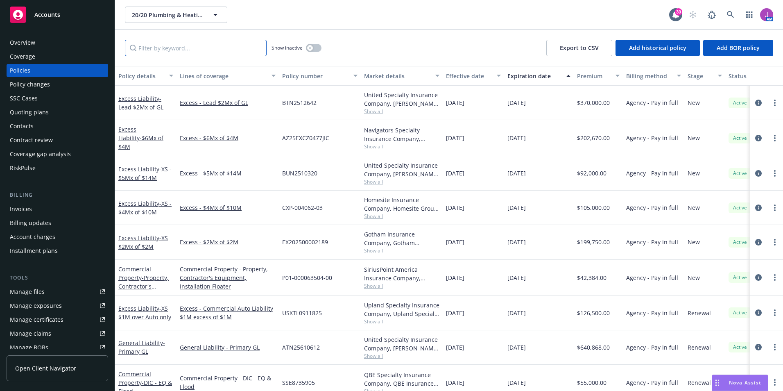
click at [191, 51] on input "Filter by keyword..." at bounding box center [196, 48] width 142 height 16
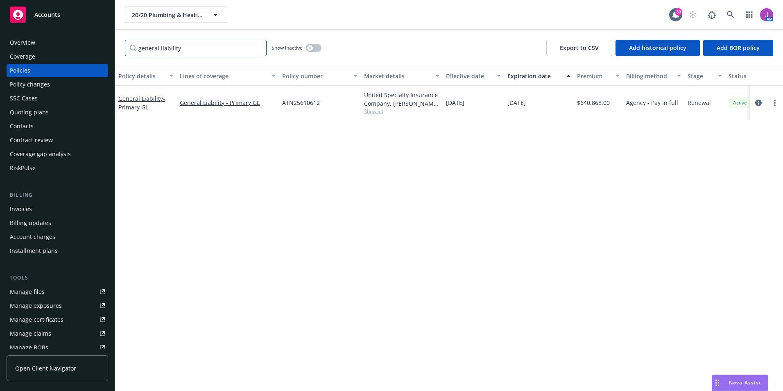
type input "general liability"
click at [315, 45] on button "button" at bounding box center [314, 48] width 16 height 8
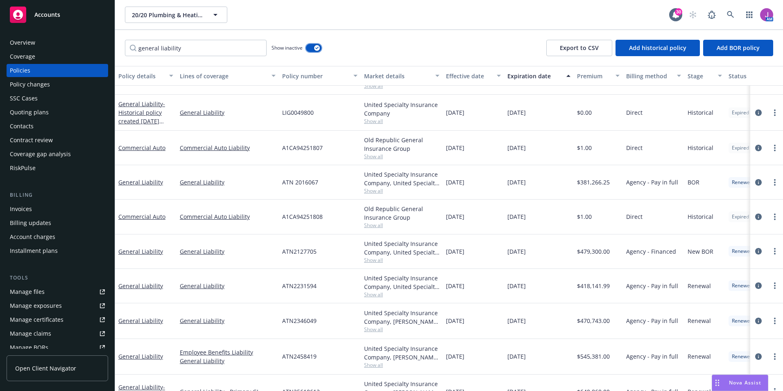
scroll to position [410, 0]
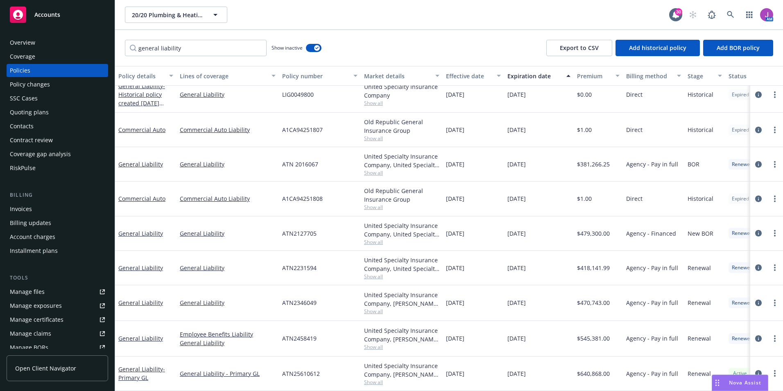
click at [378, 135] on span "Show all" at bounding box center [401, 138] width 75 height 7
drag, startPoint x: 281, startPoint y: 123, endPoint x: 329, endPoint y: 127, distance: 47.6
click at [329, 127] on div "A1CA94251807" at bounding box center [320, 130] width 82 height 34
copy span "A1CA94251807"
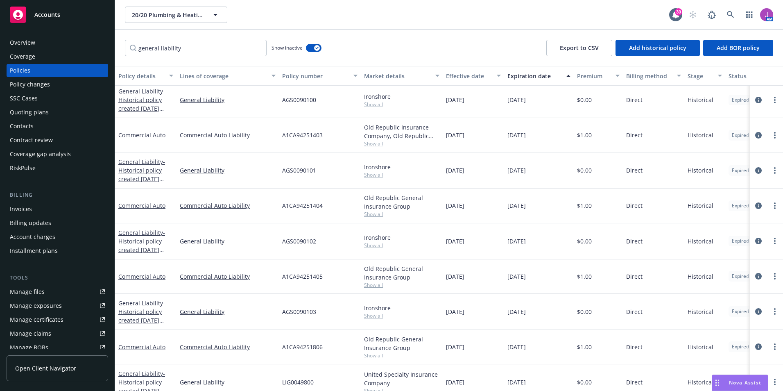
scroll to position [123, 0]
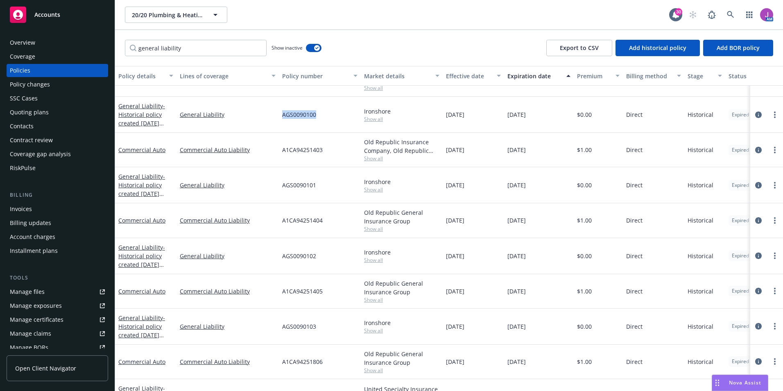
drag, startPoint x: 281, startPoint y: 115, endPoint x: 326, endPoint y: 116, distance: 45.1
click at [326, 116] on div "AGS0090100" at bounding box center [320, 115] width 82 height 36
copy span "AGS0090100"
click at [376, 121] on span "Show all" at bounding box center [401, 118] width 75 height 7
click at [353, 109] on div "AGS0090100" at bounding box center [320, 115] width 82 height 36
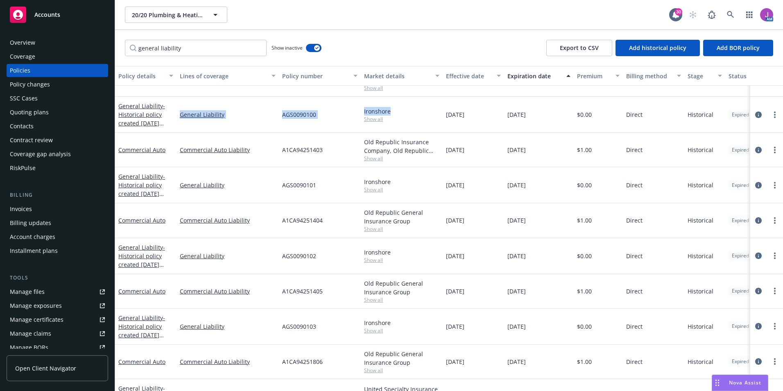
drag, startPoint x: 177, startPoint y: 112, endPoint x: 391, endPoint y: 113, distance: 213.8
click at [391, 113] on div "General Liability - Historical policy created 2021-01-11 07:57:55 General Liabi…" at bounding box center [510, 115] width 790 height 36
copy div "General Liability AGS0090100 Ironshore"
drag, startPoint x: 281, startPoint y: 185, endPoint x: 309, endPoint y: 187, distance: 27.9
click at [309, 187] on div "AGS0090101" at bounding box center [320, 185] width 82 height 36
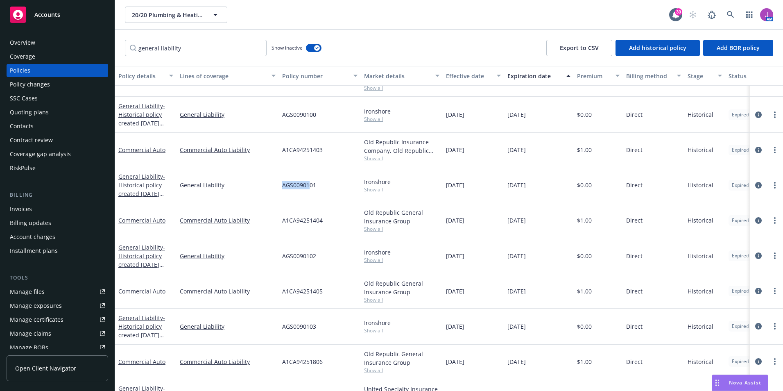
copy span "AGS00901"
click at [373, 260] on span "Show all" at bounding box center [401, 259] width 75 height 7
click at [343, 242] on div "AGS0090102" at bounding box center [320, 256] width 82 height 36
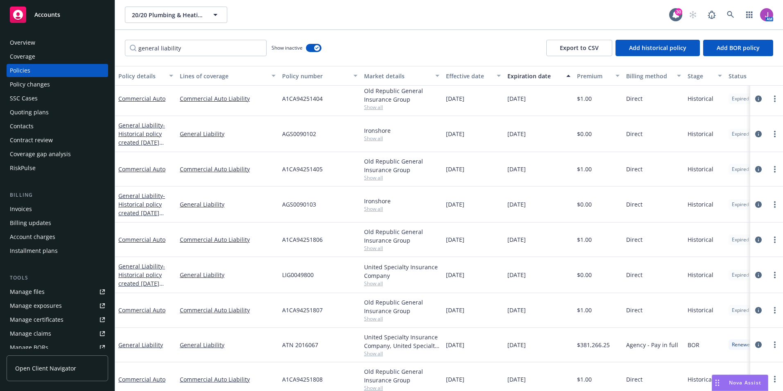
scroll to position [246, 0]
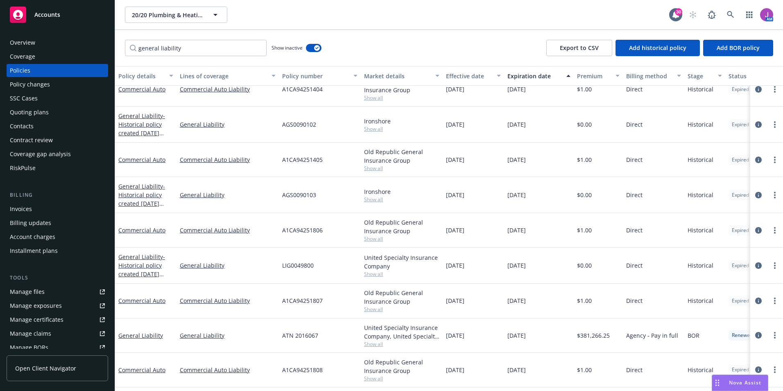
click at [379, 273] on span "Show all" at bounding box center [401, 273] width 75 height 7
click at [347, 256] on div "LIG0049800" at bounding box center [320, 265] width 82 height 36
drag, startPoint x: 278, startPoint y: 263, endPoint x: 392, endPoint y: 265, distance: 113.4
click at [392, 265] on div "General Liability - Historical policy created 2020-12-10 11:24:06 General Liabi…" at bounding box center [510, 265] width 790 height 36
copy div "LIG0049800 United Specialty Insurance Company"
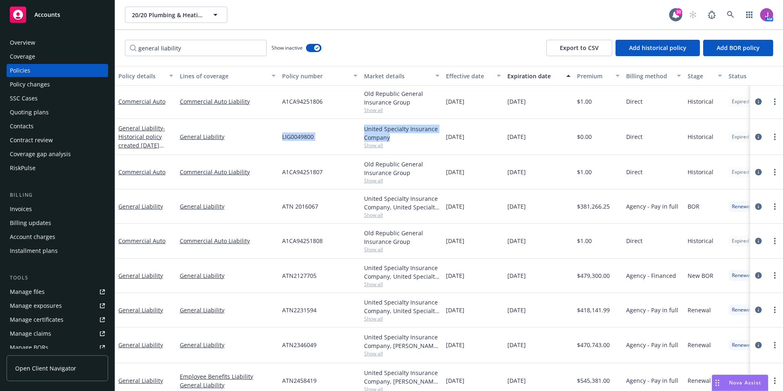
scroll to position [369, 0]
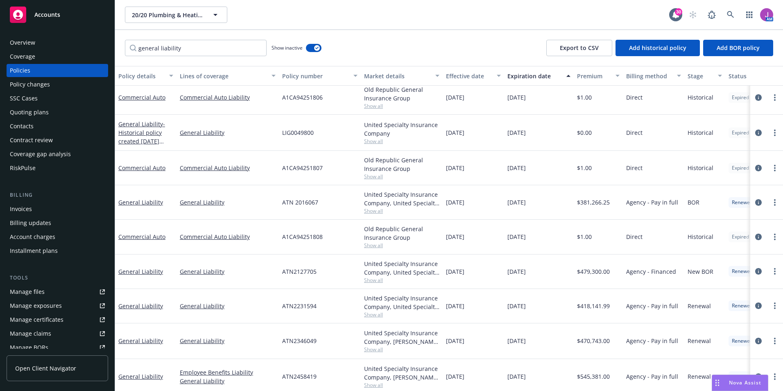
click at [370, 211] on span "Show all" at bounding box center [401, 210] width 75 height 7
click at [344, 203] on div "ATN 2016067" at bounding box center [320, 202] width 82 height 34
drag, startPoint x: 278, startPoint y: 202, endPoint x: 389, endPoint y: 206, distance: 111.1
click at [389, 206] on div "General Liability General Liability ATN 2016067 United Specialty Insurance Comp…" at bounding box center [510, 202] width 790 height 34
copy div "ATN 2016067 United Specialty Insurance Company"
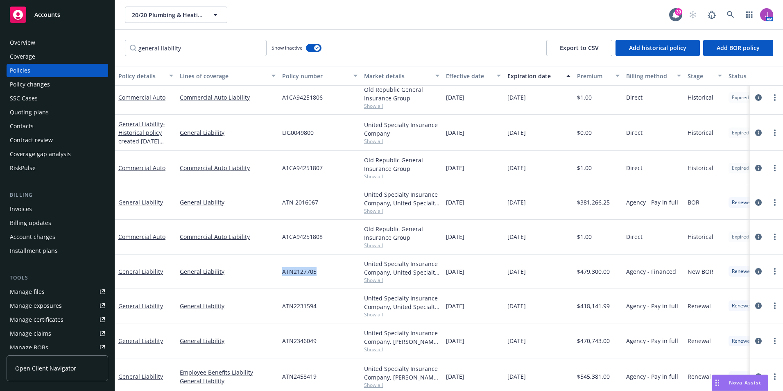
drag, startPoint x: 282, startPoint y: 272, endPoint x: 323, endPoint y: 272, distance: 41.0
click at [323, 272] on div "ATN2127705" at bounding box center [320, 271] width 82 height 34
drag, startPoint x: 179, startPoint y: 270, endPoint x: 389, endPoint y: 272, distance: 209.7
click at [389, 272] on div "General Liability General Liability ATN2127705 United Specialty Insurance Compa…" at bounding box center [510, 271] width 790 height 34
copy div "General Liability ATN2127705 United Specialty Insurance Company"
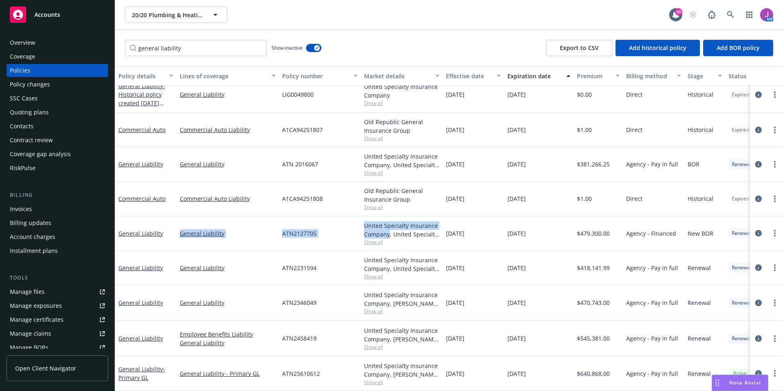
scroll to position [410, 0]
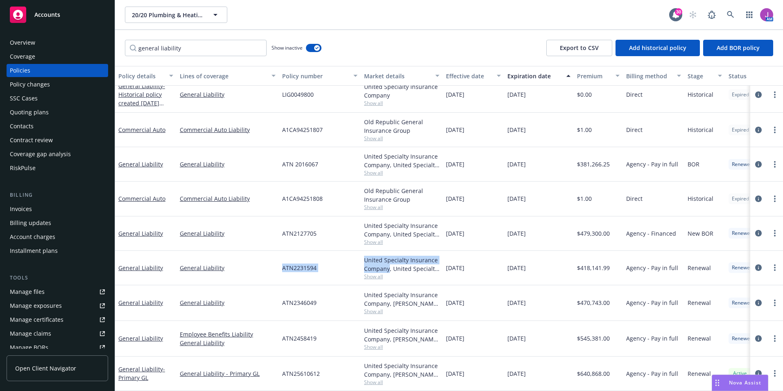
drag, startPoint x: 283, startPoint y: 261, endPoint x: 388, endPoint y: 263, distance: 105.3
click at [388, 263] on div "General Liability General Liability ATN2231594 United Specialty Insurance Compa…" at bounding box center [510, 268] width 790 height 34
drag, startPoint x: 179, startPoint y: 261, endPoint x: 389, endPoint y: 265, distance: 210.1
click at [389, 265] on div "General Liability General Liability ATN2231594 United Specialty Insurance Compa…" at bounding box center [510, 268] width 790 height 34
copy div "General Liability ATN2231594 United Specialty Insurance Company"
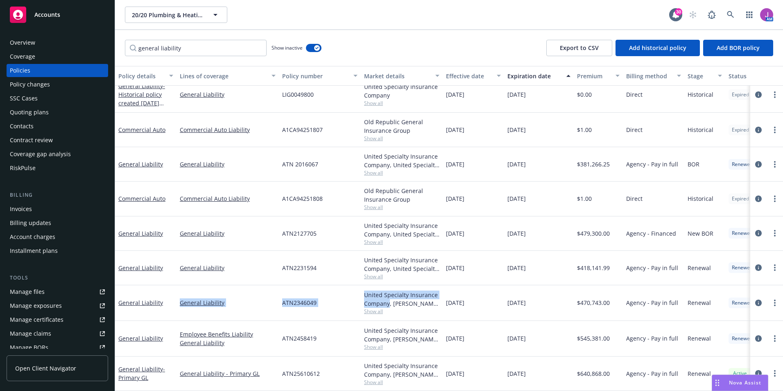
drag, startPoint x: 179, startPoint y: 296, endPoint x: 388, endPoint y: 298, distance: 209.7
click at [388, 298] on div "General Liability General Liability ATN2346049 United Specialty Insurance Compa…" at bounding box center [510, 303] width 790 height 36
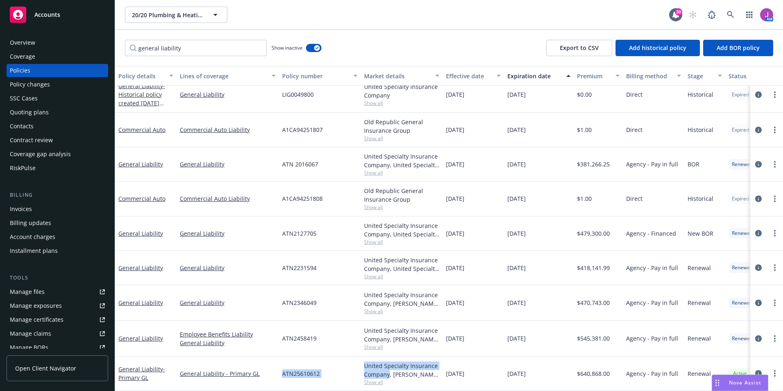
drag, startPoint x: 305, startPoint y: 367, endPoint x: 389, endPoint y: 370, distance: 84.0
click at [389, 370] on div "General Liability - Primary GL General Liability - Primary GL ATN25610612 Unite…" at bounding box center [510, 373] width 790 height 34
click at [50, 43] on div "Overview" at bounding box center [57, 42] width 95 height 13
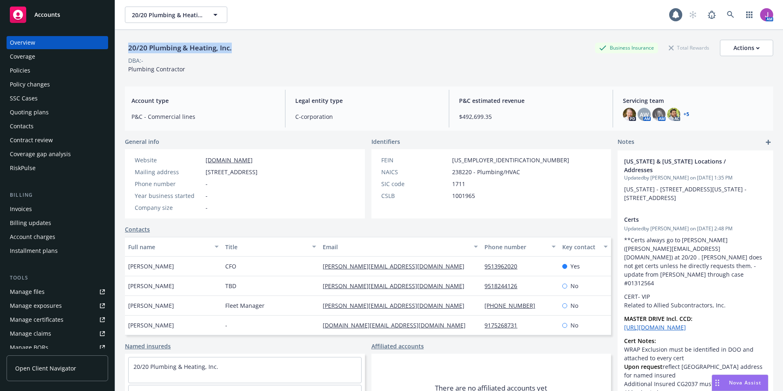
drag, startPoint x: 125, startPoint y: 48, endPoint x: 257, endPoint y: 49, distance: 131.9
click at [257, 49] on div "20/20 Plumbing & Heating, Inc. Business Insurance Total Rewards Actions" at bounding box center [449, 48] width 648 height 16
click at [56, 74] on div "Policies" at bounding box center [57, 70] width 95 height 13
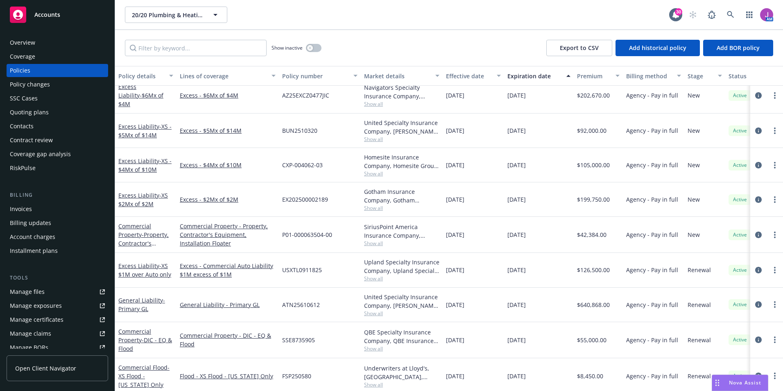
scroll to position [123, 0]
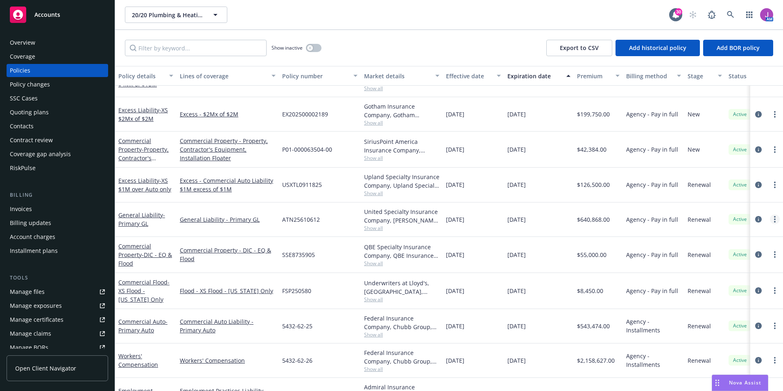
click at [774, 218] on icon "more" at bounding box center [775, 219] width 2 height 7
click at [717, 337] on link "Copy logging email" at bounding box center [725, 334] width 96 height 16
click at [39, 111] on div "Quoting plans" at bounding box center [29, 112] width 39 height 13
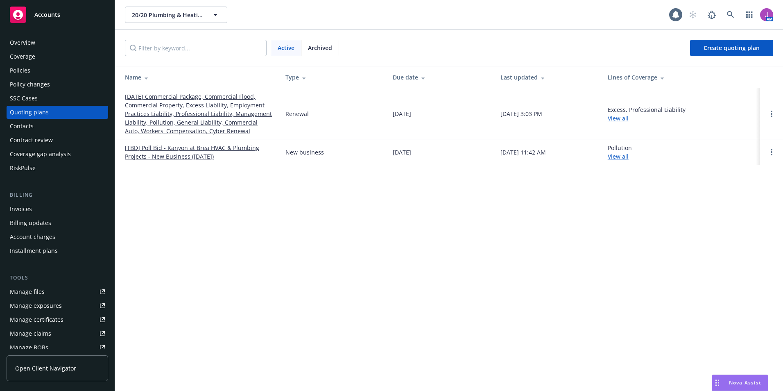
click at [167, 109] on link "03/30/25 Commercial Package, Commercial Flood, Commercial Property, Excess Liab…" at bounding box center [198, 113] width 147 height 43
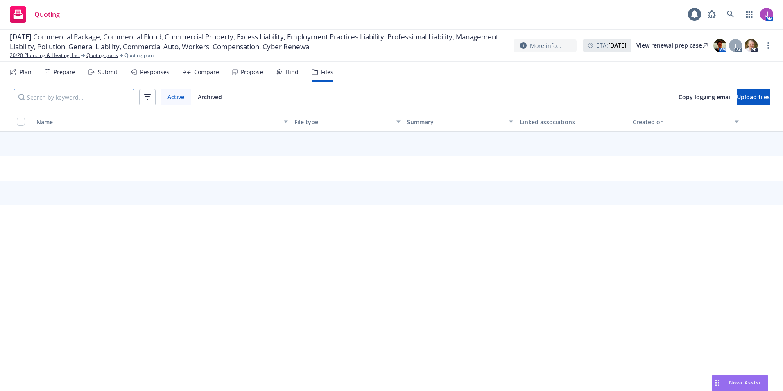
click at [87, 96] on input "Search by keyword..." at bounding box center [74, 97] width 121 height 16
type input "GL LOSS"
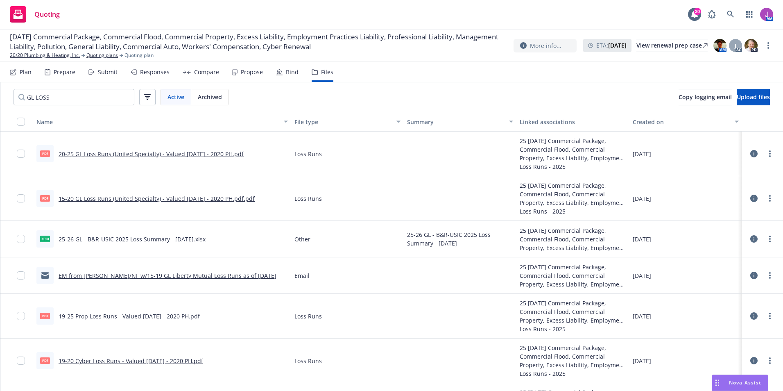
click at [78, 198] on link "15-20 GL Loss Runs (United Specialty) - Valued [DATE] - 2020 PH.pdf.pdf" at bounding box center [157, 199] width 196 height 8
click at [115, 152] on link "20-25 GL Loss Runs (United Specialty) - Valued [DATE] - 2020 PH.pdf" at bounding box center [151, 154] width 185 height 8
click at [730, 17] on icon at bounding box center [730, 14] width 7 height 7
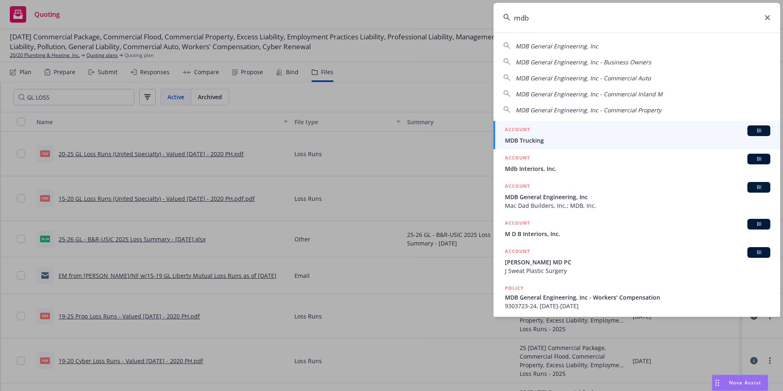
click at [541, 50] on div "MDB General Engineering, Inc" at bounding box center [557, 46] width 83 height 10
type input "MDB General Engineering, Inc"
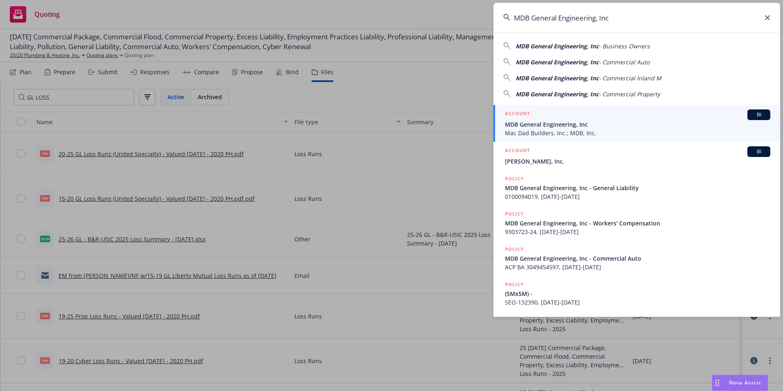
click at [539, 129] on span "Mac Dad Builders, Inc.; MDB, Inc." at bounding box center [637, 133] width 265 height 9
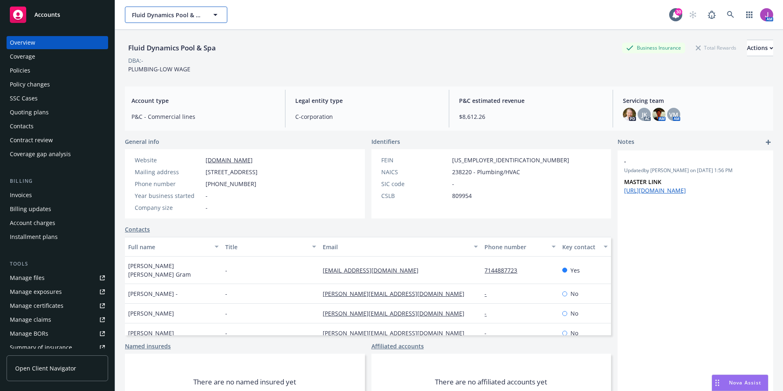
click at [135, 15] on span "Fluid Dynamics Pool & Spa" at bounding box center [167, 15] width 71 height 9
type input "[PERSON_NAME]"
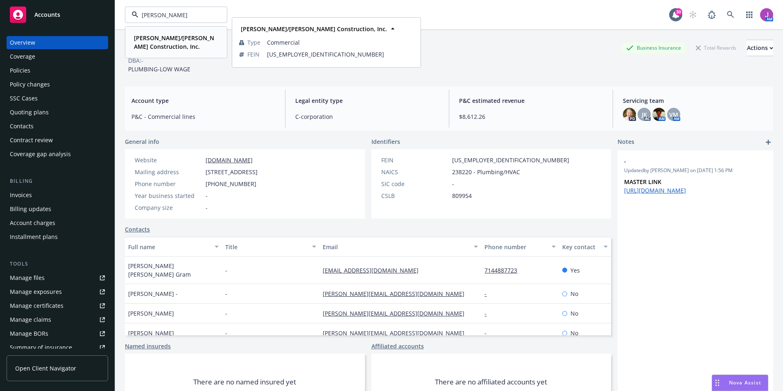
click at [156, 41] on strong "[PERSON_NAME]/[PERSON_NAME] Construction, Inc." at bounding box center [174, 42] width 80 height 16
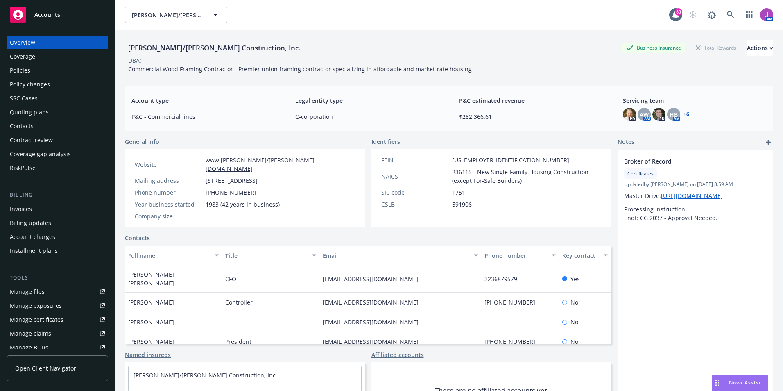
click at [35, 74] on div "Policies" at bounding box center [57, 70] width 95 height 13
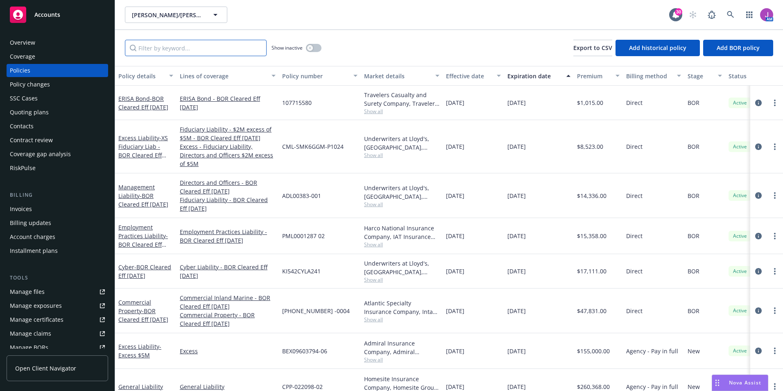
click at [204, 52] on input "Filter by keyword..." at bounding box center [196, 48] width 142 height 16
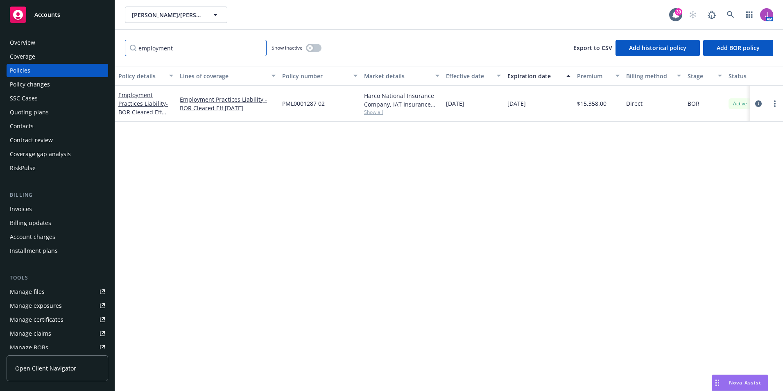
type input "employment"
click at [29, 112] on div "Quoting plans" at bounding box center [29, 112] width 39 height 13
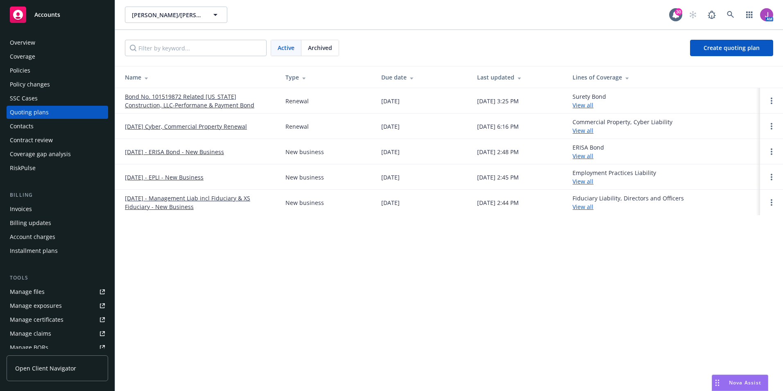
click at [154, 176] on link "[DATE] - EPLI - New Business" at bounding box center [164, 177] width 79 height 9
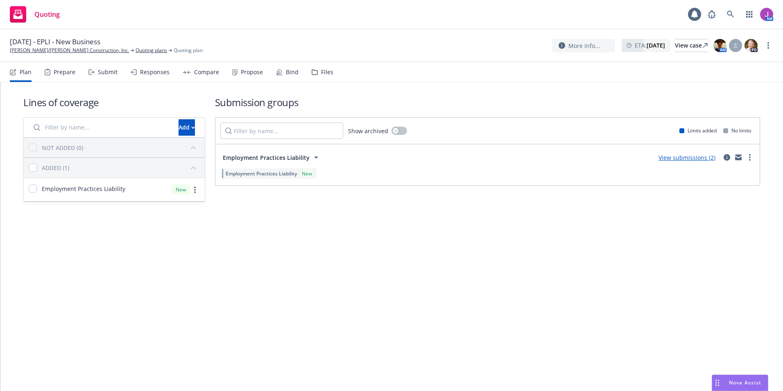
click at [318, 77] on div "Files" at bounding box center [323, 72] width 22 height 20
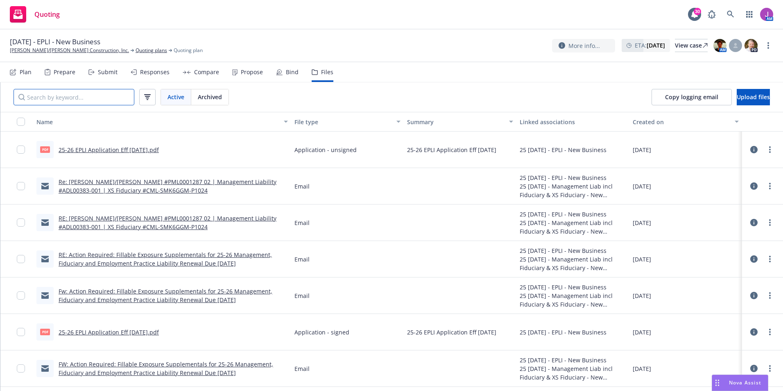
click at [113, 101] on input "Search by keyword..." at bounding box center [74, 97] width 121 height 16
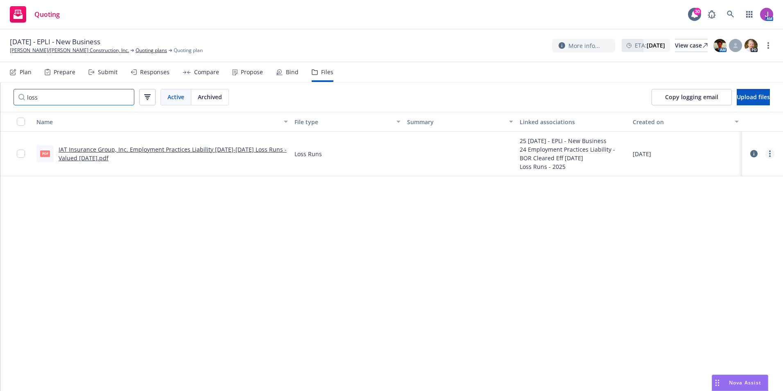
type input "loss"
click at [769, 155] on link "more" at bounding box center [770, 154] width 10 height 10
click at [715, 185] on link "Download" at bounding box center [733, 187] width 81 height 16
click at [74, 53] on link "[PERSON_NAME]/[PERSON_NAME] Construction, Inc." at bounding box center [69, 50] width 119 height 7
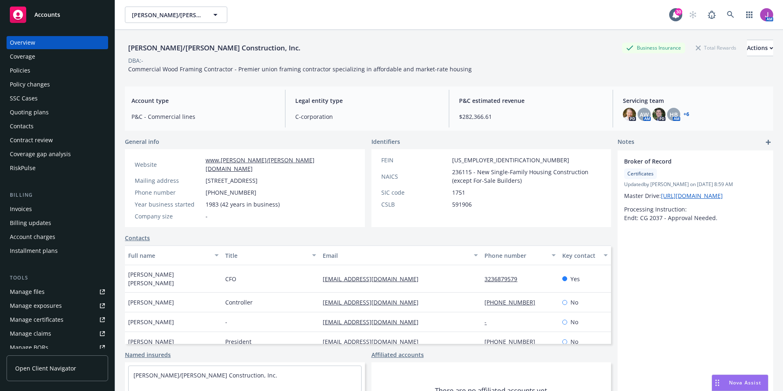
click at [38, 69] on div "Policies" at bounding box center [57, 70] width 95 height 13
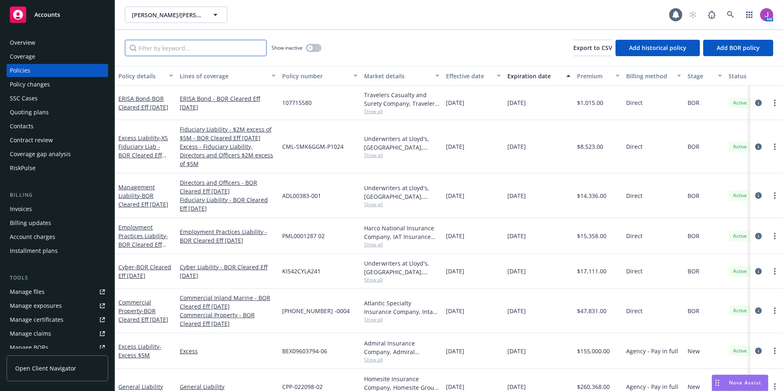
click at [195, 46] on input "Filter by keyword..." at bounding box center [196, 48] width 142 height 16
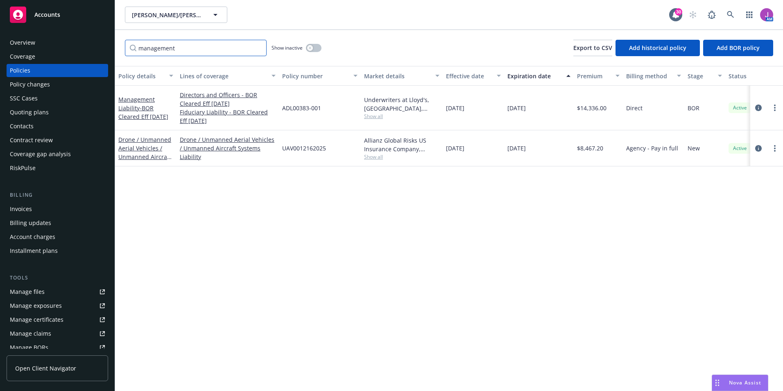
type input "management"
drag, startPoint x: 180, startPoint y: 55, endPoint x: 94, endPoint y: 45, distance: 86.6
click at [94, 45] on div "Accounts Overview Coverage Policies Policy changes SSC Cases Quoting plans Cont…" at bounding box center [391, 195] width 783 height 391
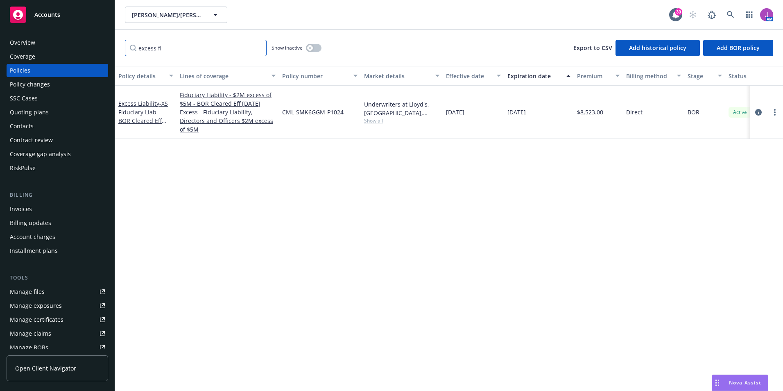
type input "excess fi"
click at [23, 118] on div "Quoting plans" at bounding box center [29, 112] width 39 height 13
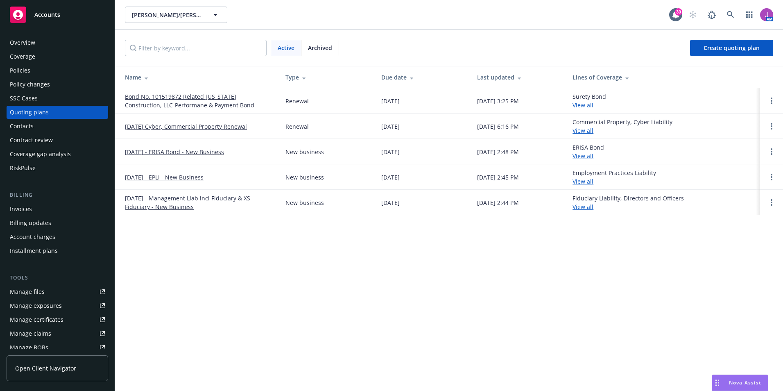
click at [177, 199] on link "[DATE] - Management Liab incl Fiduciary & XS Fiduciary - New Business" at bounding box center [198, 202] width 147 height 17
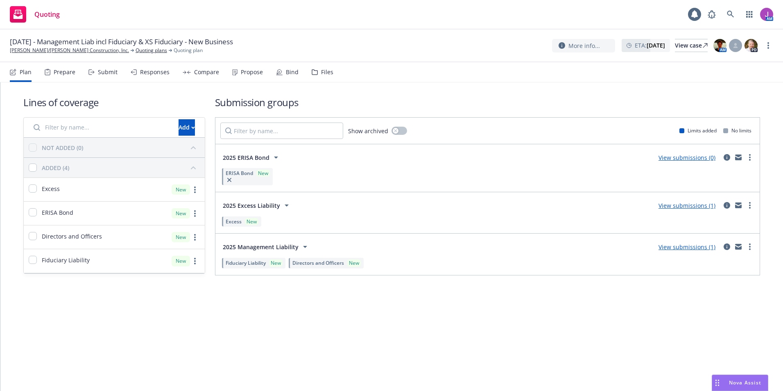
click at [317, 71] on div "Files" at bounding box center [323, 72] width 22 height 20
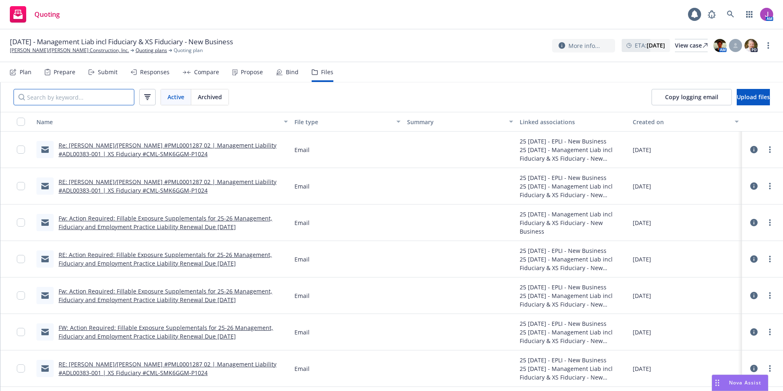
click at [118, 99] on input "Search by keyword..." at bounding box center [74, 97] width 121 height 16
type input "loss"
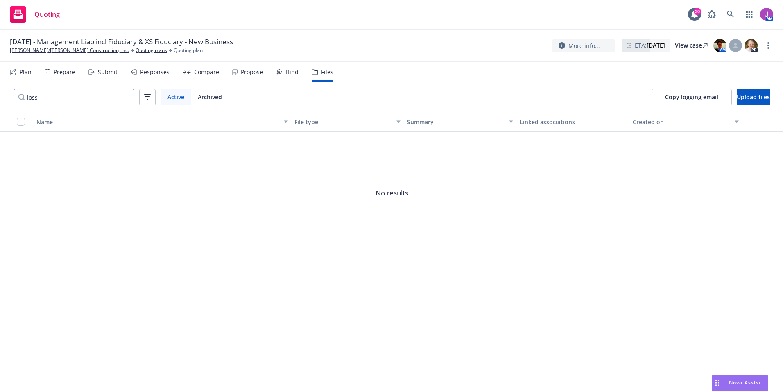
drag, startPoint x: 118, startPoint y: 99, endPoint x: 2, endPoint y: 95, distance: 116.4
click at [2, 95] on div "loss Active Archived" at bounding box center [121, 96] width 242 height 29
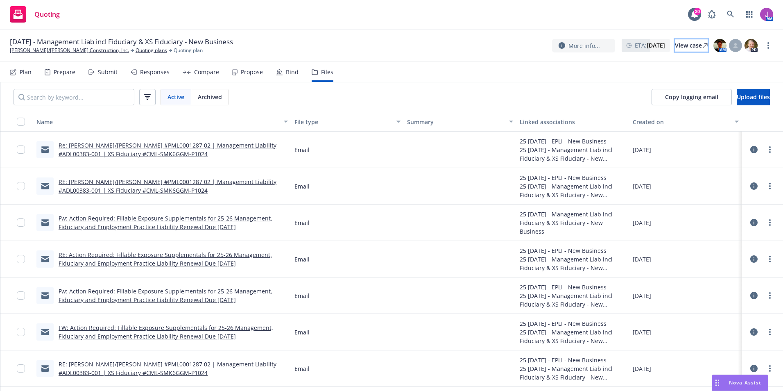
click at [675, 45] on div "View case" at bounding box center [691, 45] width 33 height 12
click at [72, 53] on link "[PERSON_NAME]/[PERSON_NAME] Construction, Inc." at bounding box center [69, 50] width 119 height 7
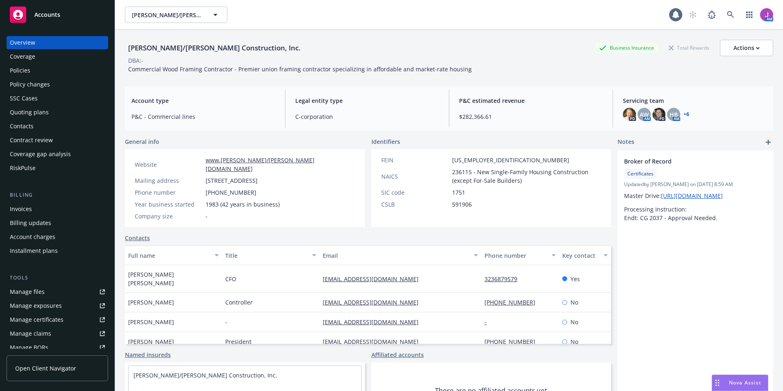
click at [28, 72] on div "Policies" at bounding box center [20, 70] width 20 height 13
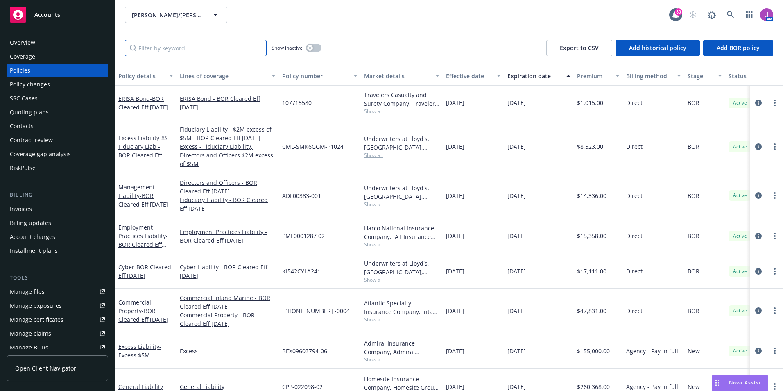
click at [179, 51] on input "Filter by keyword..." at bounding box center [196, 48] width 142 height 16
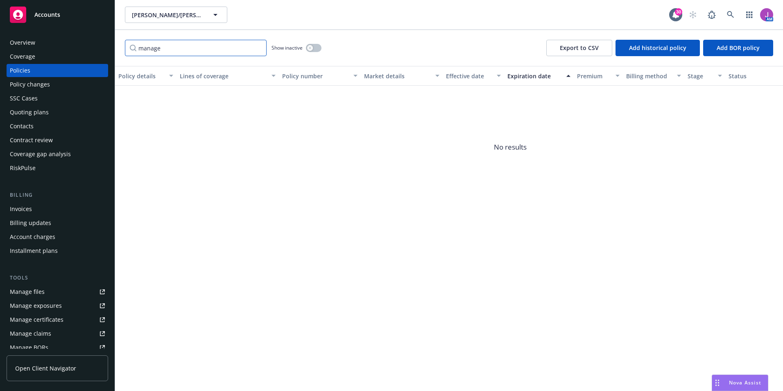
type input "managem"
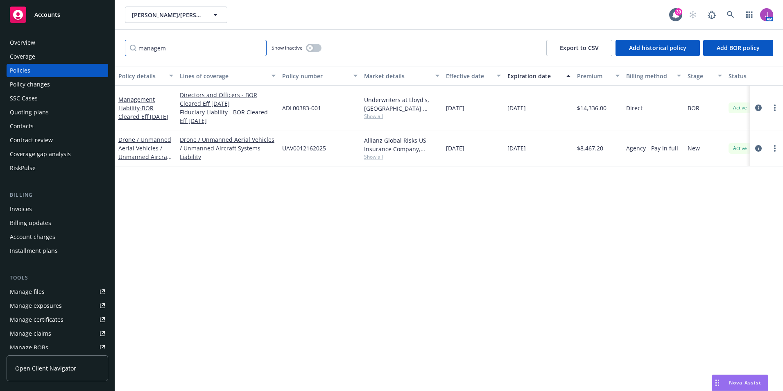
drag, startPoint x: 188, startPoint y: 50, endPoint x: 98, endPoint y: 42, distance: 90.8
click at [99, 45] on div "Accounts Overview Coverage Policies Policy changes SSC Cases Quoting plans Cont…" at bounding box center [391, 195] width 783 height 391
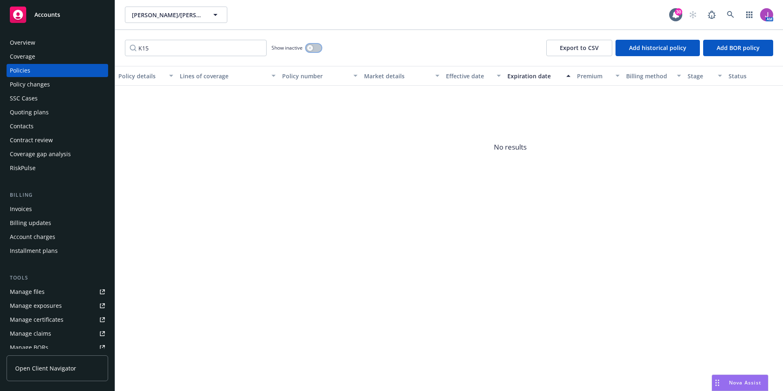
click at [312, 46] on icon "button" at bounding box center [309, 47] width 3 height 3
click at [177, 34] on div "K15 Show inactive Export to CSV Add historical policy Add BOR policy" at bounding box center [449, 48] width 668 height 36
click at [180, 42] on input "K15" at bounding box center [196, 48] width 142 height 16
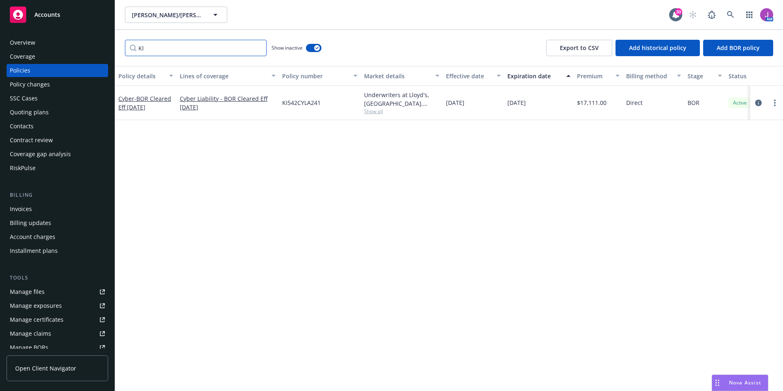
drag, startPoint x: 172, startPoint y: 55, endPoint x: 113, endPoint y: 38, distance: 61.2
click at [117, 43] on div "KI Show inactive Export to CSV Add historical policy Add BOR policy" at bounding box center [449, 48] width 668 height 36
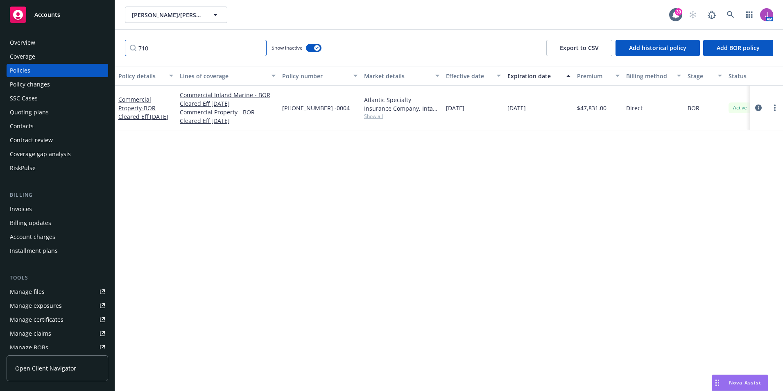
type input "710-"
drag, startPoint x: 182, startPoint y: 47, endPoint x: 105, endPoint y: 45, distance: 77.0
click at [105, 45] on div "Accounts Overview Coverage Policies Policy changes SSC Cases Quoting plans Cont…" at bounding box center [391, 195] width 783 height 391
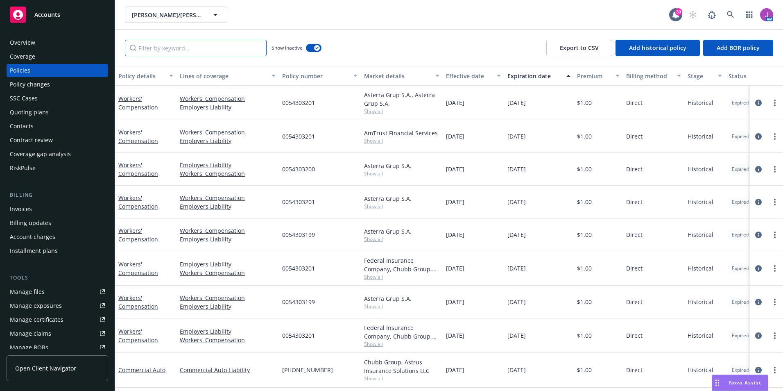
click at [210, 46] on input "Filter by keyword..." at bounding box center [196, 48] width 142 height 16
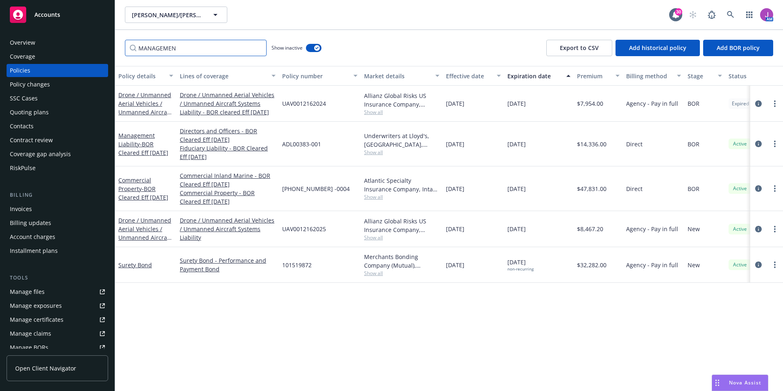
type input "MANAGEMENT"
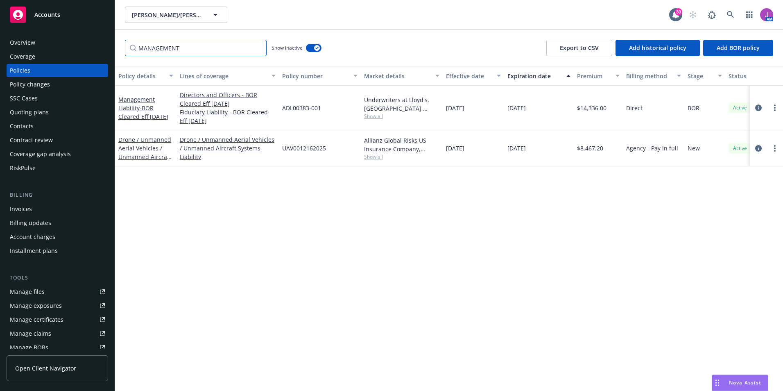
drag, startPoint x: 201, startPoint y: 53, endPoint x: 97, endPoint y: 45, distance: 104.3
click at [99, 48] on div "Accounts Overview Coverage Policies Policy changes SSC Cases Quoting plans Cont…" at bounding box center [391, 195] width 783 height 391
type input "FID"
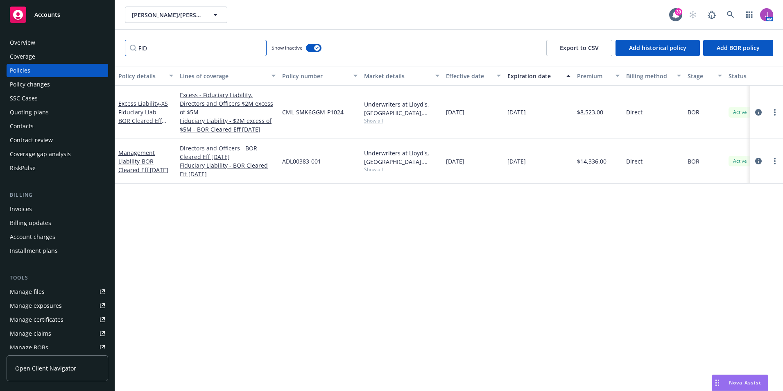
drag, startPoint x: 131, startPoint y: 48, endPoint x: 101, endPoint y: 47, distance: 30.7
click at [102, 48] on div "Accounts Overview Coverage Policies Policy changes SSC Cases Quoting plans Cont…" at bounding box center [391, 195] width 783 height 391
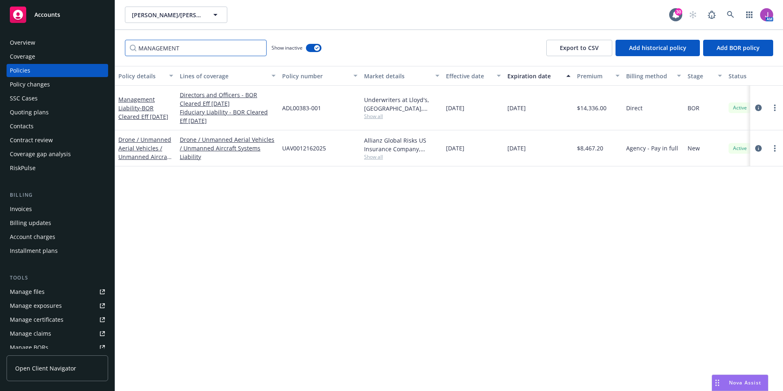
drag, startPoint x: 147, startPoint y: 45, endPoint x: 98, endPoint y: 41, distance: 49.3
click at [100, 41] on div "Accounts Overview Coverage Policies Policy changes SSC Cases Quoting plans Cont…" at bounding box center [391, 195] width 783 height 391
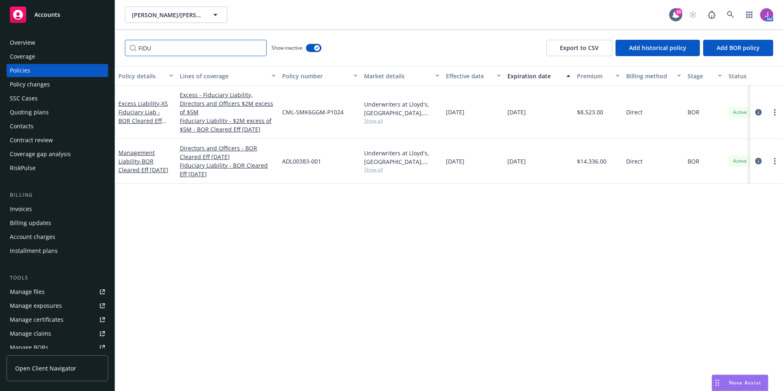
type input "FIDU"
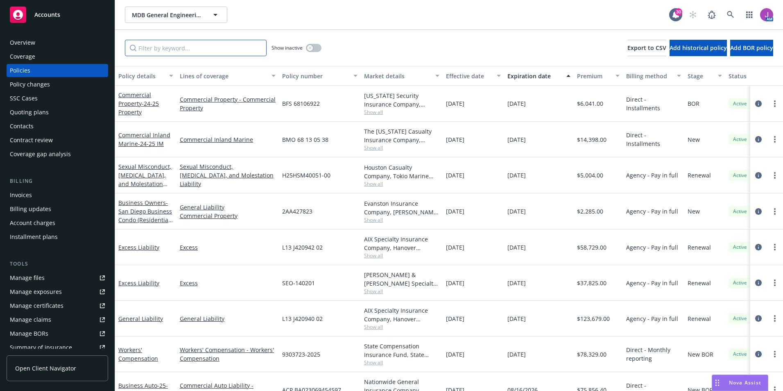
click at [175, 47] on input "Filter by keyword..." at bounding box center [196, 48] width 142 height 16
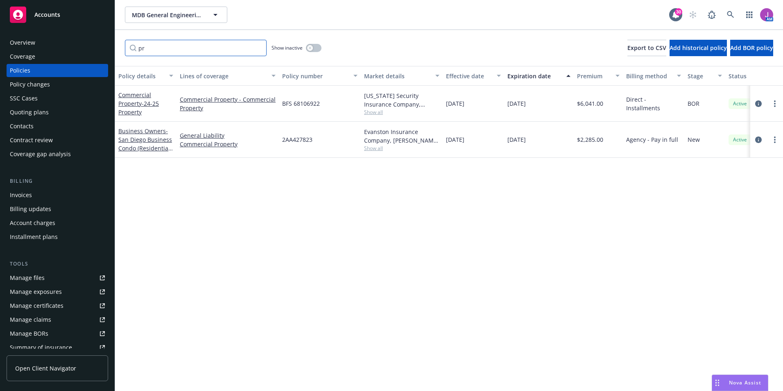
type input "p"
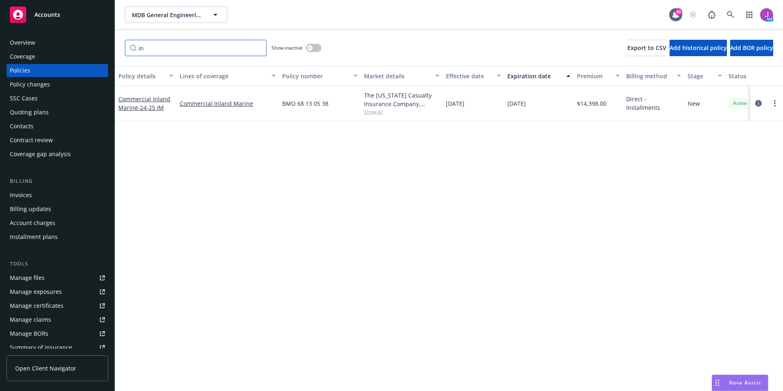
type input "i"
type input "condo"
click at [167, 11] on span "MDB General Engineering, Inc" at bounding box center [167, 15] width 71 height 9
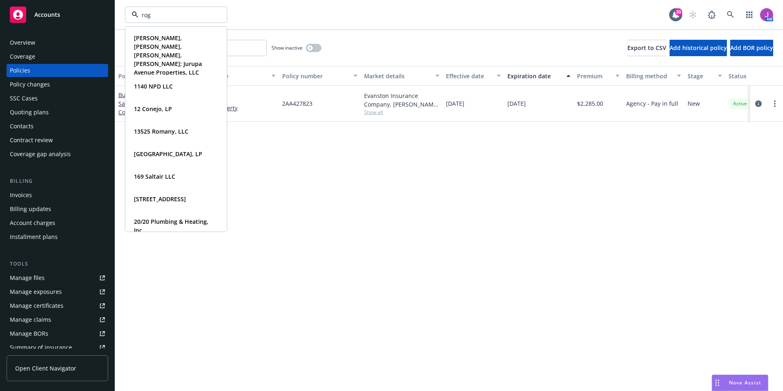
type input "rogo"
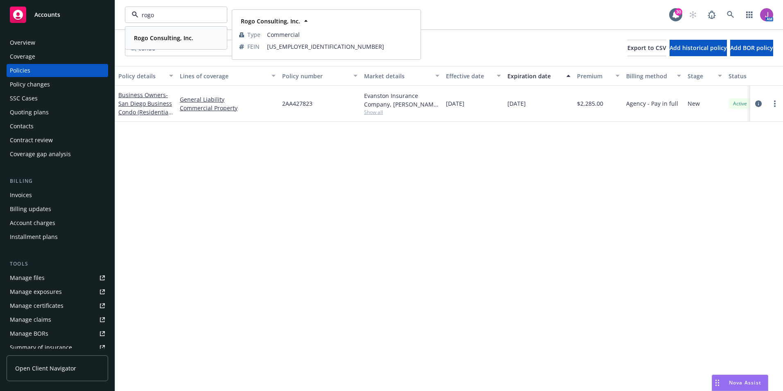
click at [175, 38] on strong "Rogo Consulting, Inc." at bounding box center [163, 38] width 59 height 8
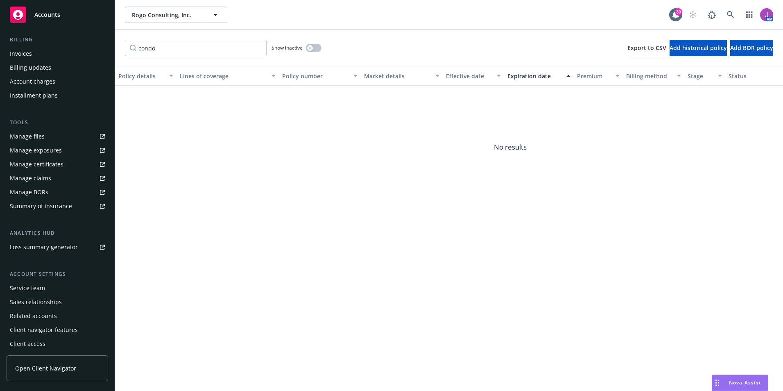
scroll to position [143, 0]
click at [41, 289] on div "Service team" at bounding box center [27, 286] width 35 height 13
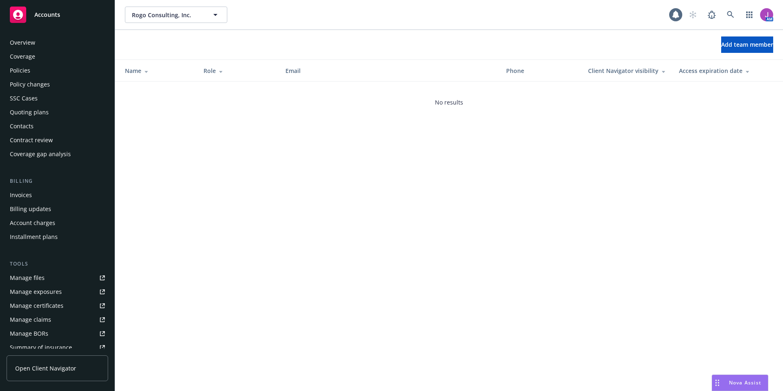
scroll to position [143, 0]
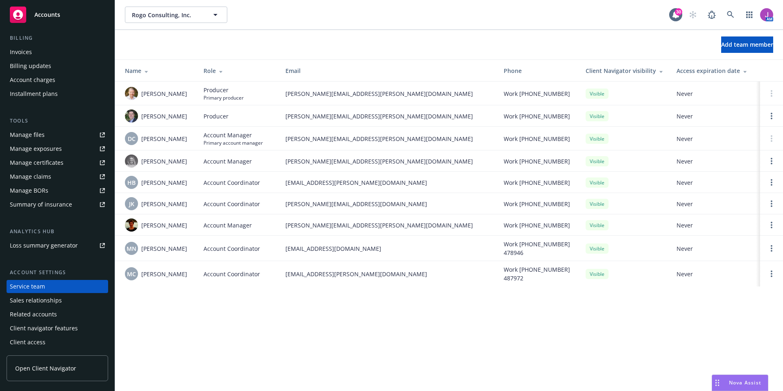
click at [50, 142] on div "Manage files Manage exposures Manage certificates Manage claims Manage BORs Sum…" at bounding box center [58, 169] width 102 height 83
click at [41, 135] on div "Manage files" at bounding box center [27, 134] width 35 height 13
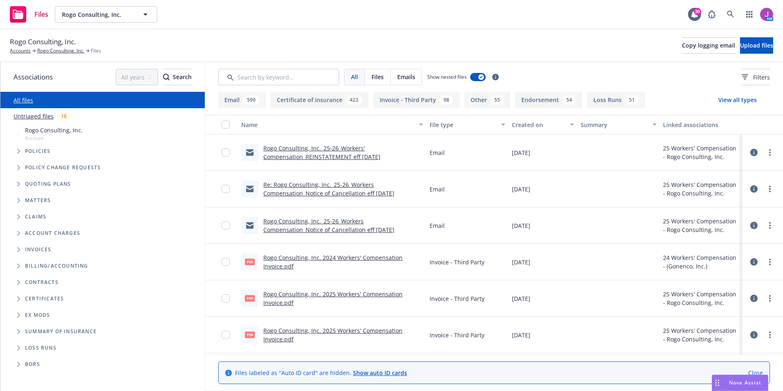
click at [304, 154] on link "Rogo Consulting, Inc._25-26_Workers' Compensation_REINSTATEMENT eff [DATE]" at bounding box center [321, 152] width 117 height 16
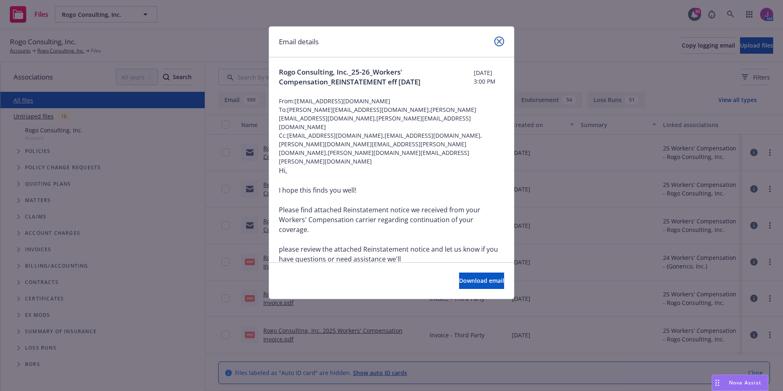
click at [500, 41] on icon "close" at bounding box center [499, 41] width 5 height 5
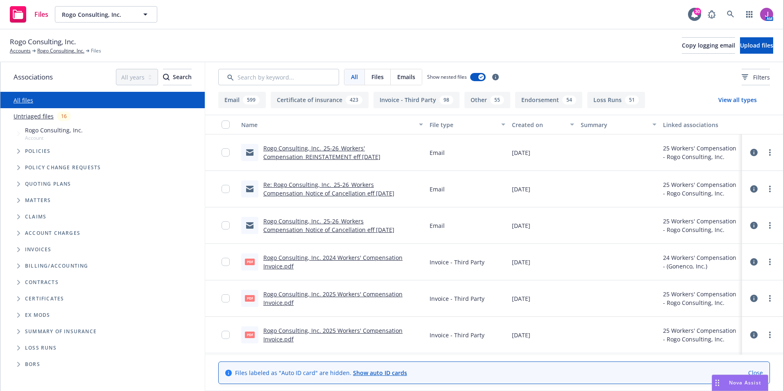
click at [308, 231] on link "Rogo Consulting, Inc._25-26_Workers Compensation_Notice of Cancellation eff [DA…" at bounding box center [328, 225] width 131 height 16
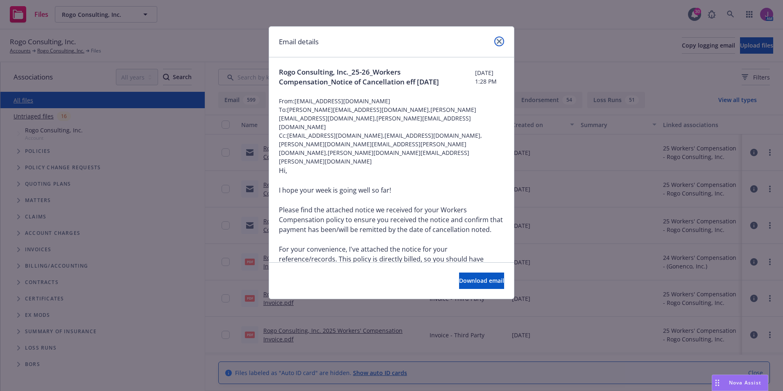
click at [502, 42] on link "close" at bounding box center [499, 41] width 10 height 10
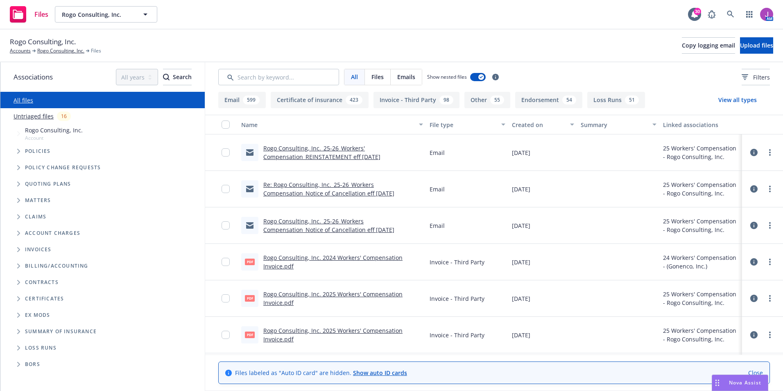
click at [310, 228] on link "Rogo Consulting, Inc._25-26_Workers Compensation_Notice of Cancellation eff [DA…" at bounding box center [328, 225] width 131 height 16
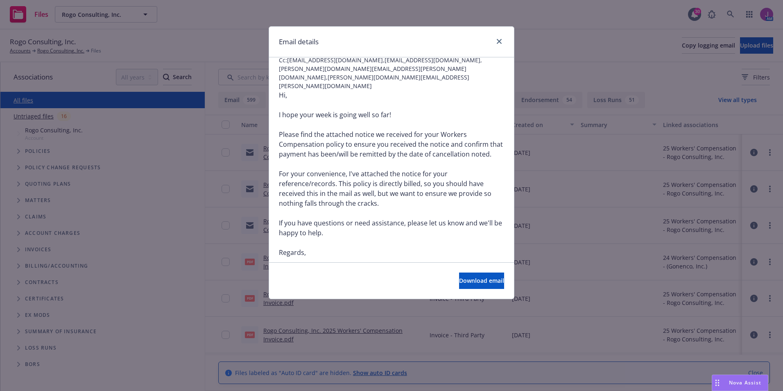
scroll to position [164, 0]
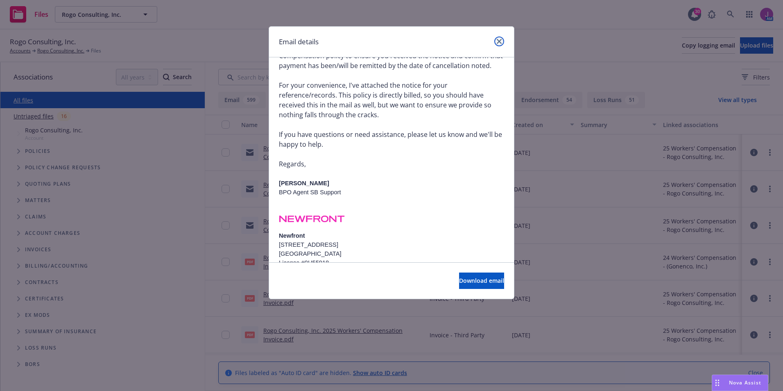
click at [502, 39] on link "close" at bounding box center [499, 41] width 10 height 10
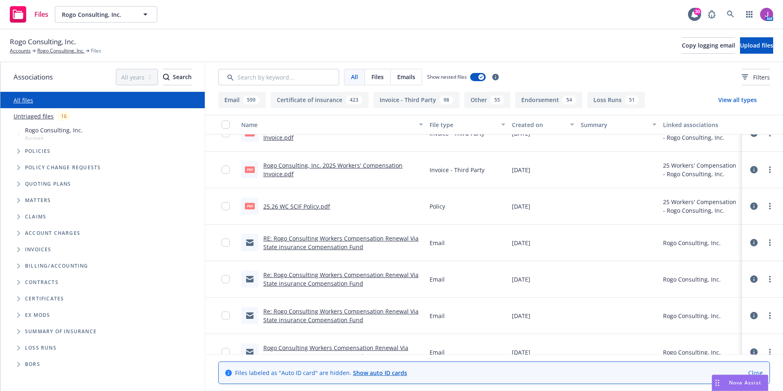
click at [337, 245] on link "RE: Rogo Consulting Workers Compensation Renewal Via State insurance Compensati…" at bounding box center [340, 242] width 155 height 16
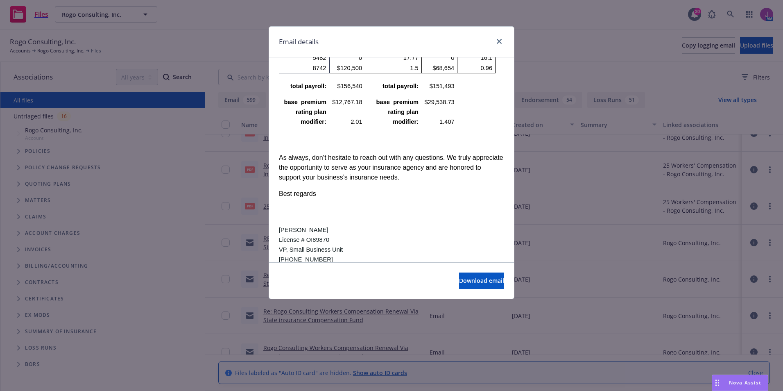
scroll to position [1300, 0]
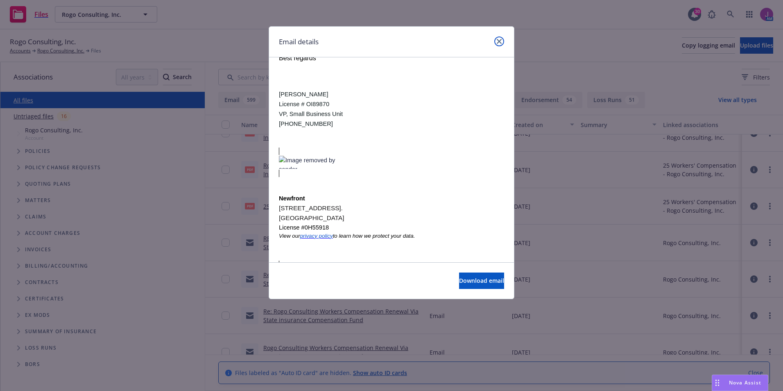
click at [497, 38] on link "close" at bounding box center [499, 41] width 10 height 10
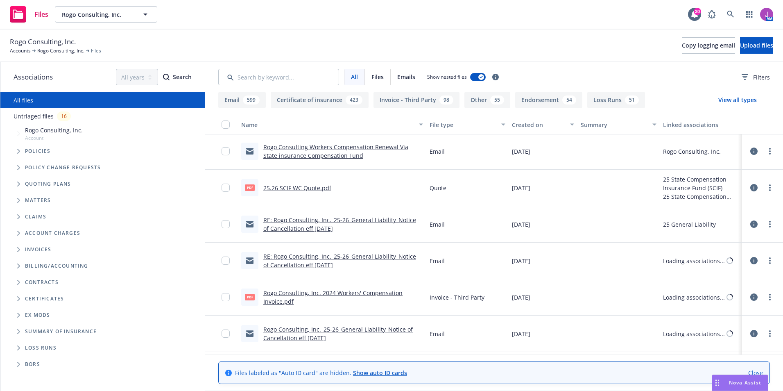
scroll to position [410, 0]
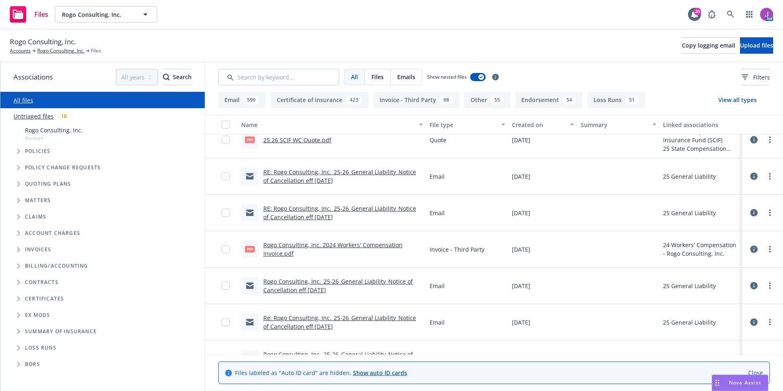
click at [355, 277] on link "Rogo Consulting, Inc._25-26_General Liability_Notice of Cancellation eff [DATE]" at bounding box center [337, 285] width 149 height 16
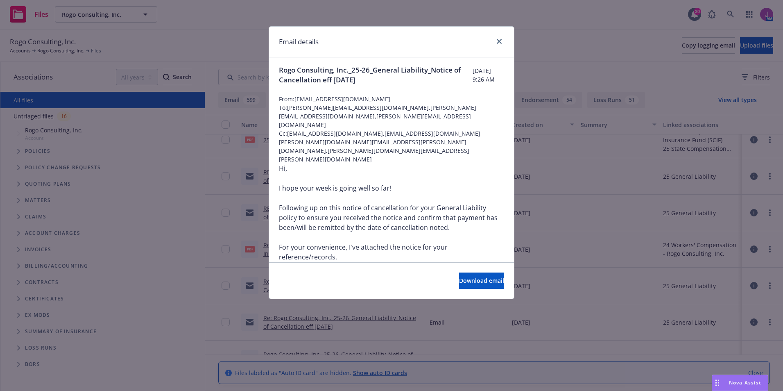
scroll to position [0, 0]
click at [502, 41] on link "close" at bounding box center [499, 41] width 10 height 10
